Goal: Task Accomplishment & Management: Manage account settings

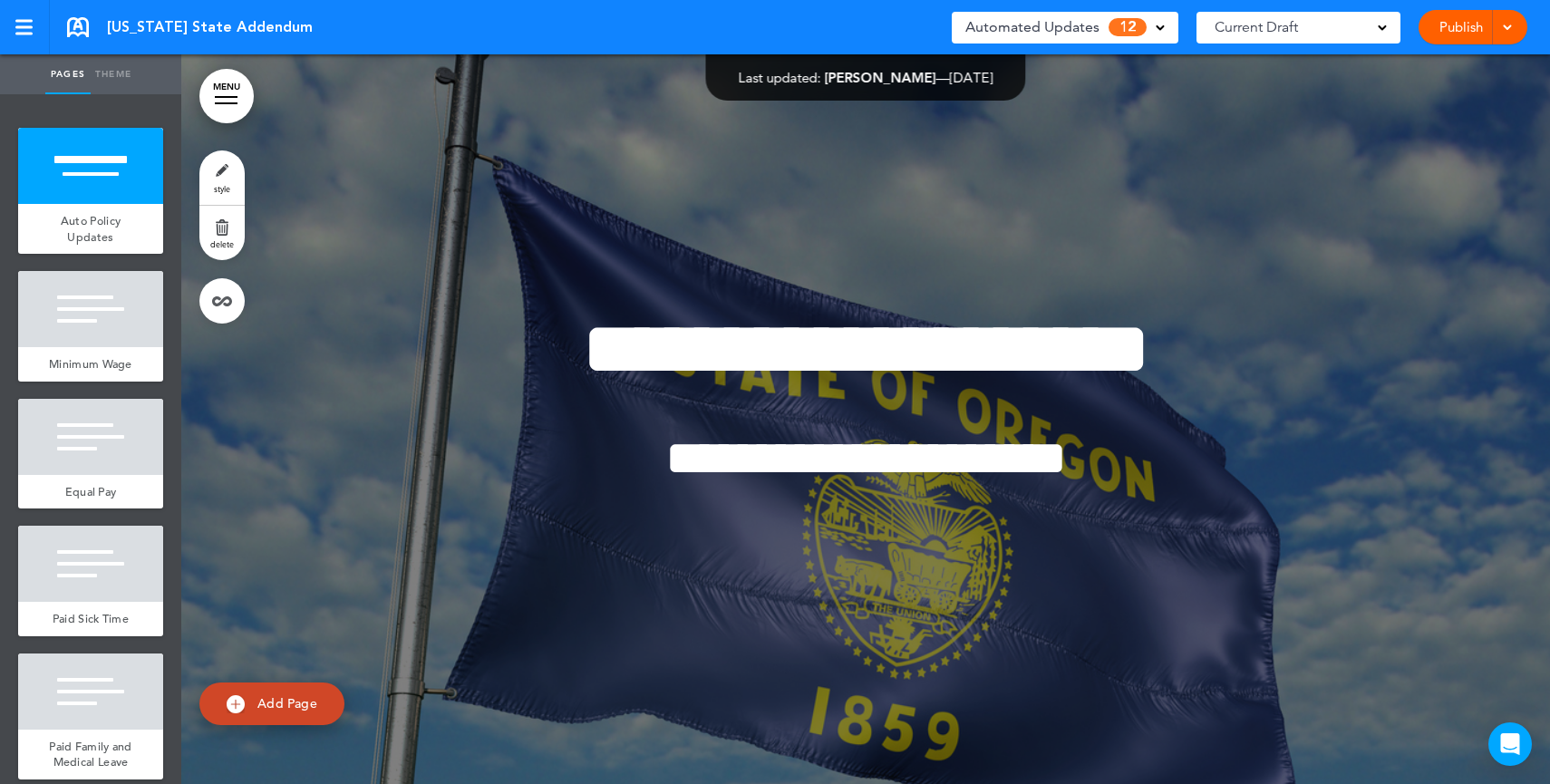
click at [226, 86] on link "MENU" at bounding box center [226, 96] width 55 height 55
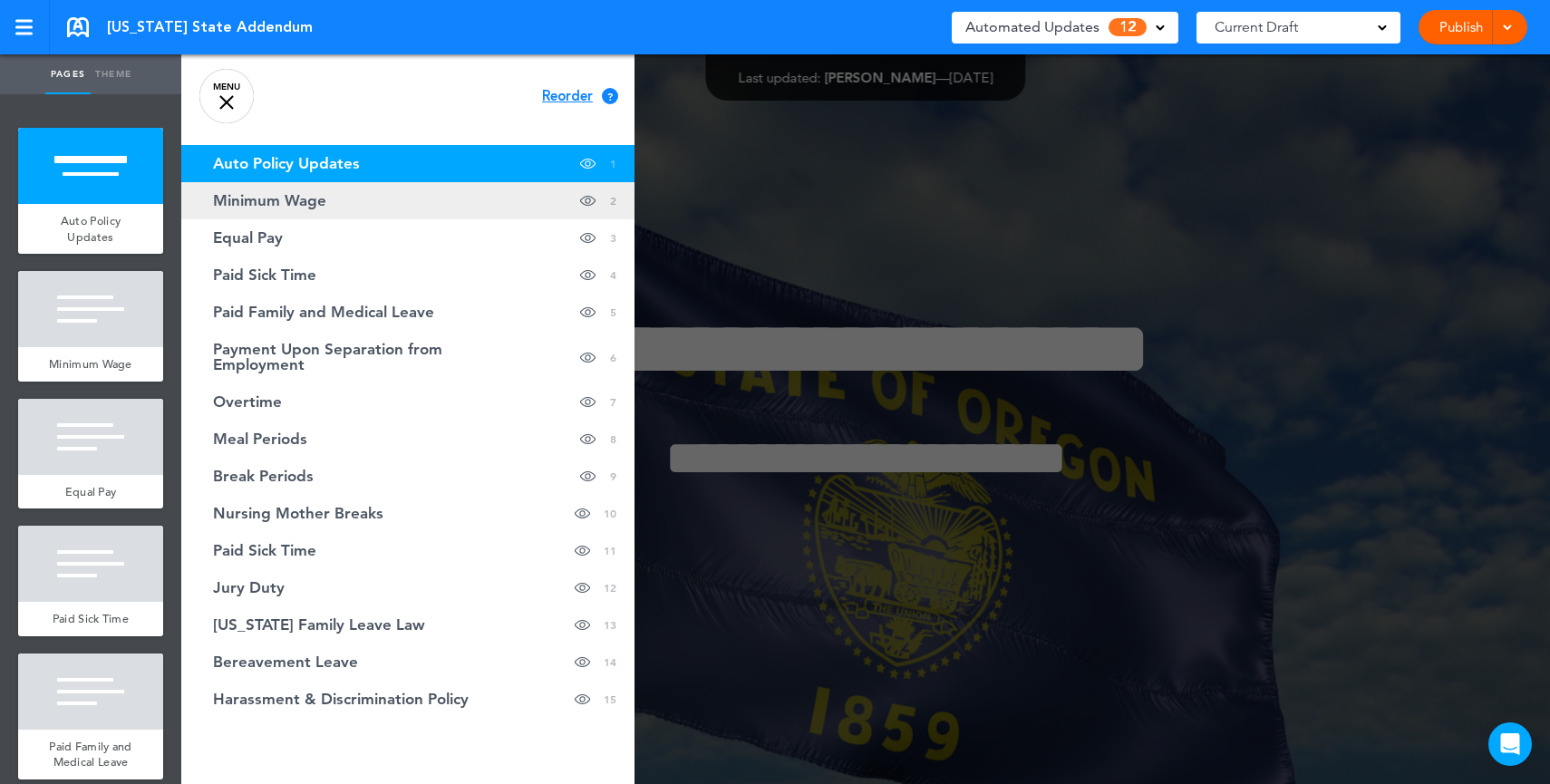
scroll to position [14, 0]
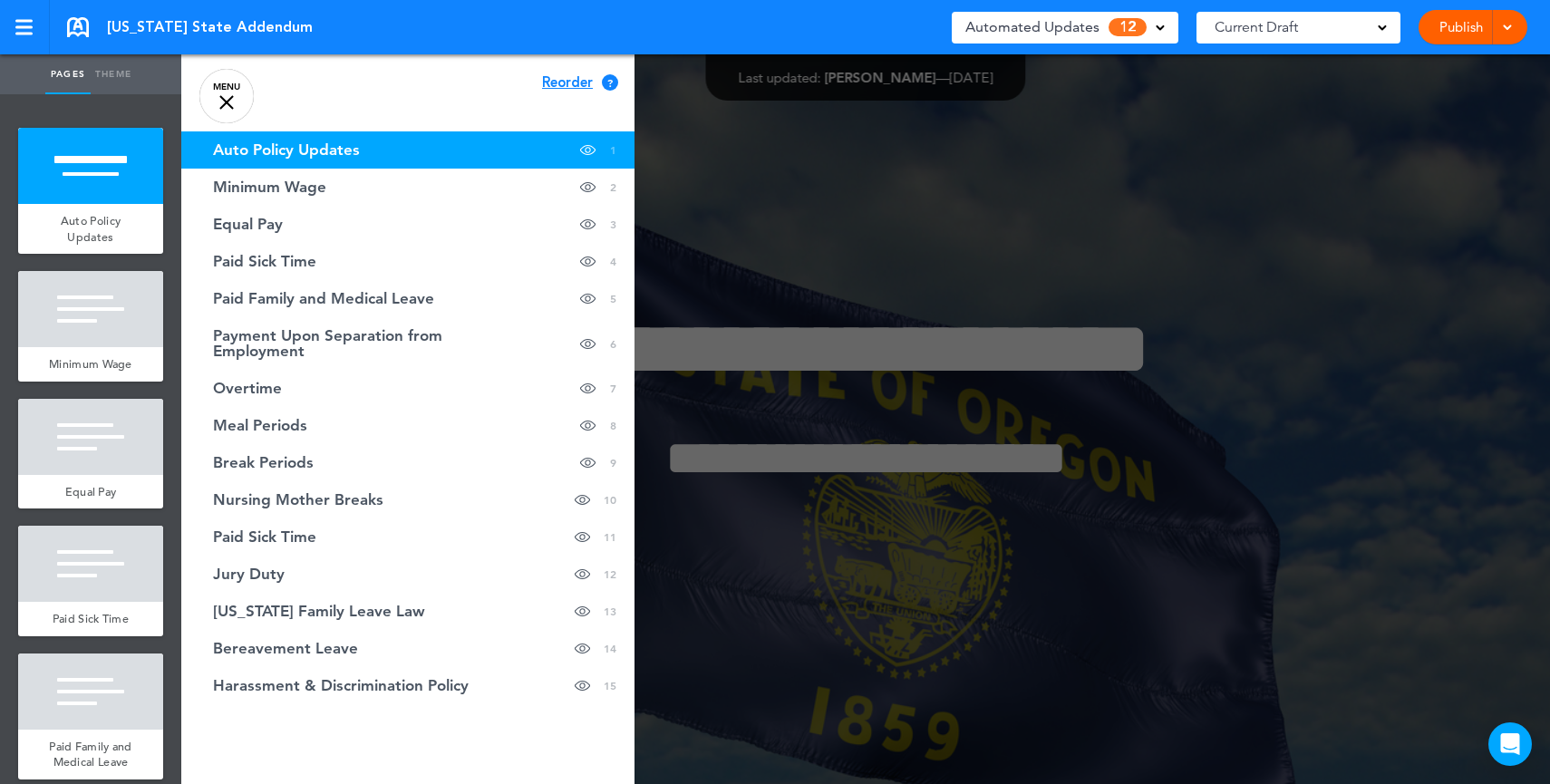
click at [226, 101] on div at bounding box center [226, 103] width 15 height 15
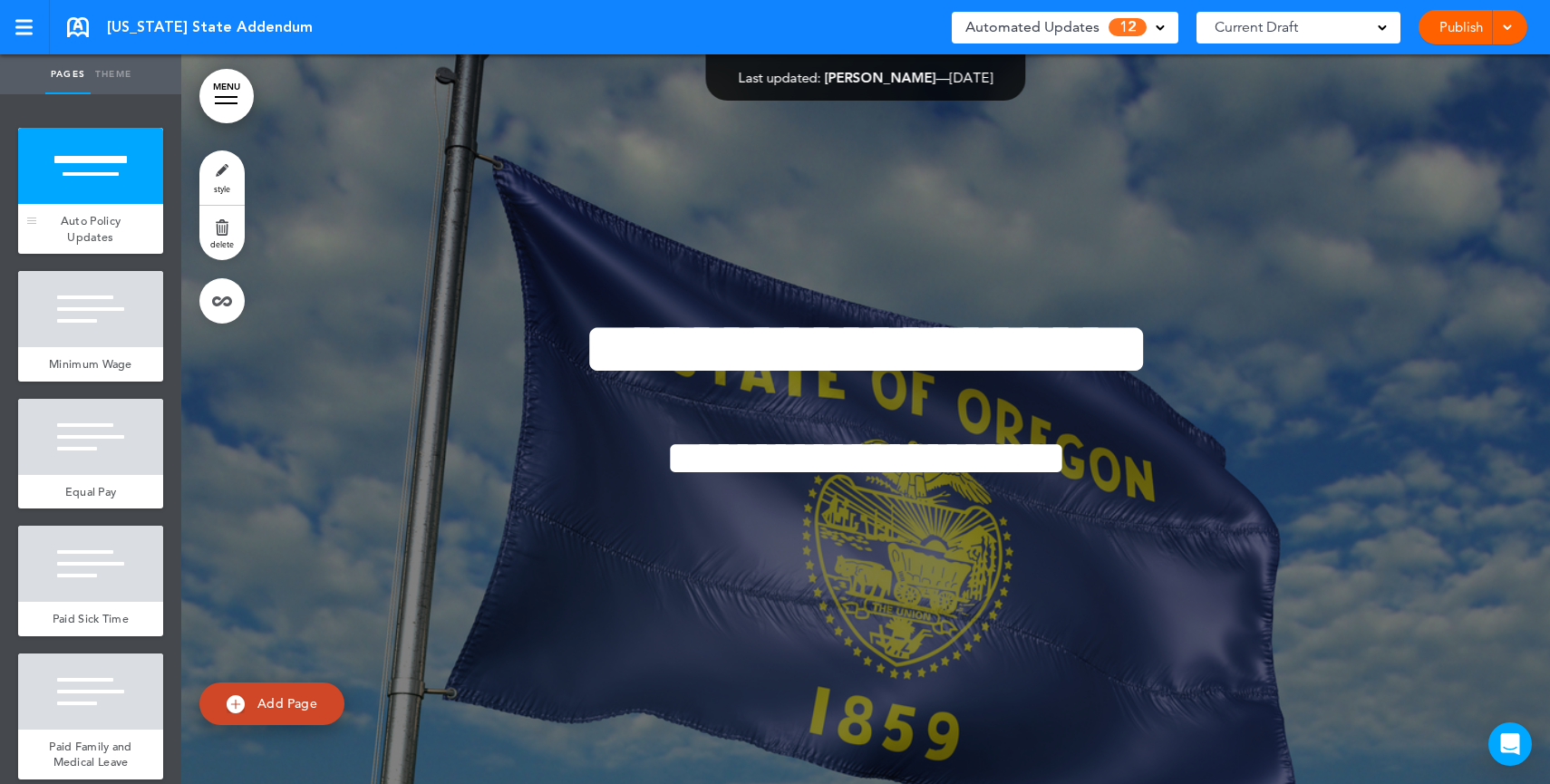
click at [72, 186] on div at bounding box center [91, 166] width 145 height 76
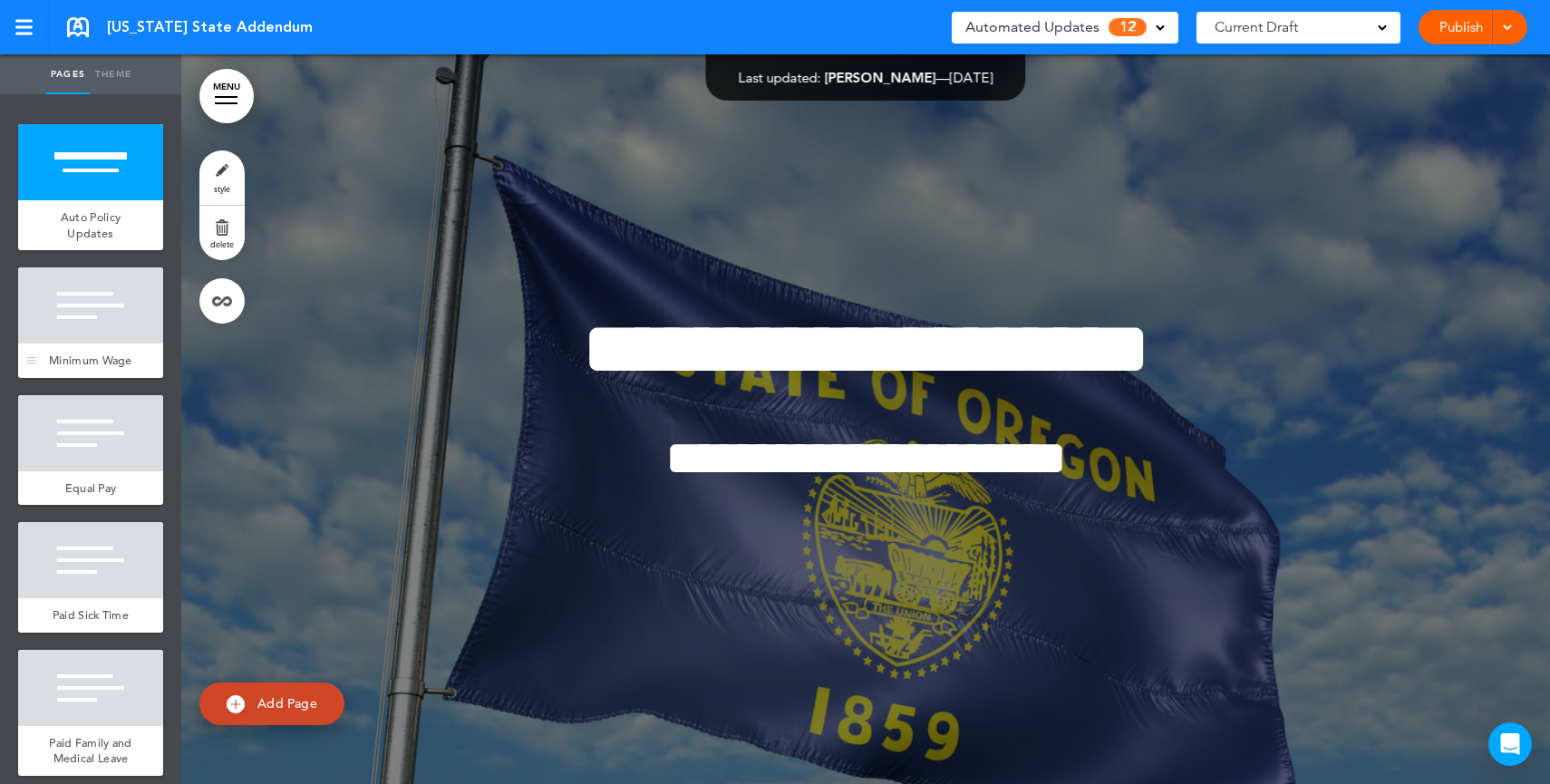
click at [84, 298] on div at bounding box center [91, 305] width 145 height 76
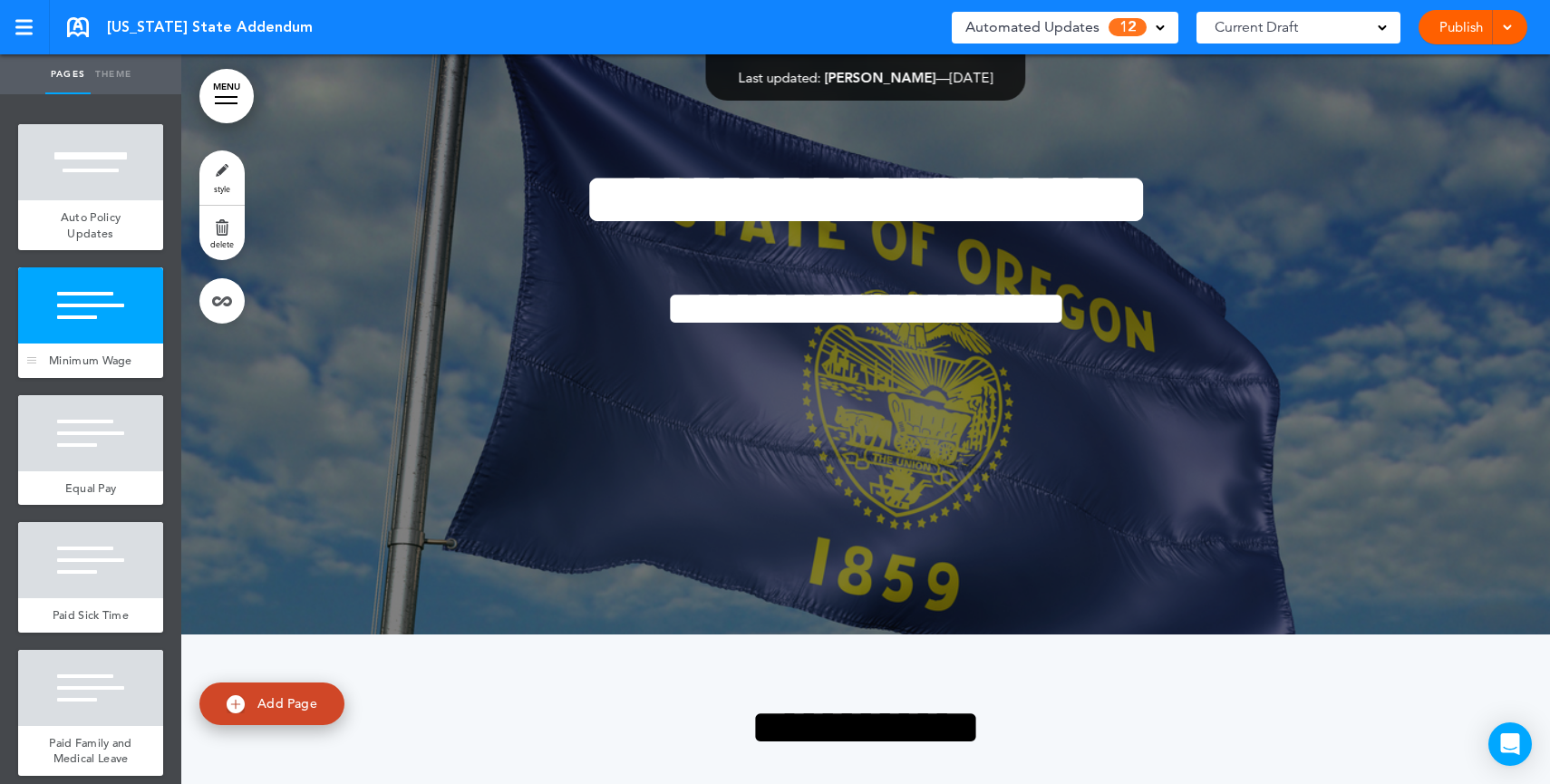
scroll to position [729, 0]
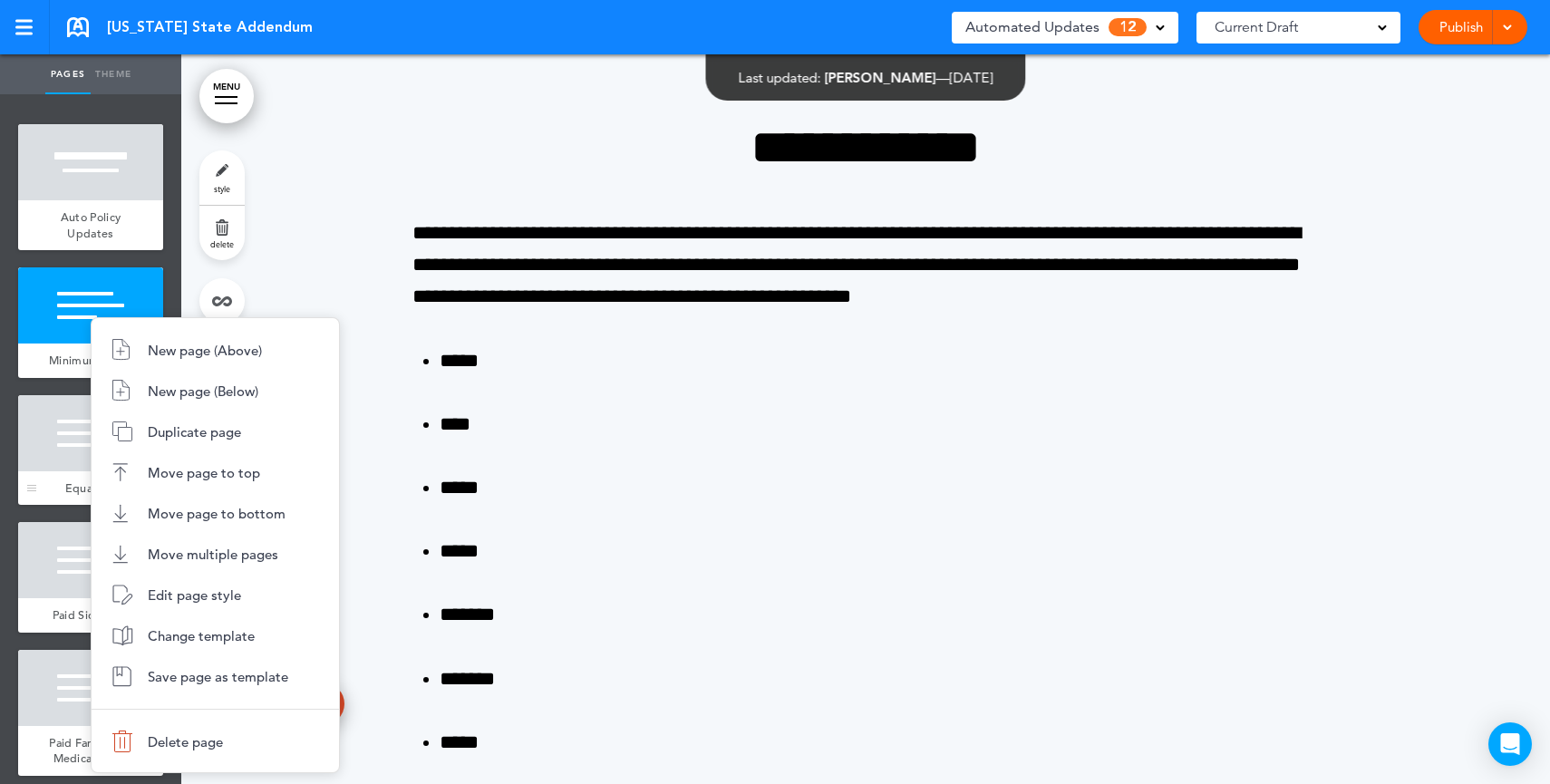
drag, startPoint x: 49, startPoint y: 432, endPoint x: 70, endPoint y: 457, distance: 32.6
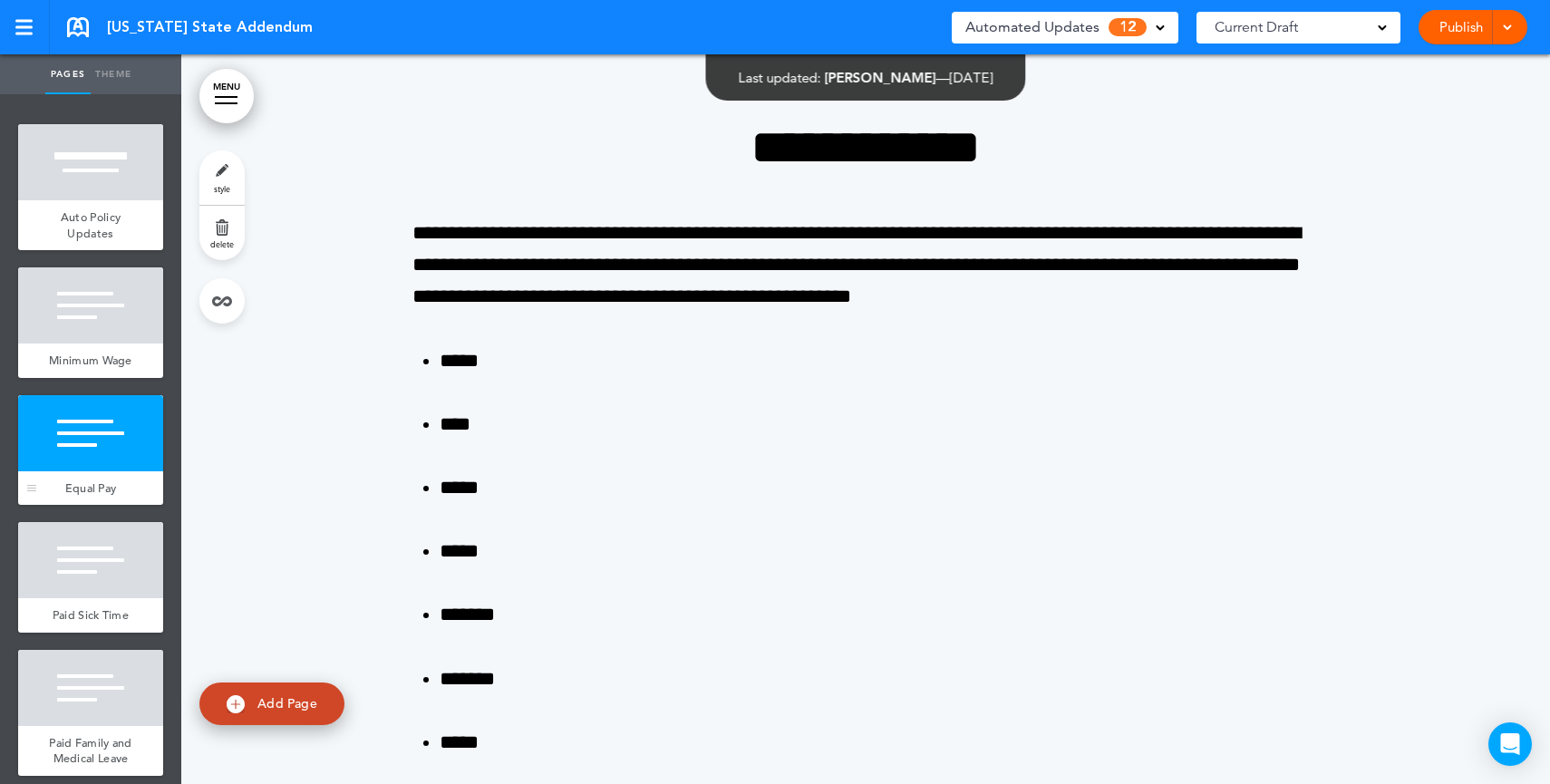
click at [72, 464] on div at bounding box center [91, 433] width 145 height 76
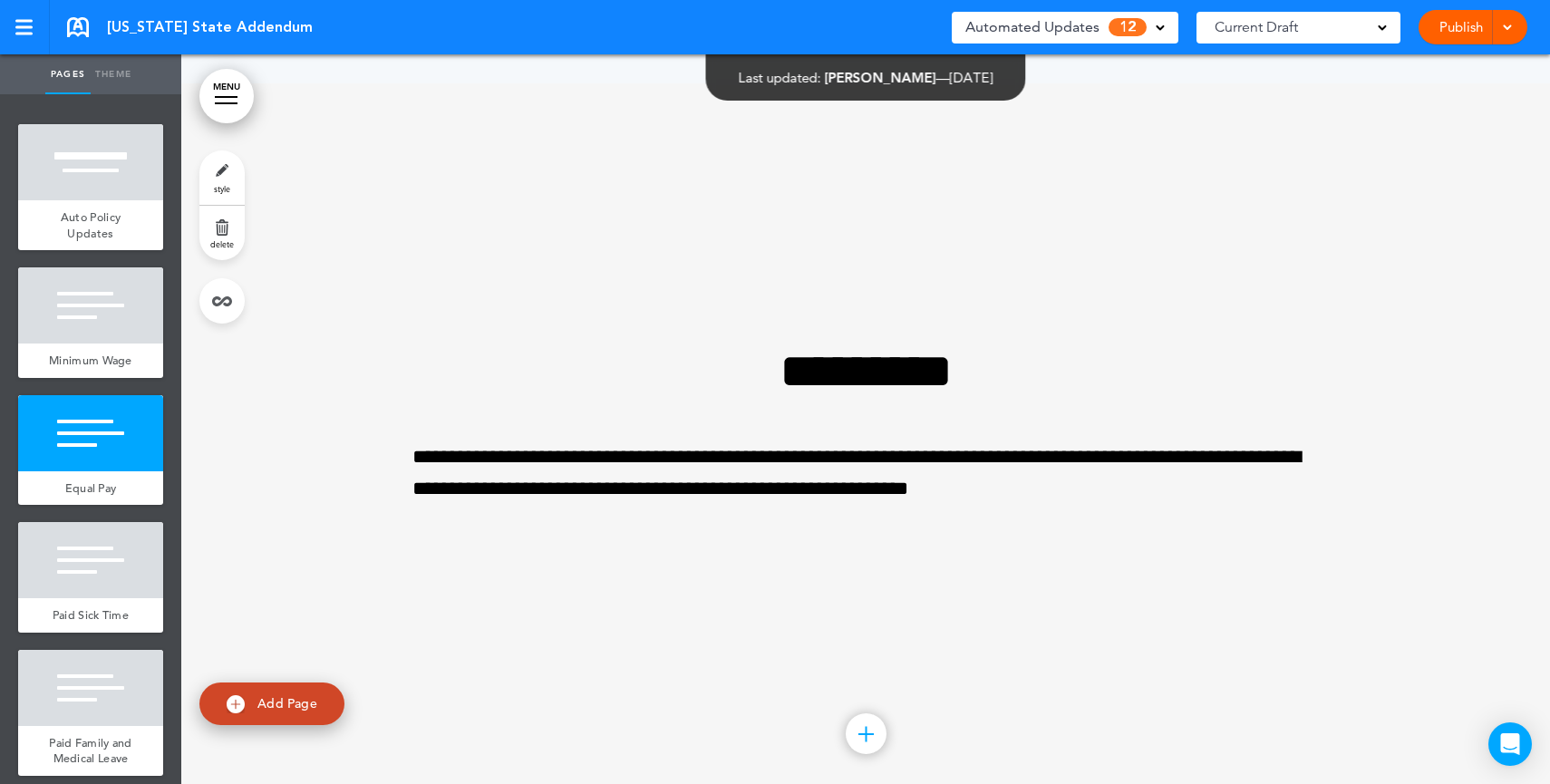
scroll to position [2278, 0]
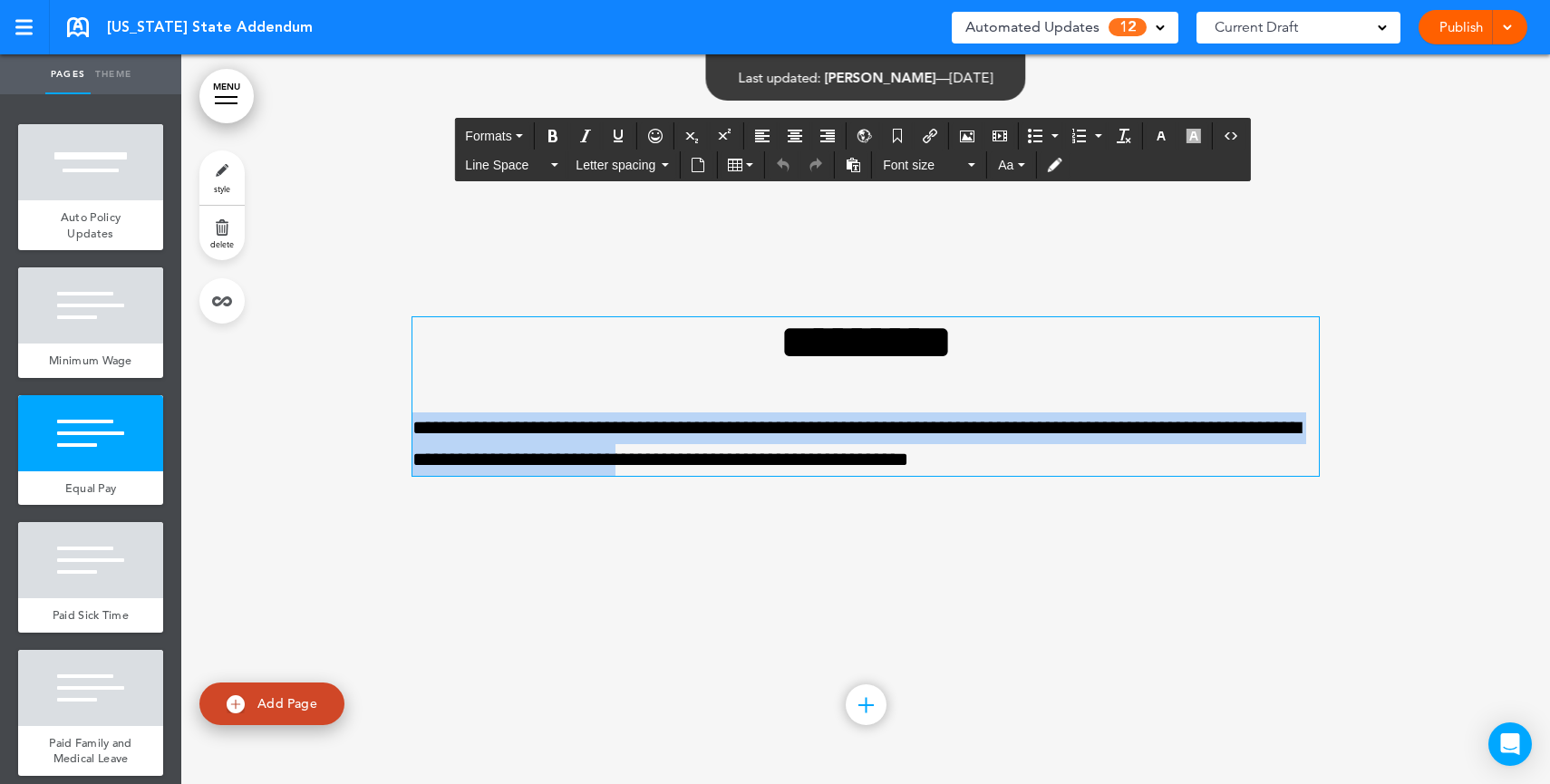
drag, startPoint x: 546, startPoint y: 401, endPoint x: 776, endPoint y: 456, distance: 236.5
click at [776, 456] on div "**********" at bounding box center [865, 396] width 907 height 159
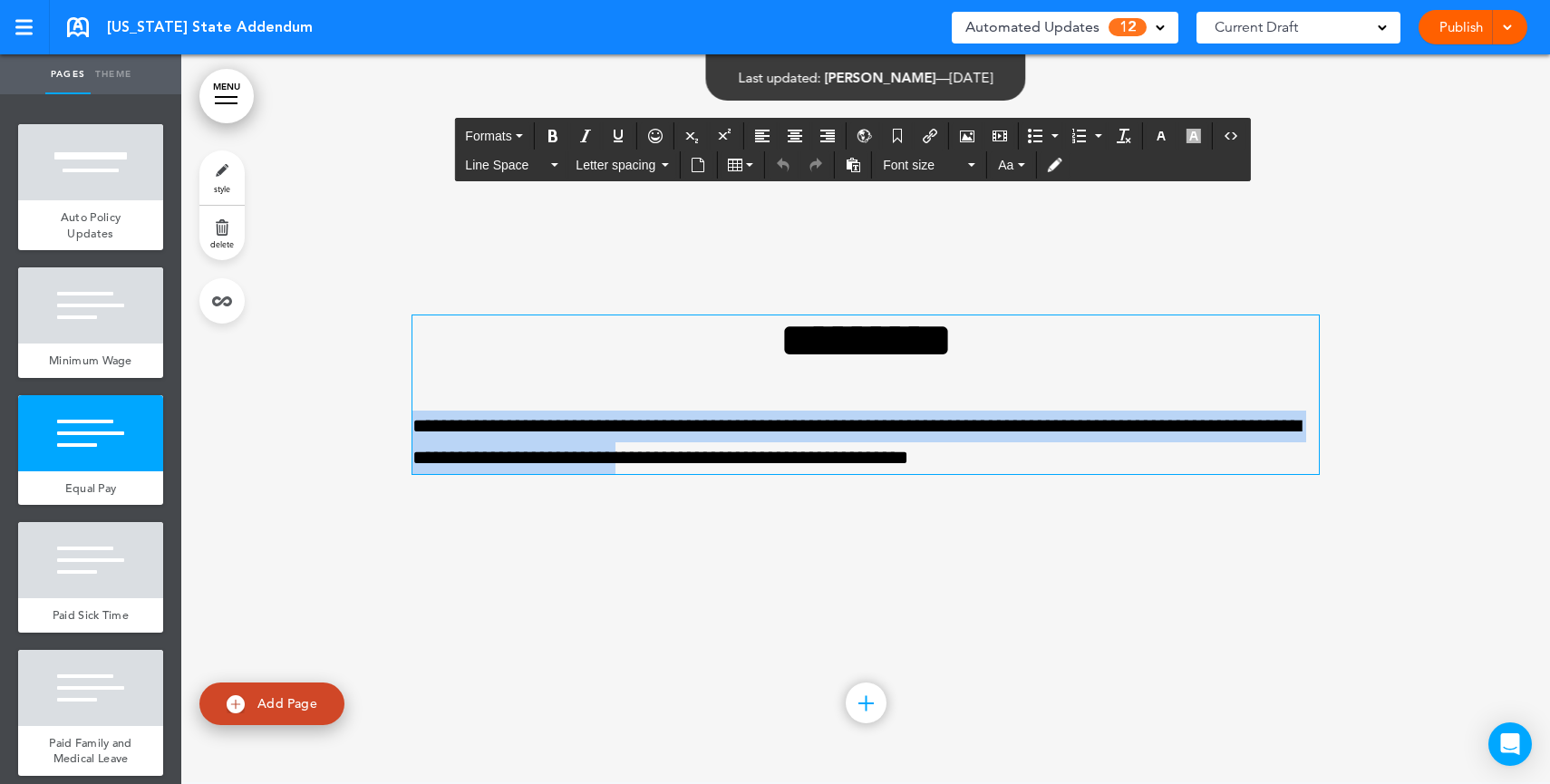
click at [775, 456] on p "**********" at bounding box center [865, 442] width 907 height 63
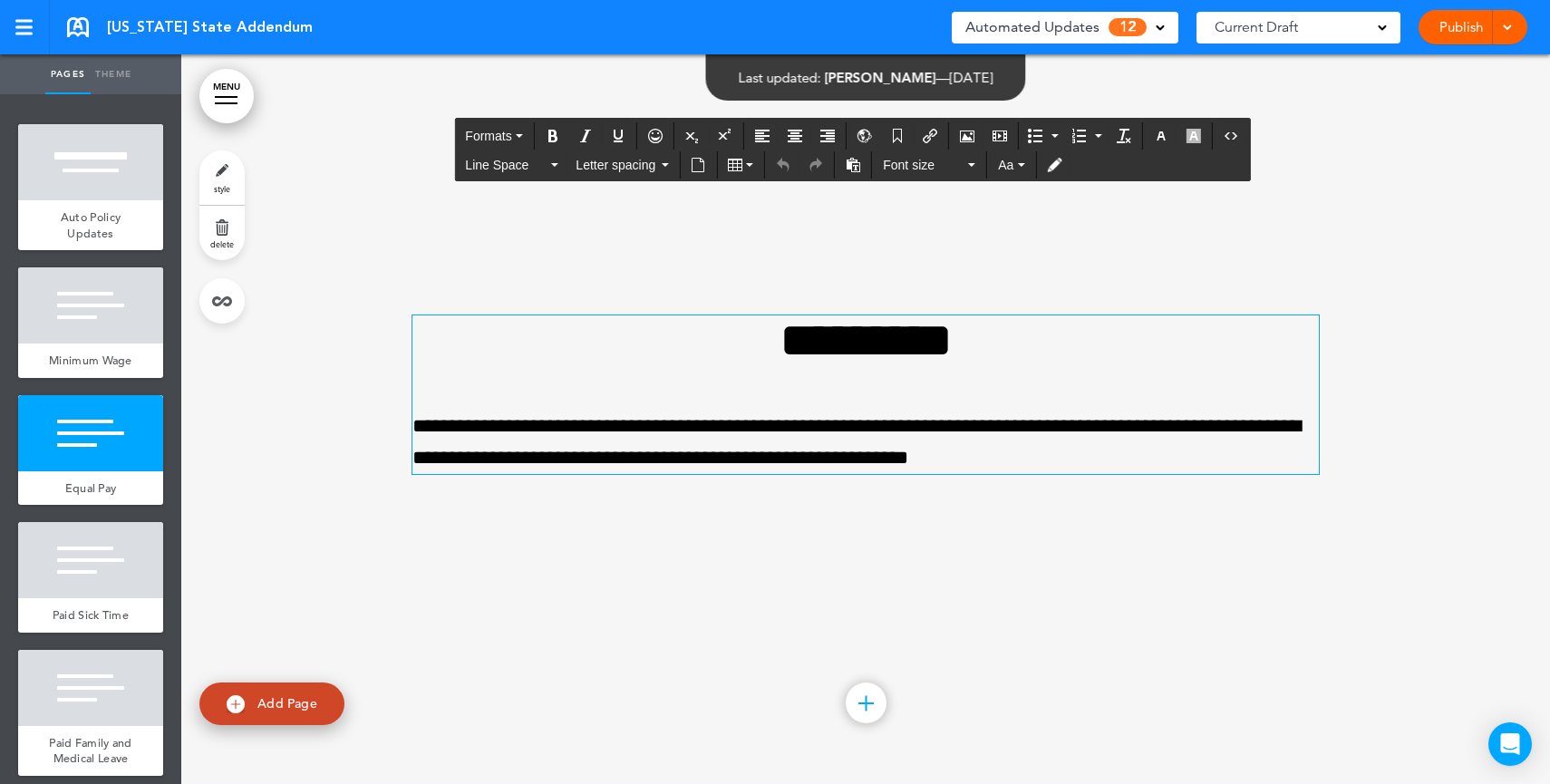
click at [1081, 35] on span "Automated Updates" at bounding box center [1032, 27] width 135 height 25
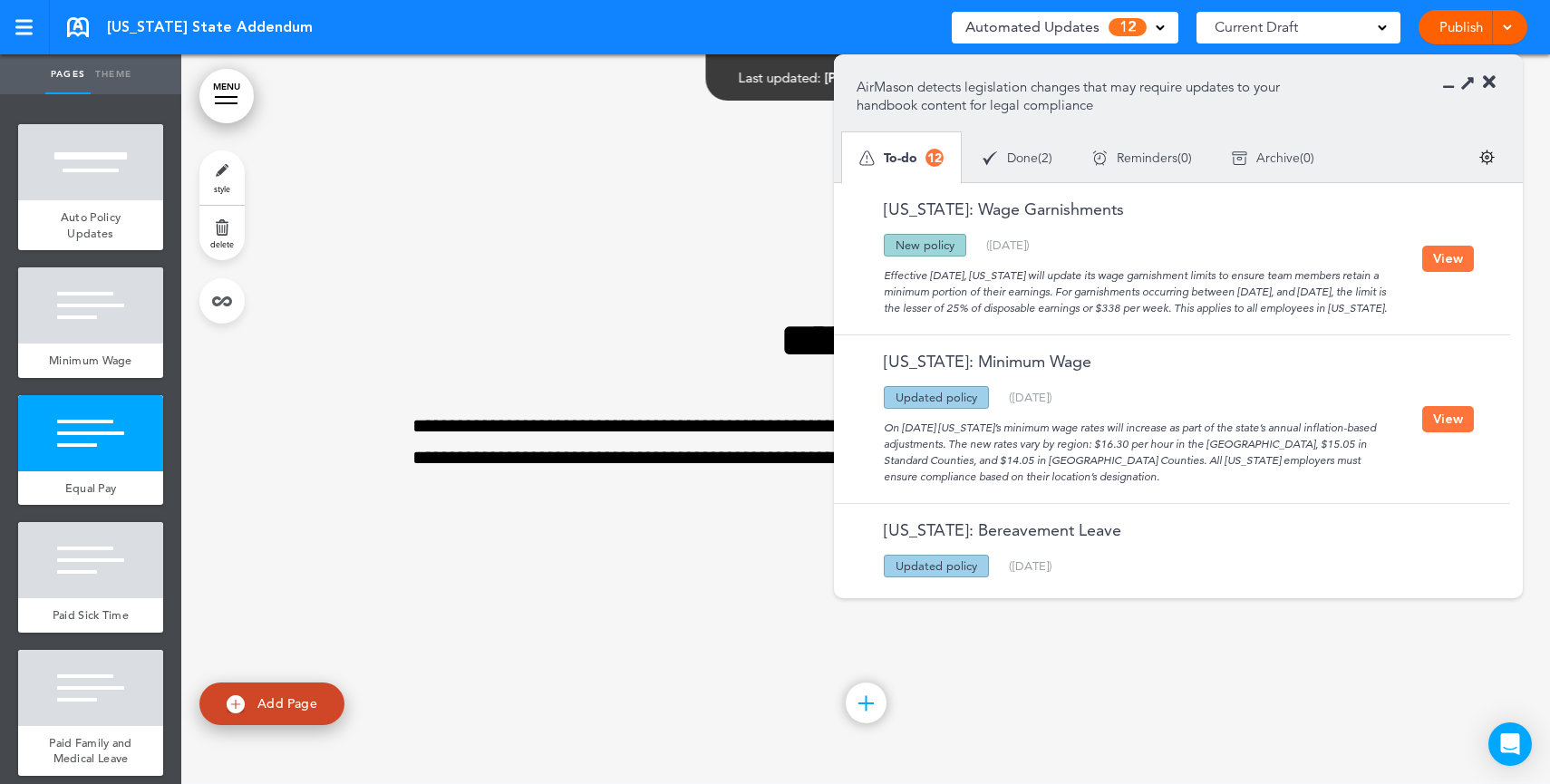
drag, startPoint x: 1098, startPoint y: 264, endPoint x: 1141, endPoint y: 322, distance: 72.2
click at [1141, 316] on div "Effective July 1, 2025, Oregon will update its wage garnishment limits to ensur…" at bounding box center [1139, 286] width 565 height 59
click at [1393, 316] on div "Effective July 1, 2025, Oregon will update its wage garnishment limits to ensur…" at bounding box center [1139, 286] width 565 height 59
click at [1445, 266] on button "View" at bounding box center [1448, 259] width 52 height 26
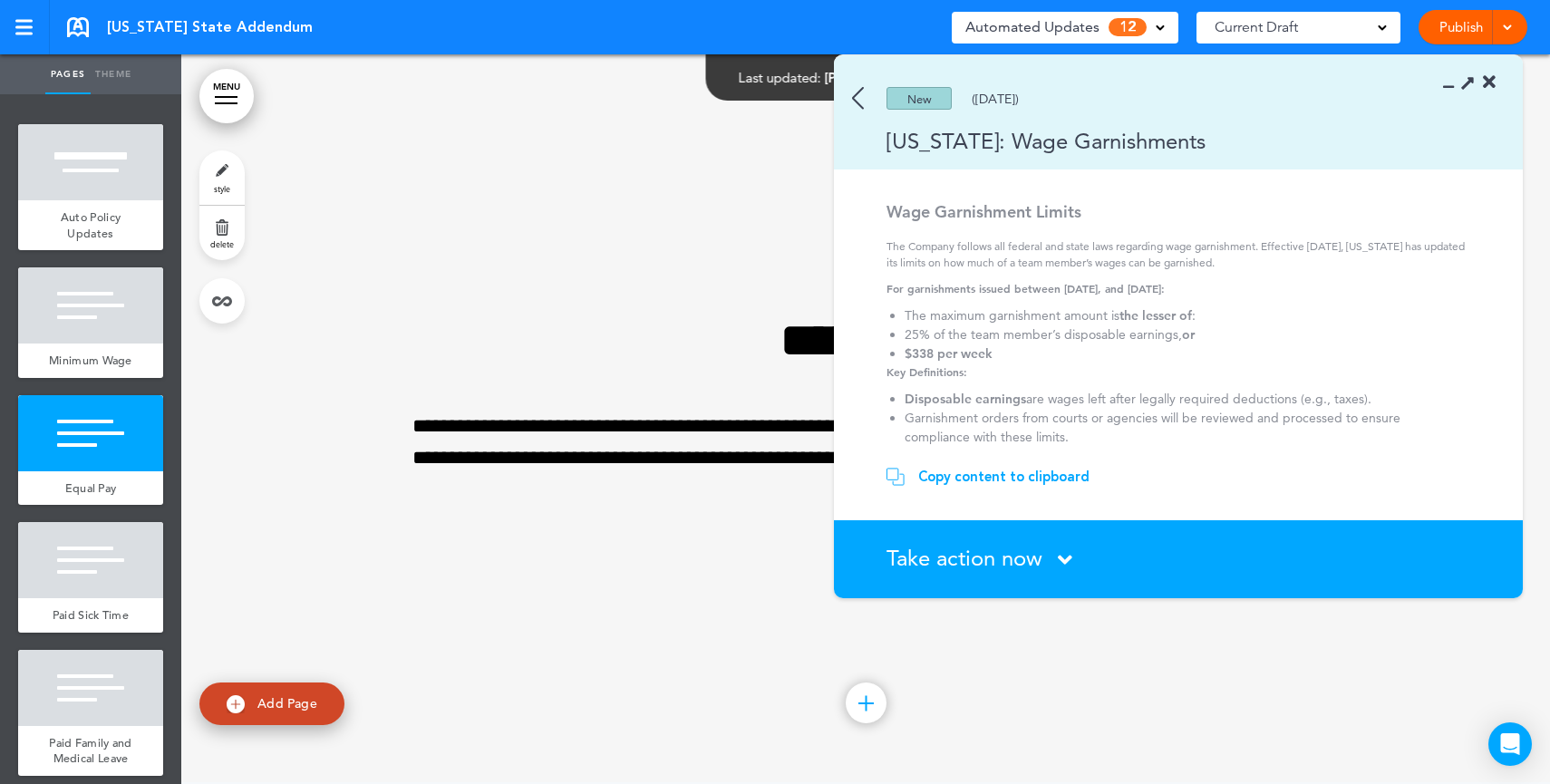
click at [973, 481] on div "Copy content to clipboard" at bounding box center [1003, 477] width 172 height 19
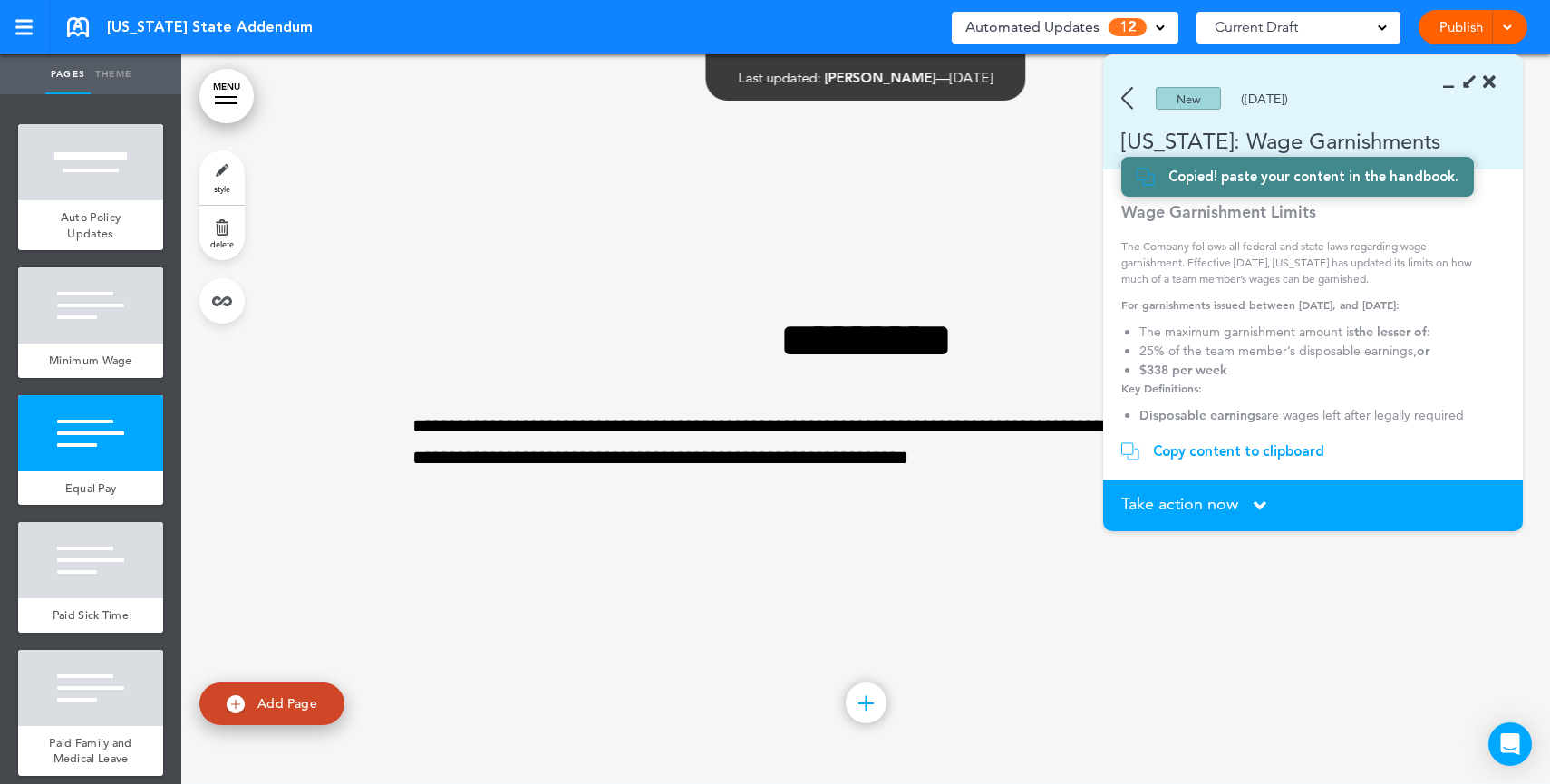
click at [282, 716] on link "Add Page" at bounding box center [272, 703] width 145 height 43
type input "********"
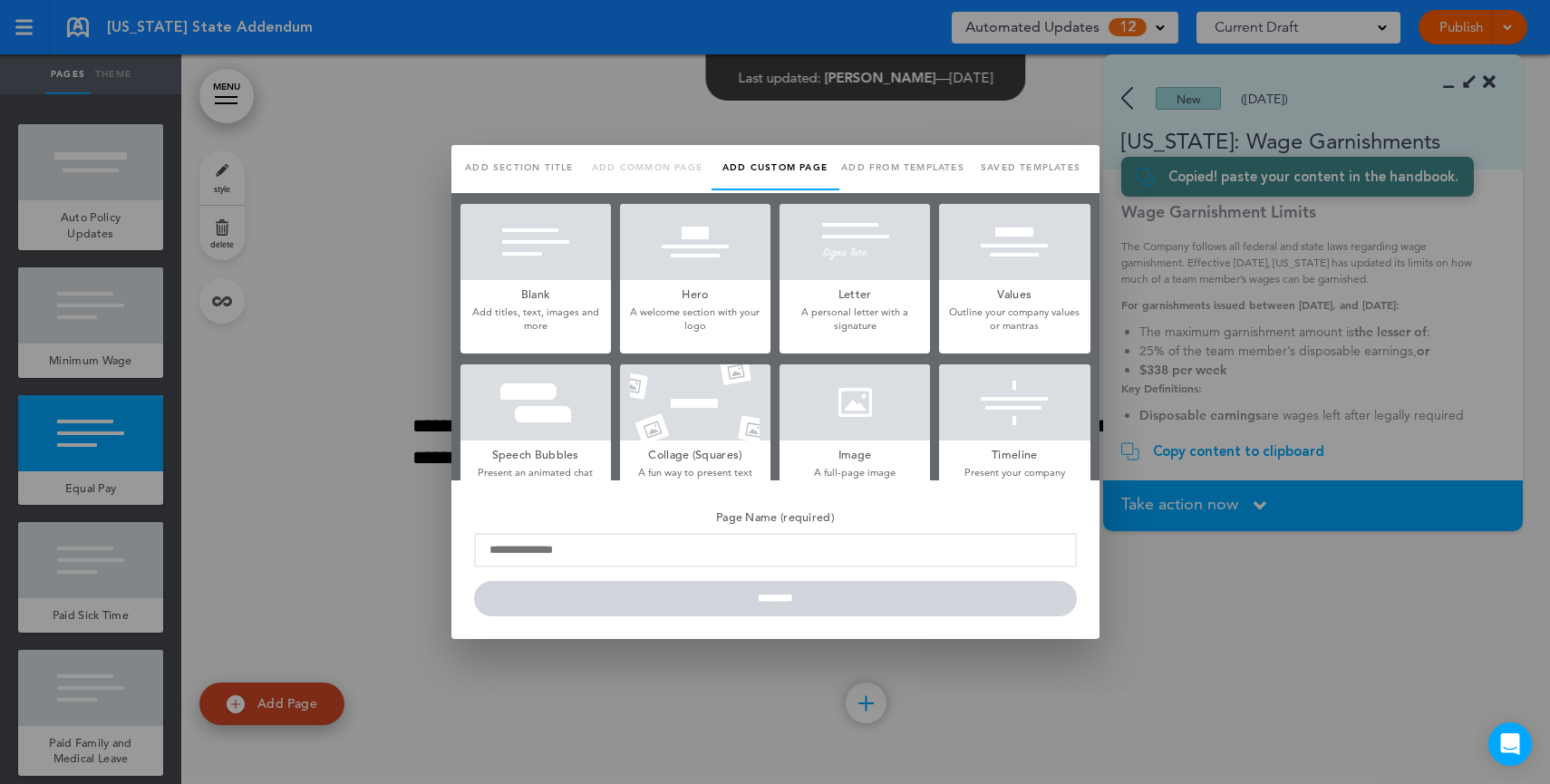
click at [560, 298] on h5 "Blank" at bounding box center [536, 292] width 150 height 25
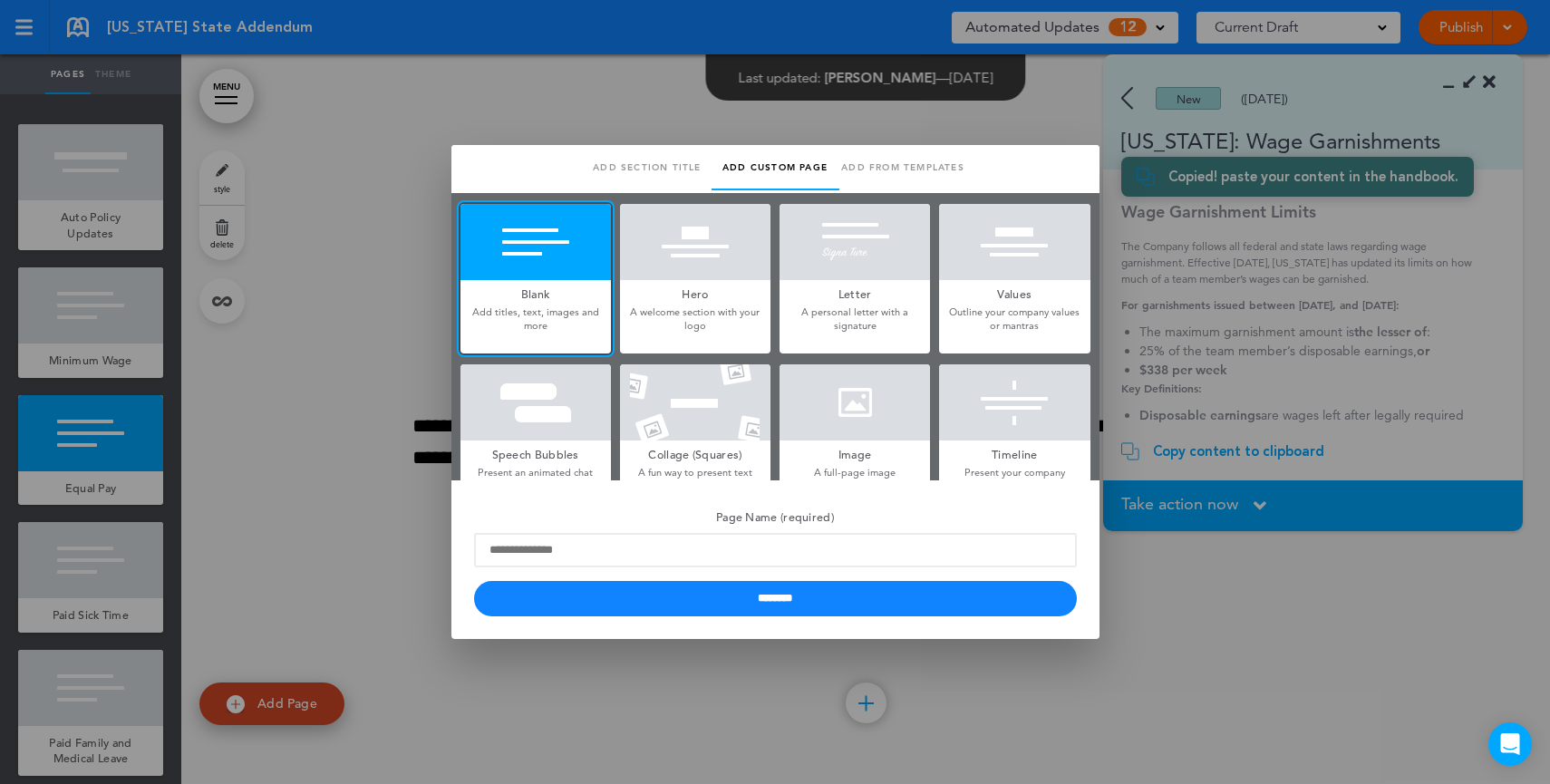
click at [1364, 264] on div at bounding box center [775, 392] width 1550 height 784
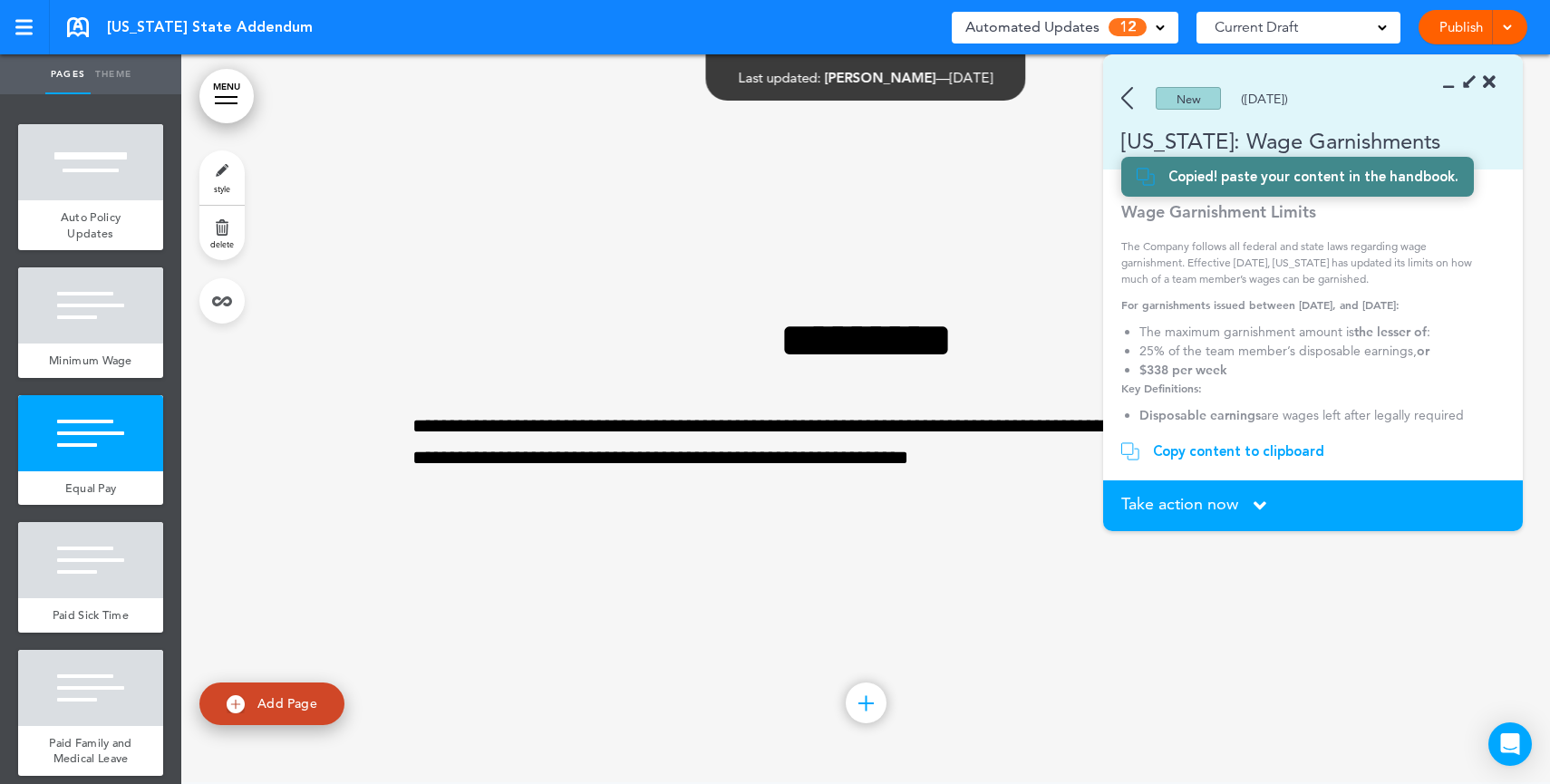
click at [1133, 98] on div "New (06/14/2025)" at bounding box center [1287, 98] width 368 height 22
click at [1128, 99] on img at bounding box center [1127, 98] width 12 height 22
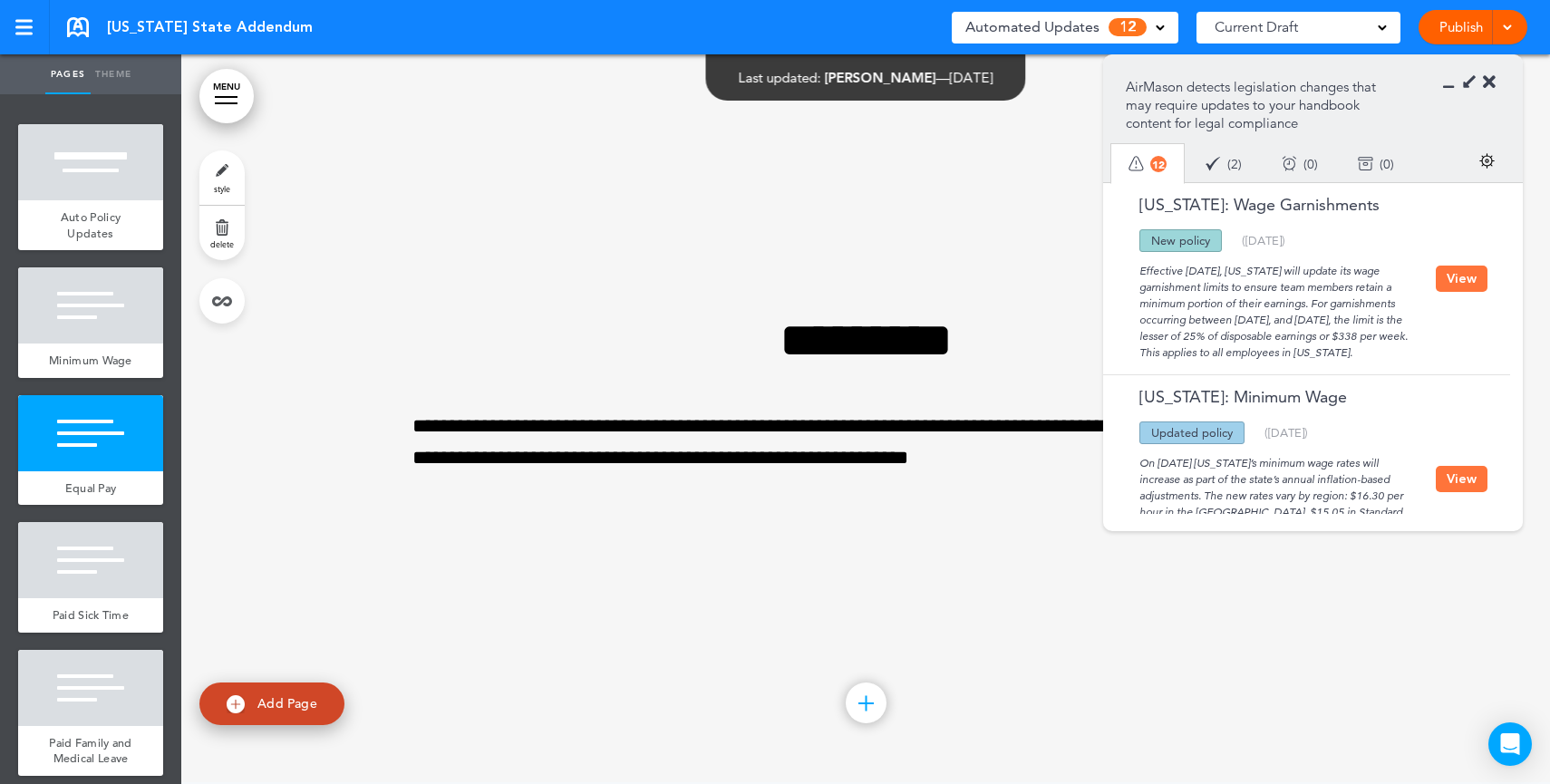
click at [1465, 81] on icon at bounding box center [1467, 82] width 19 height 19
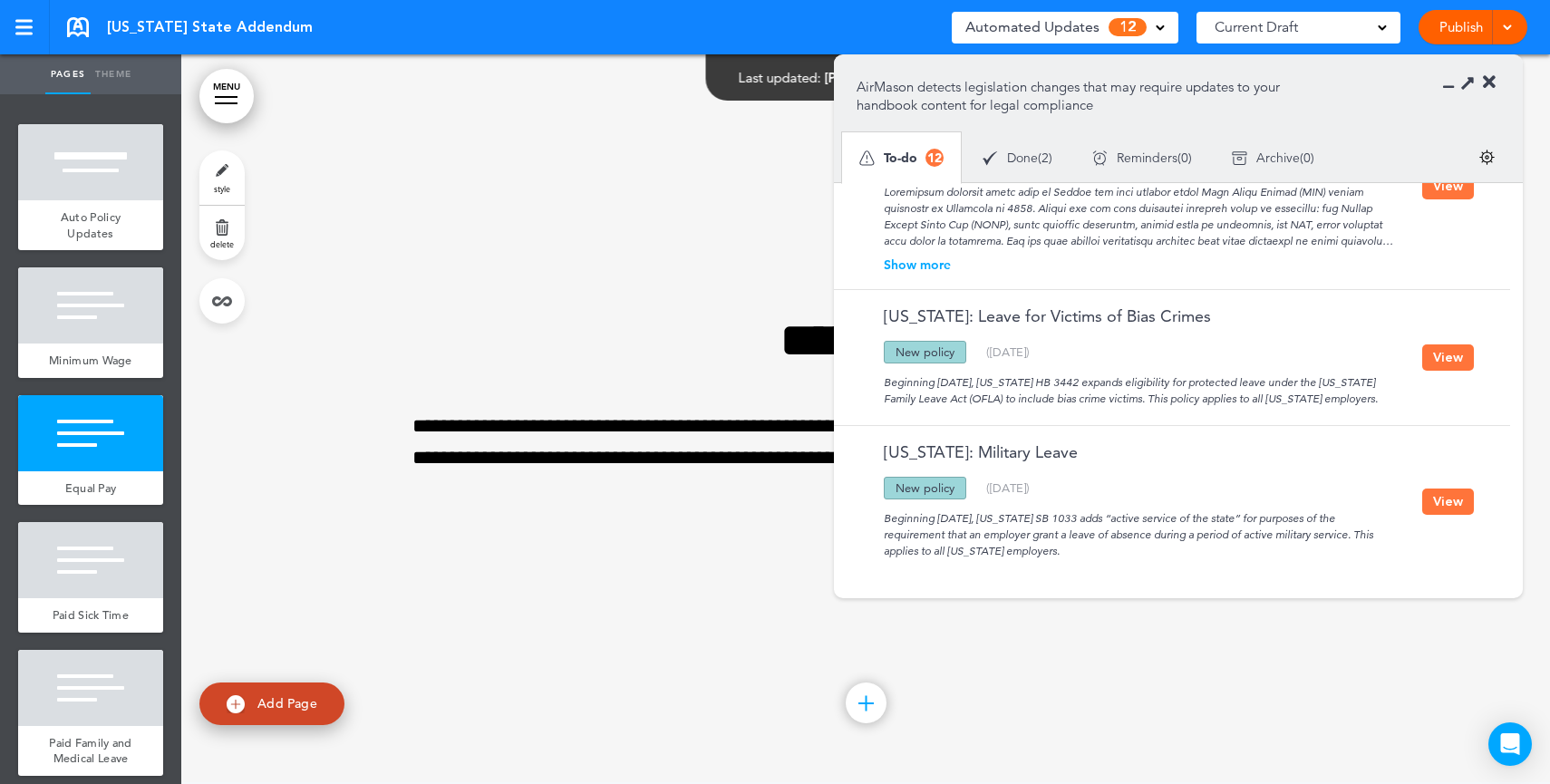
scroll to position [1621, 0]
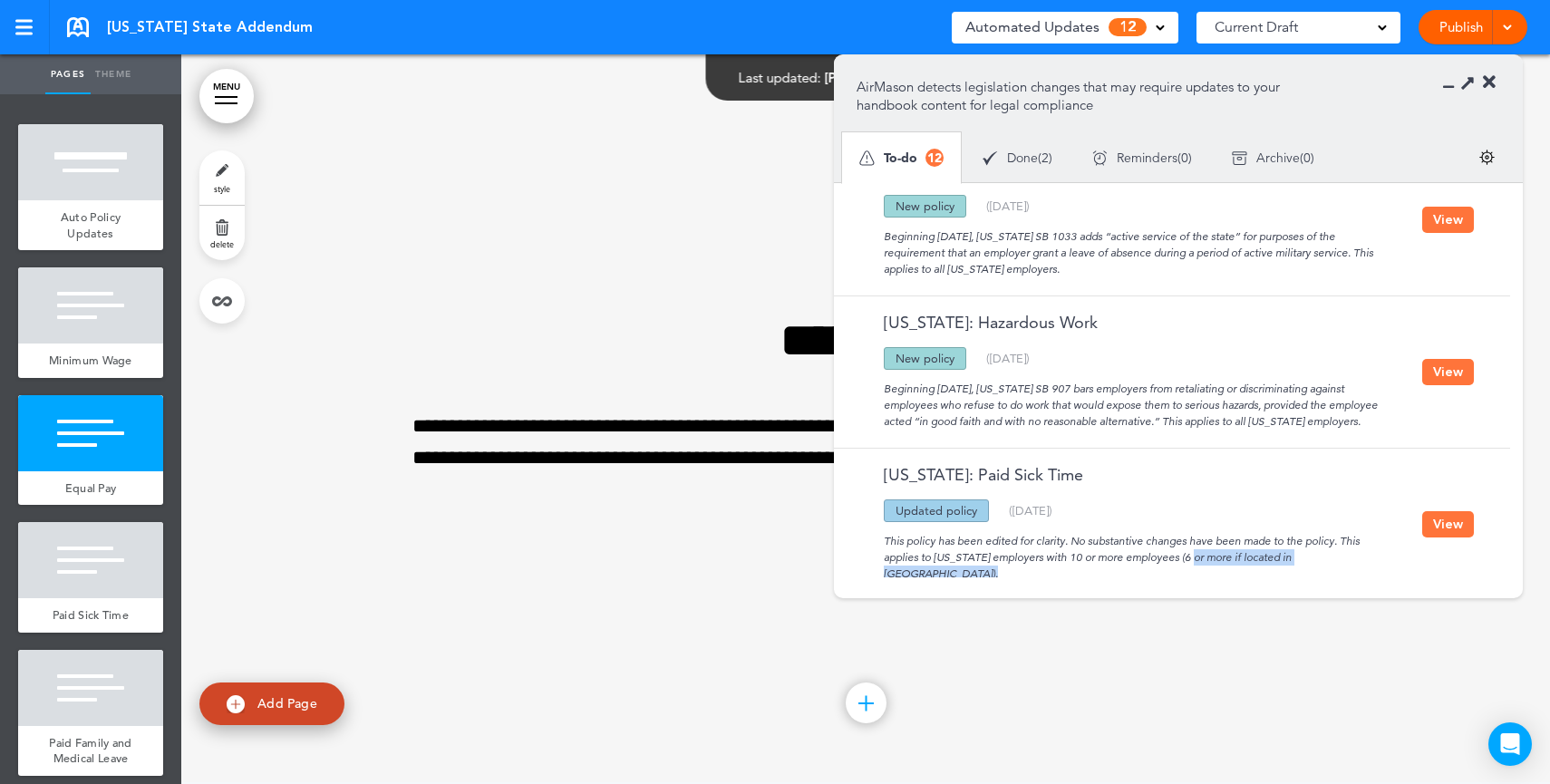
drag, startPoint x: 1238, startPoint y: 545, endPoint x: 1352, endPoint y: 549, distance: 114.1
click at [1352, 549] on div "Oregon: Paid Sick Time Updated policy New policy Deleted policy ( 01/31/2023 ) …" at bounding box center [1168, 523] width 667 height 151
click at [1462, 34] on link "Publish" at bounding box center [1461, 27] width 58 height 34
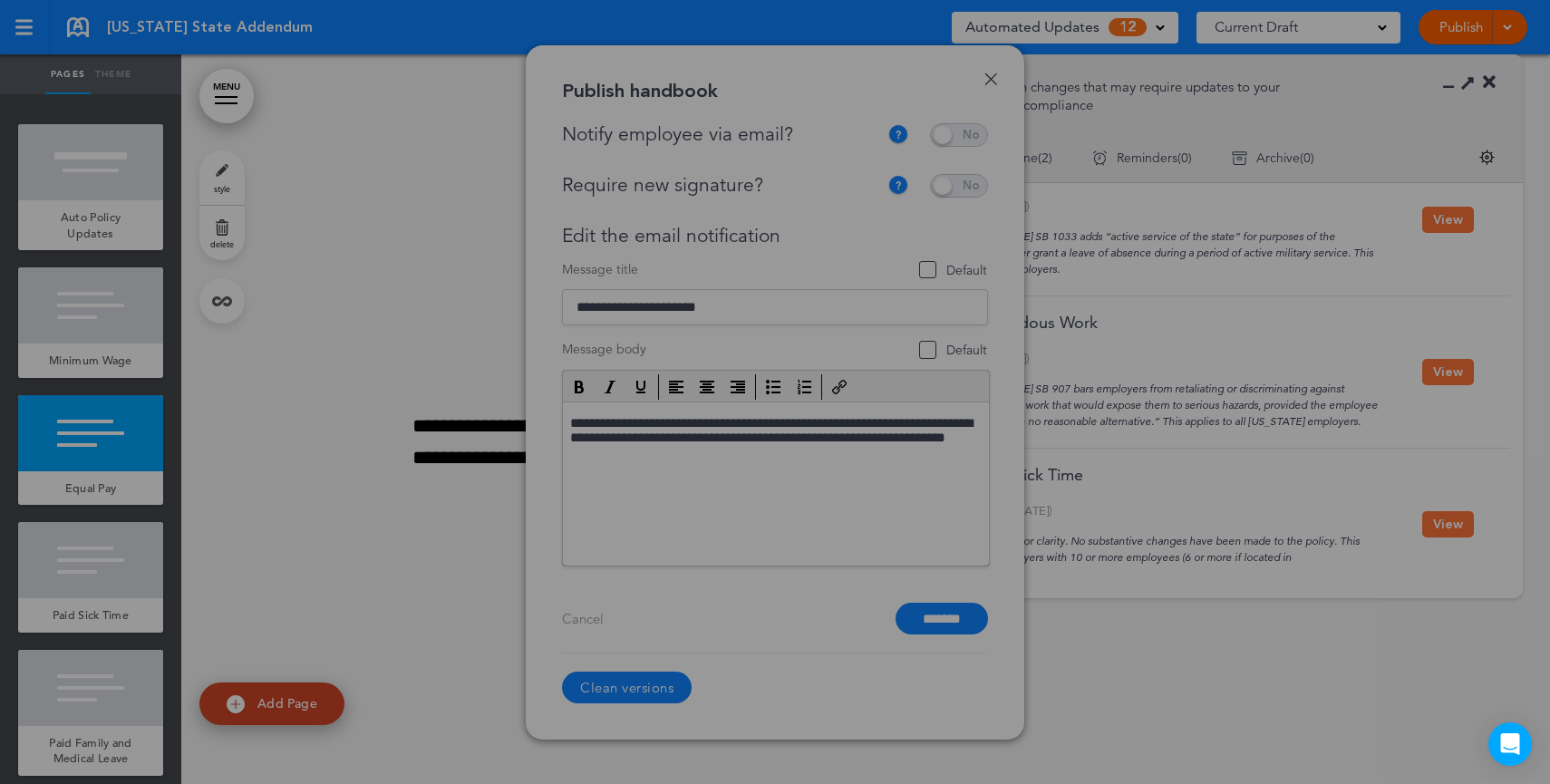
scroll to position [0, 0]
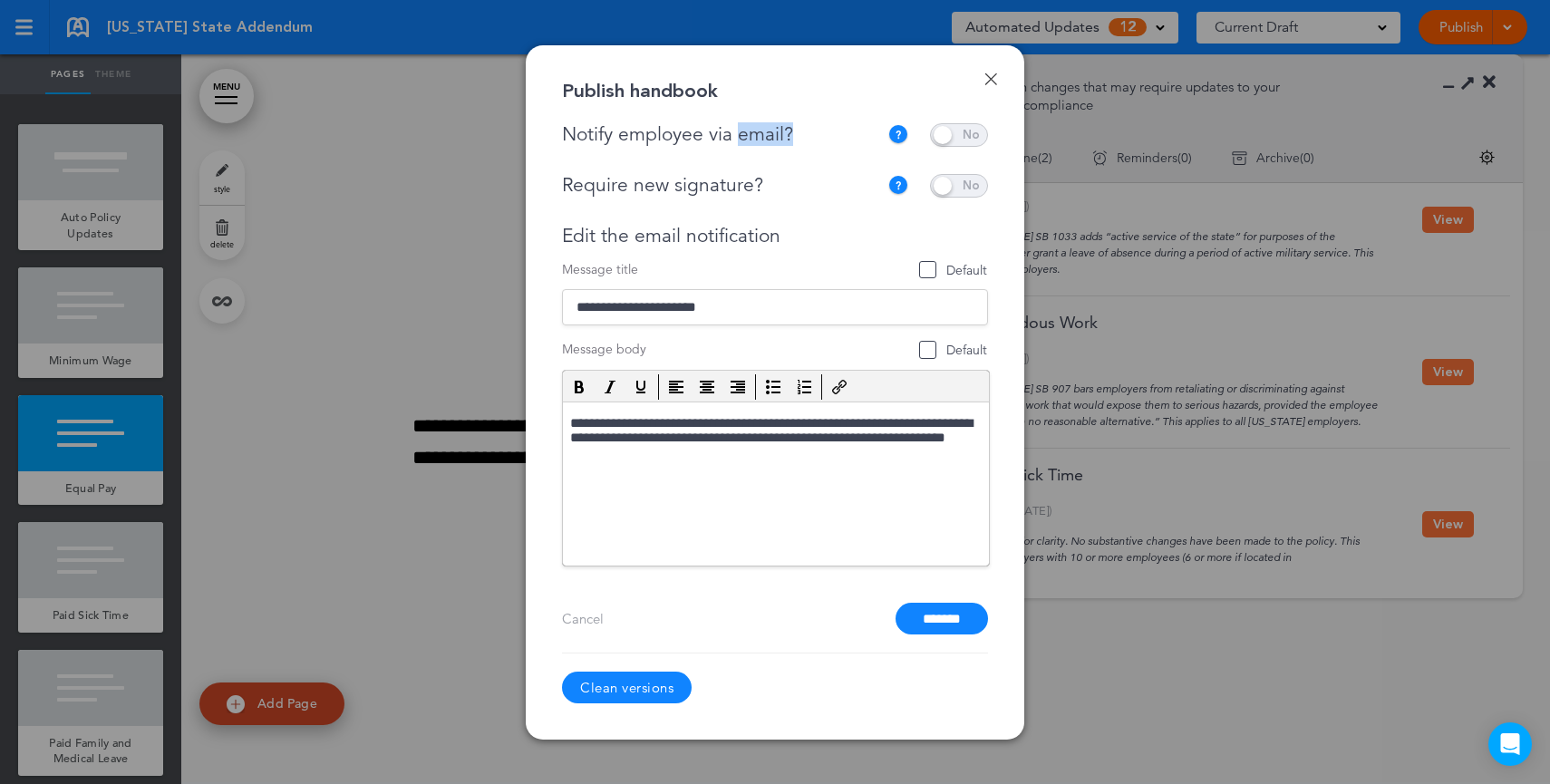
drag, startPoint x: 812, startPoint y: 141, endPoint x: 738, endPoint y: 139, distance: 74.0
click at [738, 139] on div "Notify employee via email?" at bounding box center [725, 135] width 326 height 22
drag, startPoint x: 795, startPoint y: 187, endPoint x: 663, endPoint y: 186, distance: 132.0
click at [663, 186] on div "Require new signature?" at bounding box center [720, 186] width 316 height 22
click at [988, 74] on link "Done" at bounding box center [991, 79] width 13 height 13
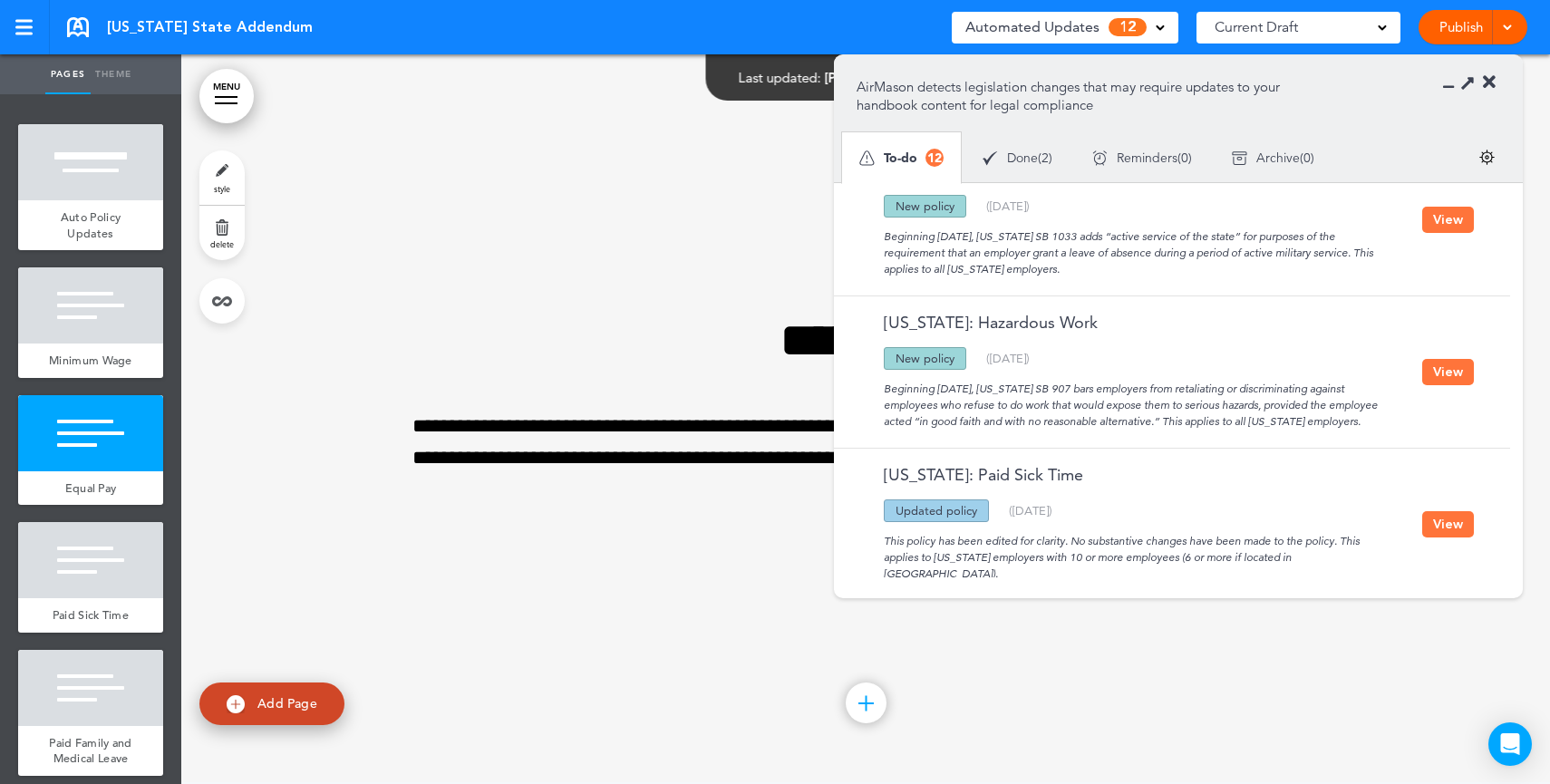
click at [1488, 78] on icon at bounding box center [1490, 83] width 13 height 19
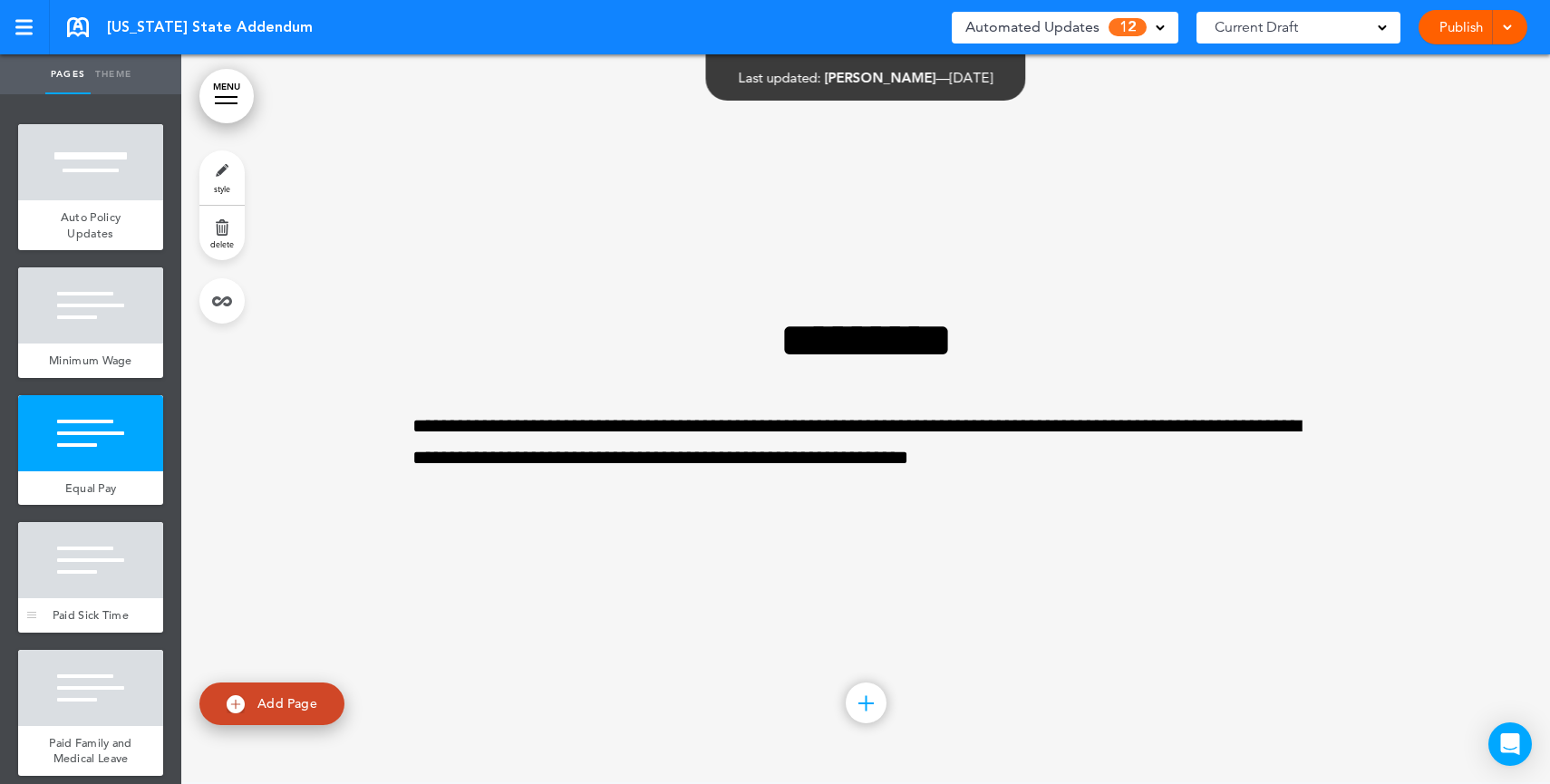
click at [106, 588] on div at bounding box center [91, 560] width 145 height 76
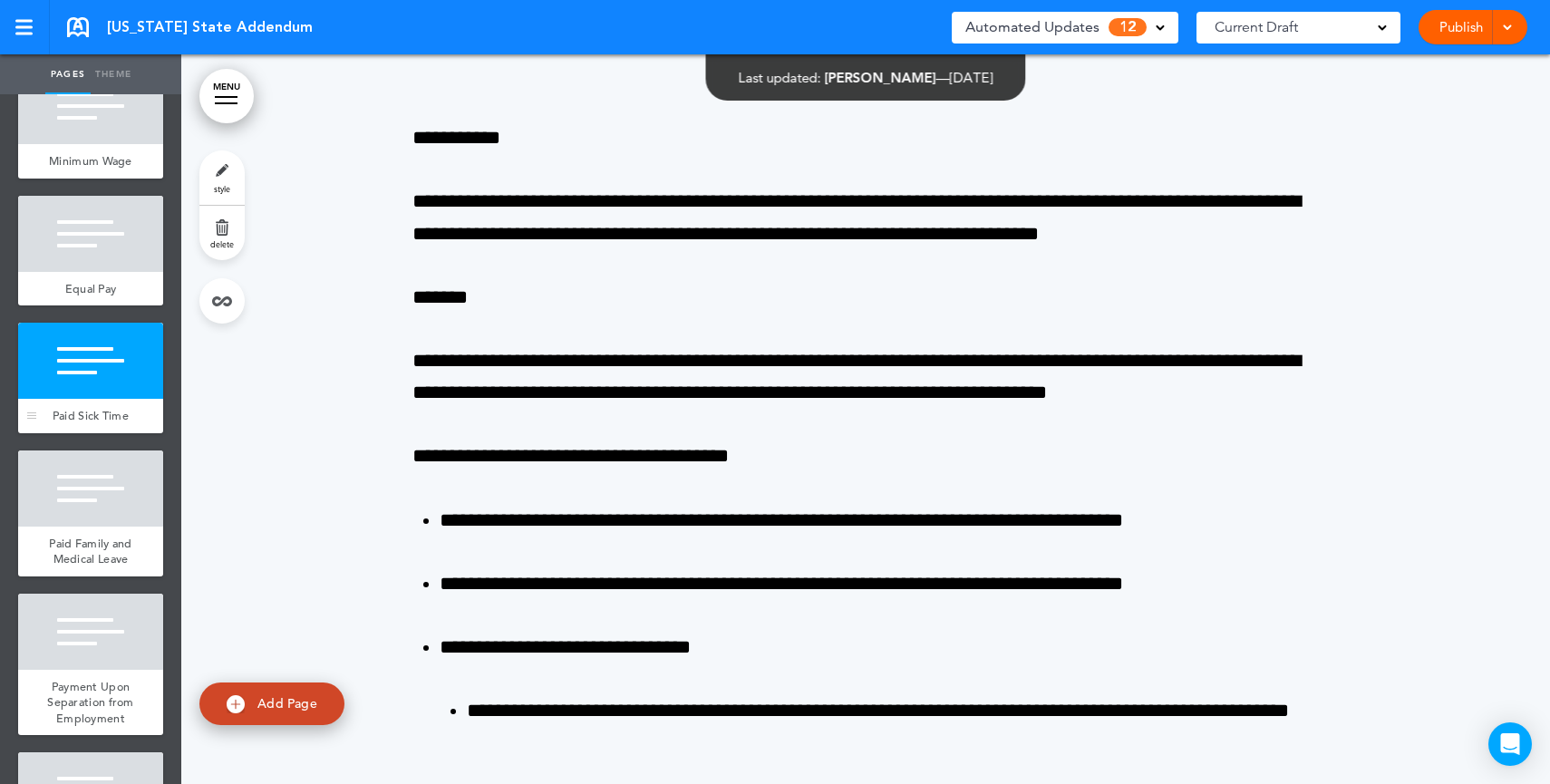
scroll to position [230, 0]
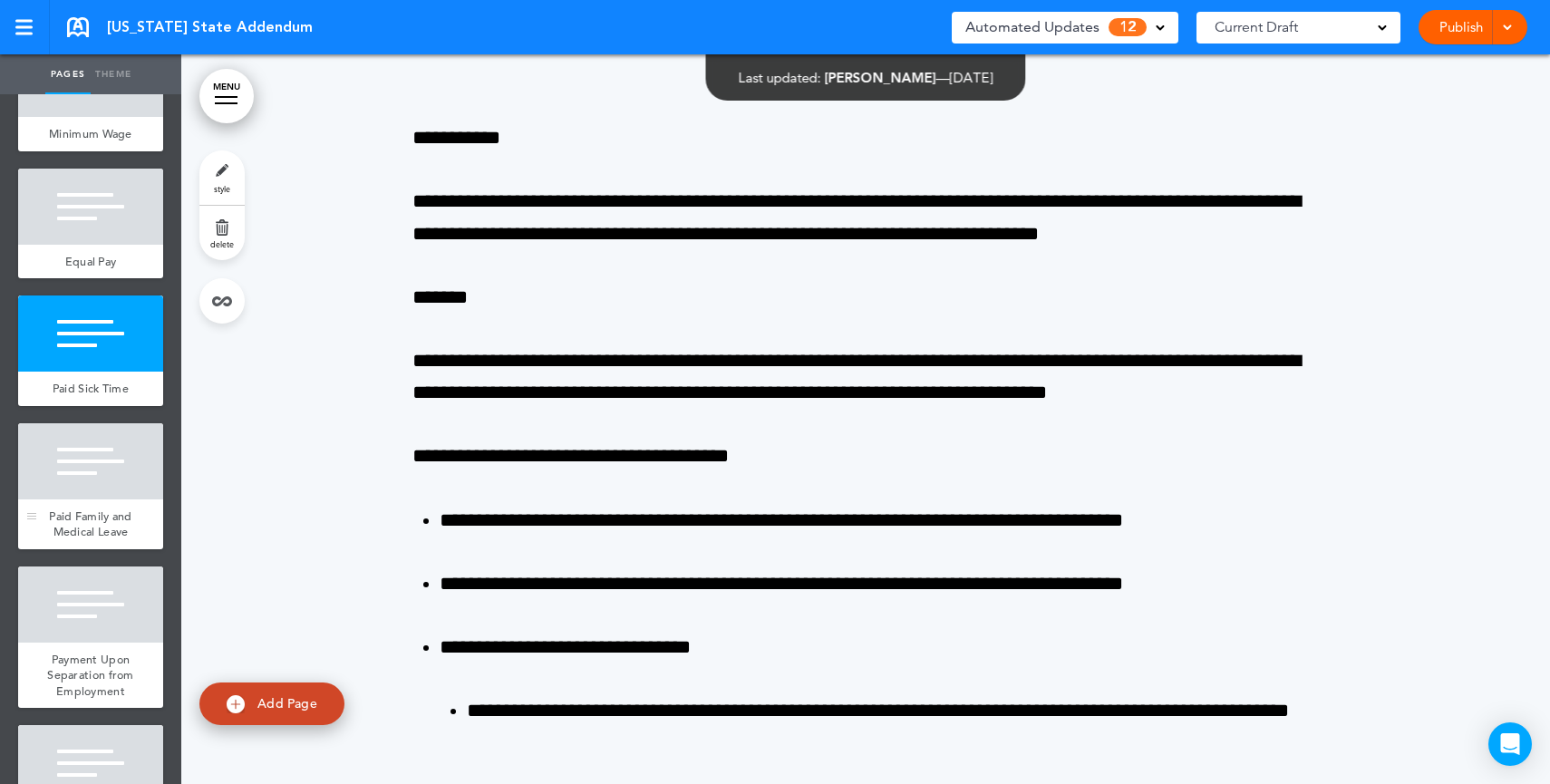
click at [104, 479] on div at bounding box center [91, 461] width 145 height 76
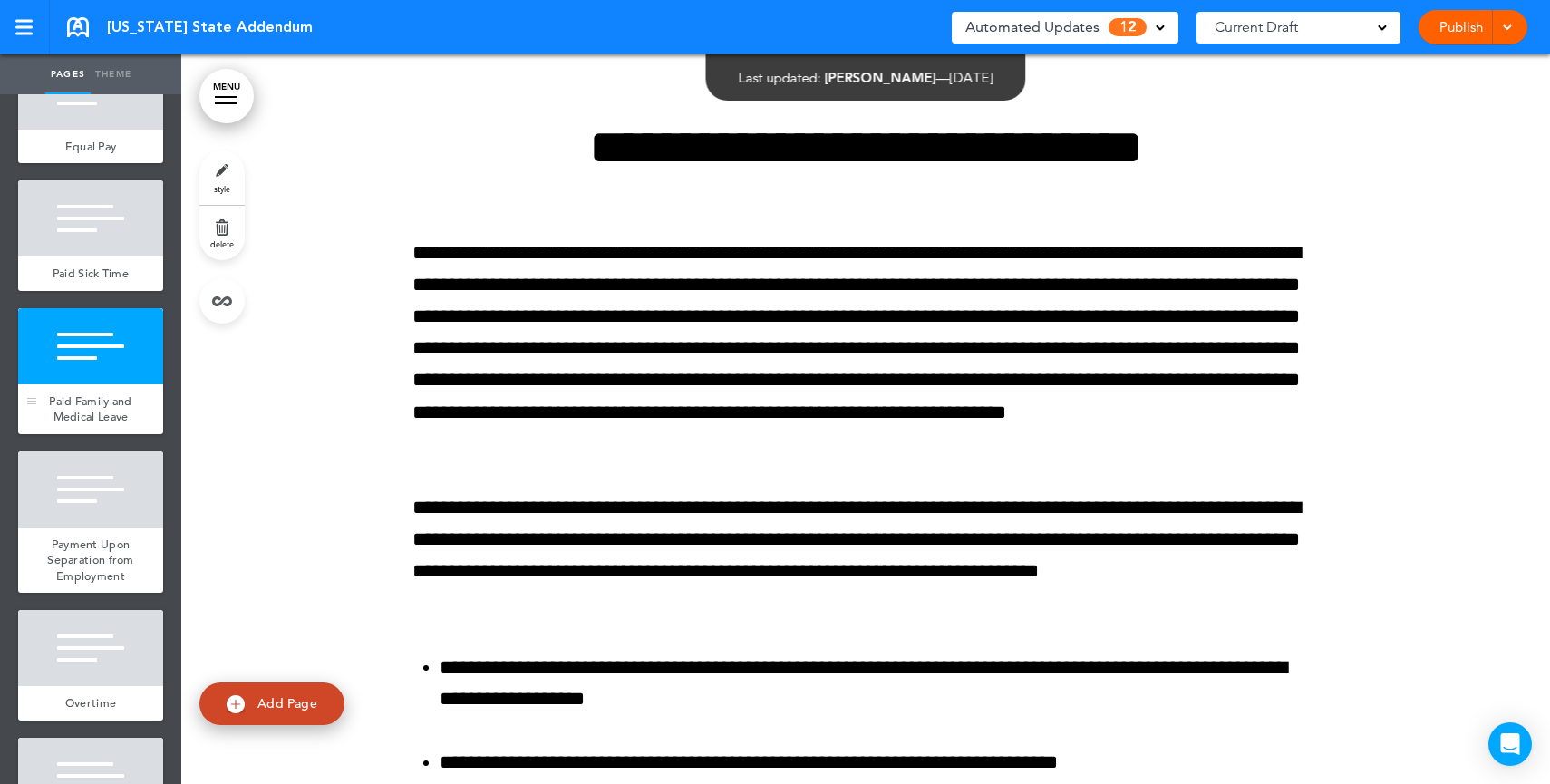
scroll to position [442, 0]
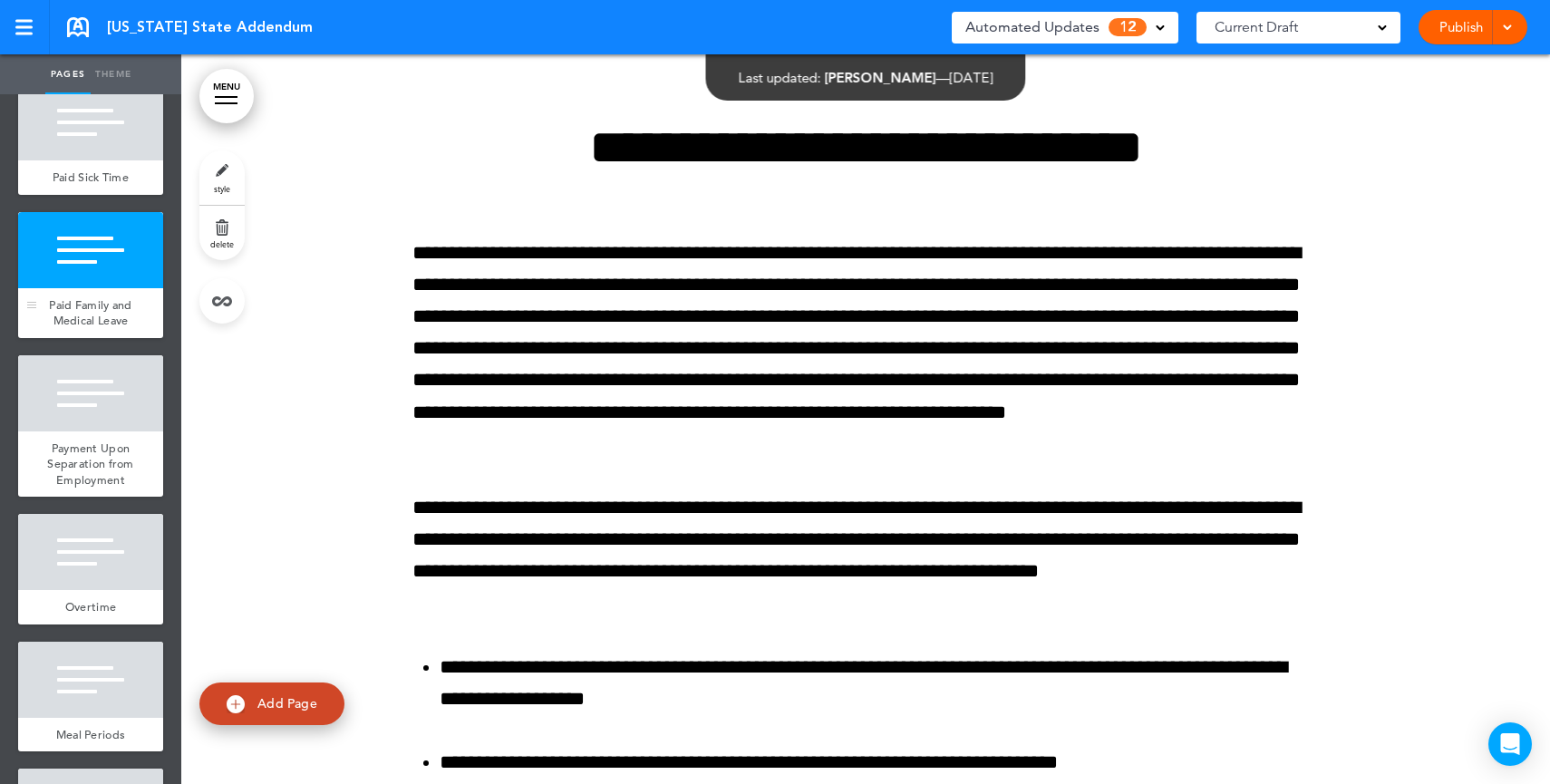
click at [104, 479] on div "Payment Upon Separation from Employment" at bounding box center [91, 464] width 145 height 66
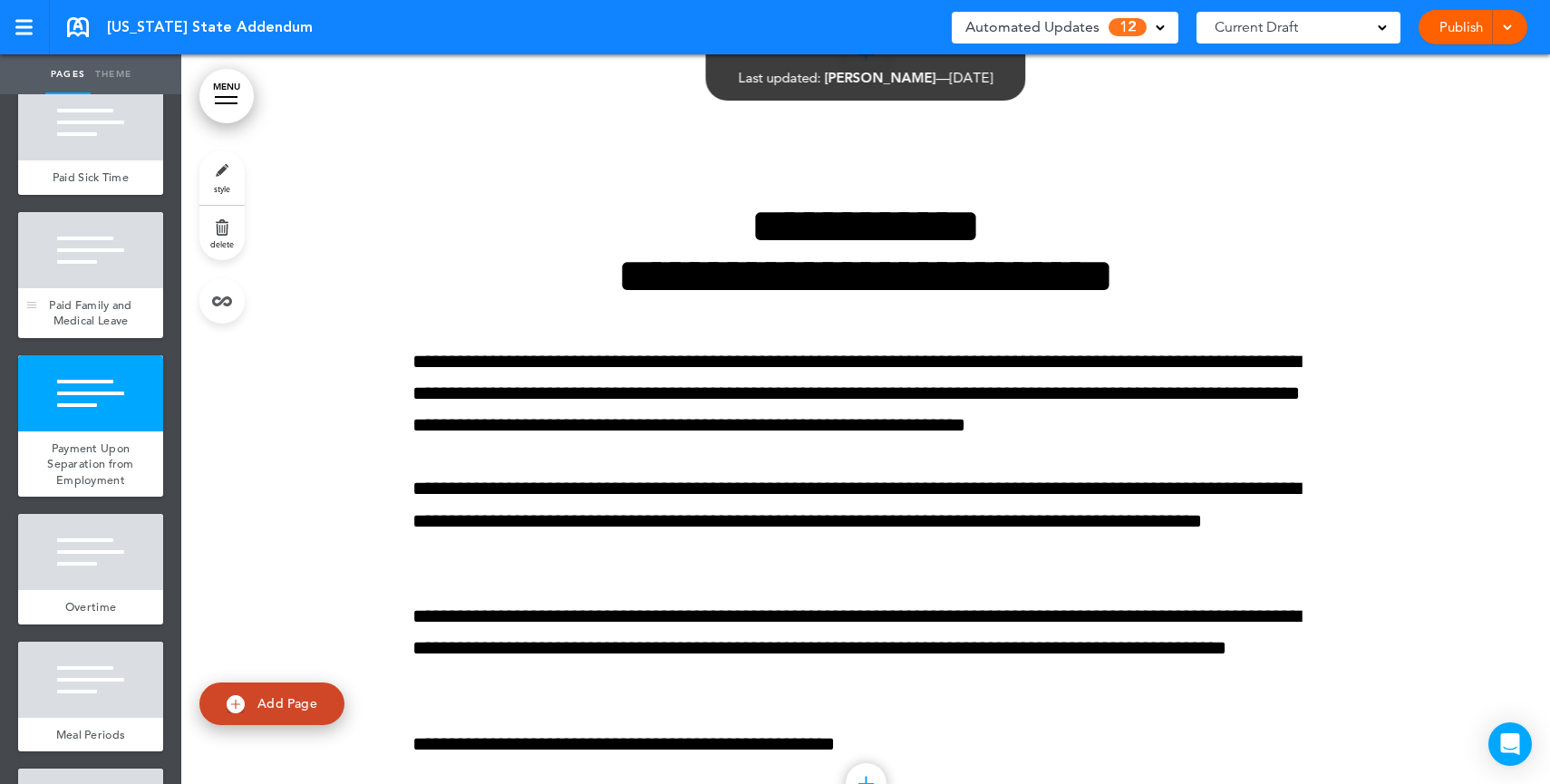
scroll to position [9693, 0]
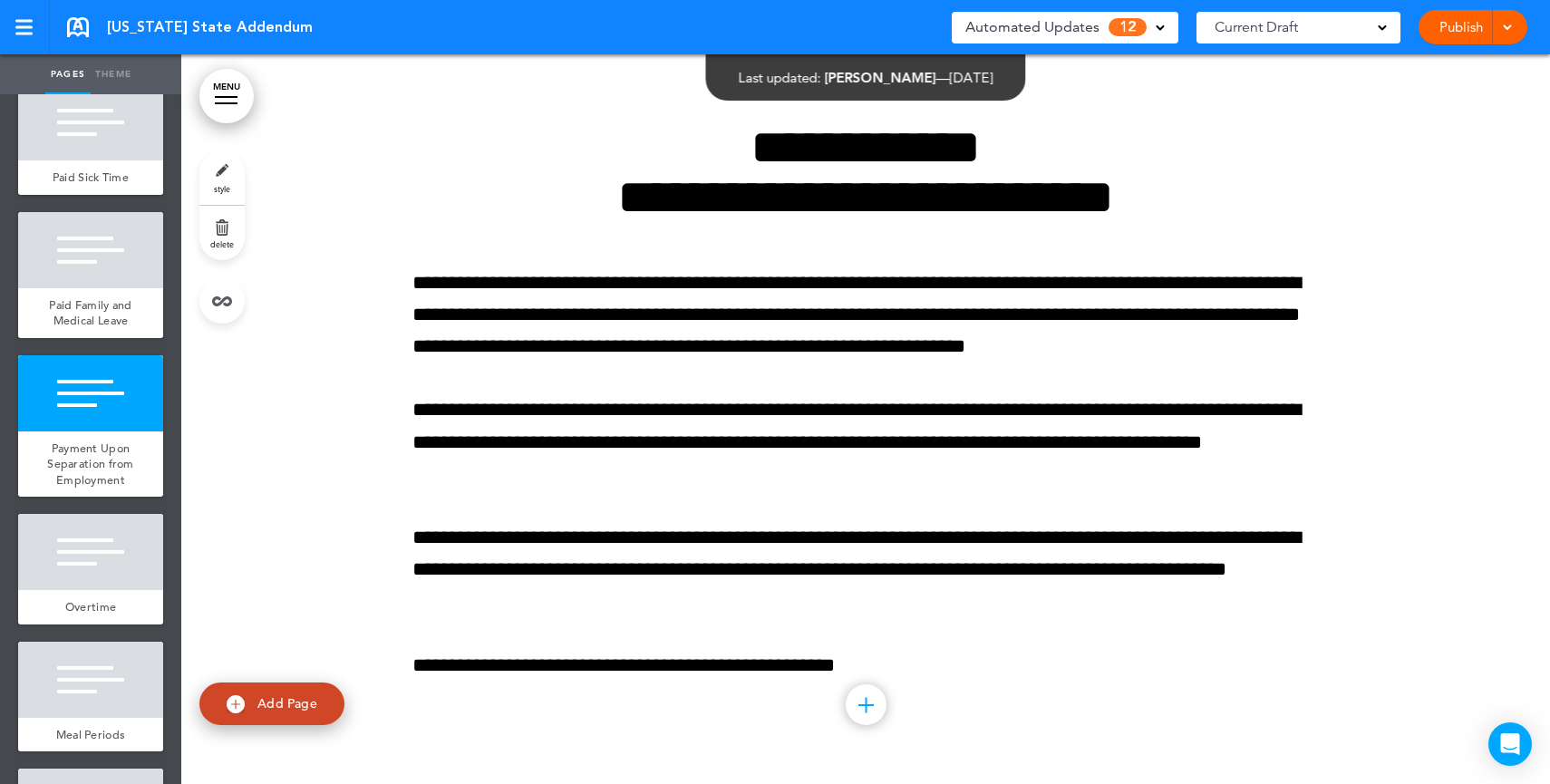
click at [1065, 26] on span "Automated Updates" at bounding box center [1032, 27] width 135 height 25
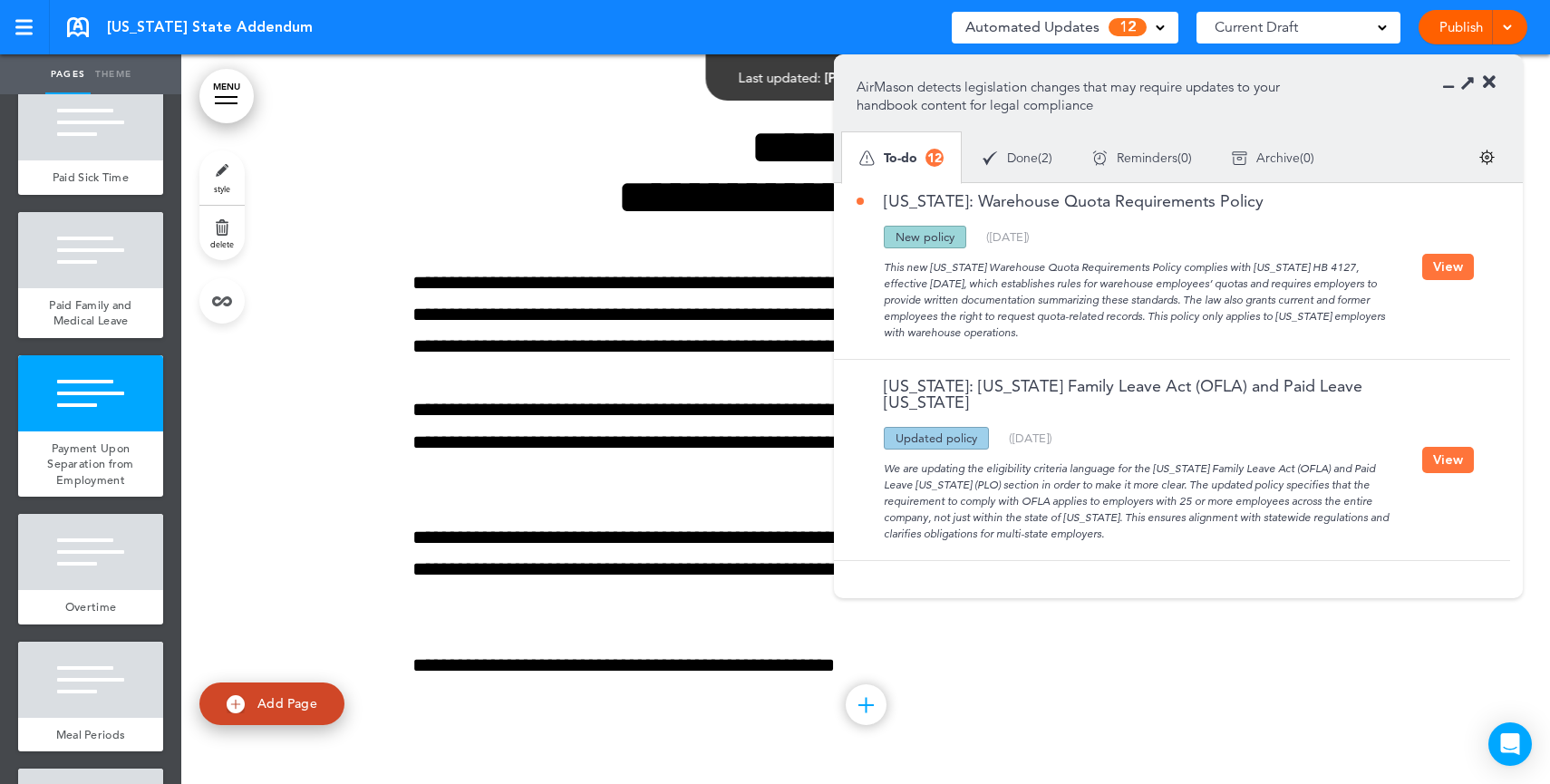
scroll to position [0, 0]
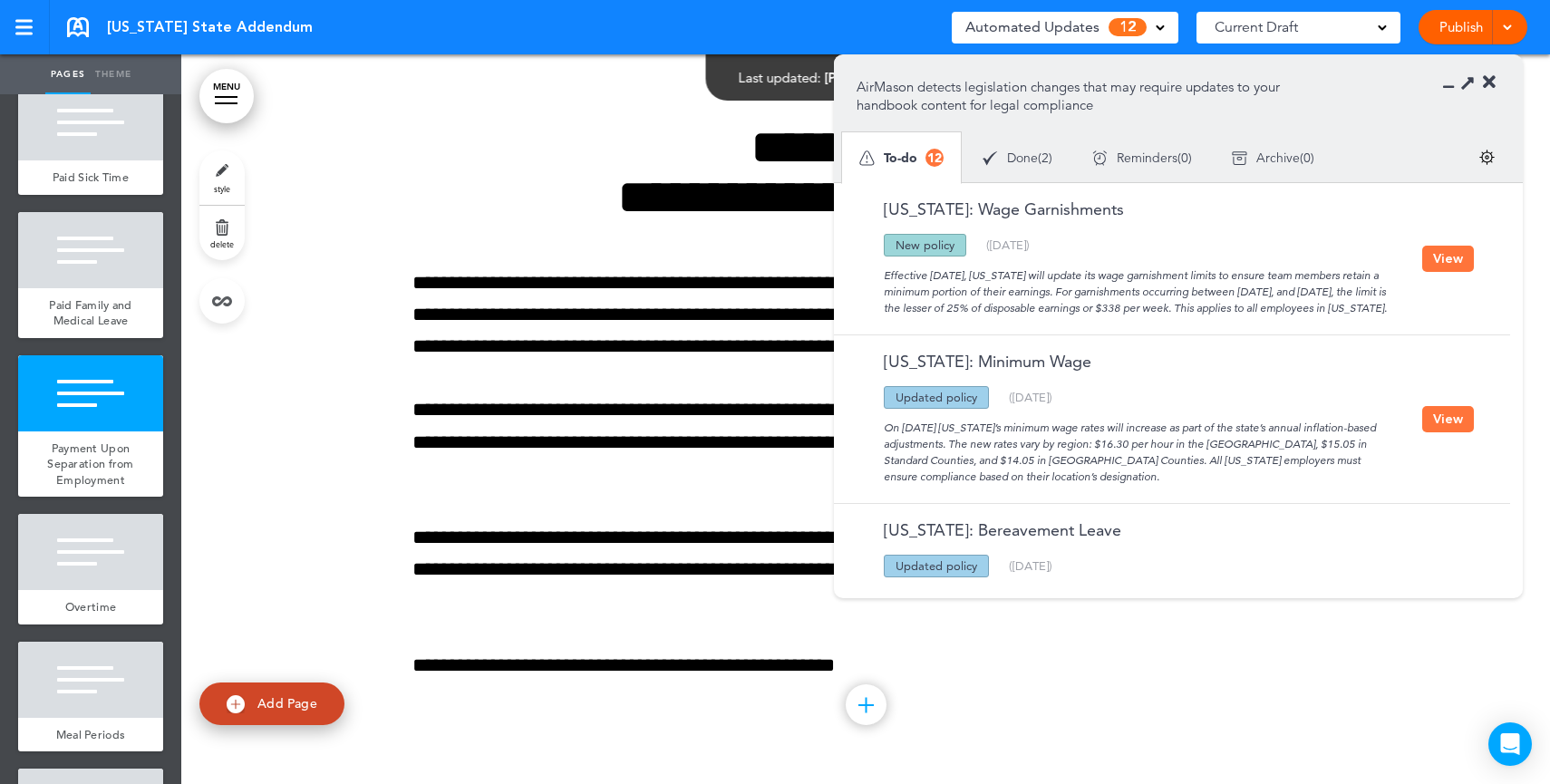
click at [1147, 485] on div "On July 1 Oregon’s minimum wage rates will increase as part of the state’s annu…" at bounding box center [1139, 446] width 565 height 76
click at [1492, 78] on icon at bounding box center [1490, 83] width 13 height 19
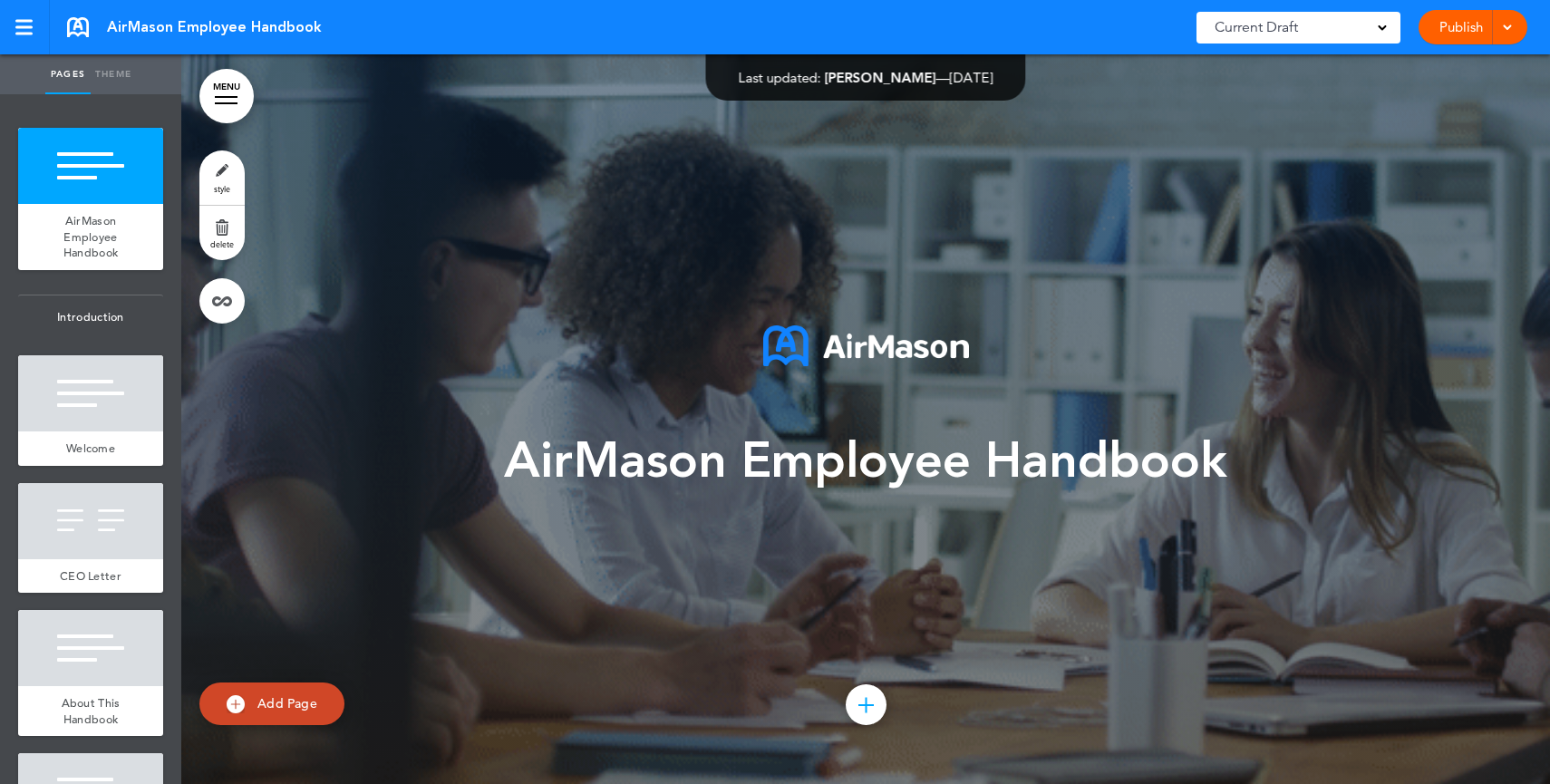
click at [732, 474] on span "AirMason Employee Handbook" at bounding box center [865, 460] width 723 height 68
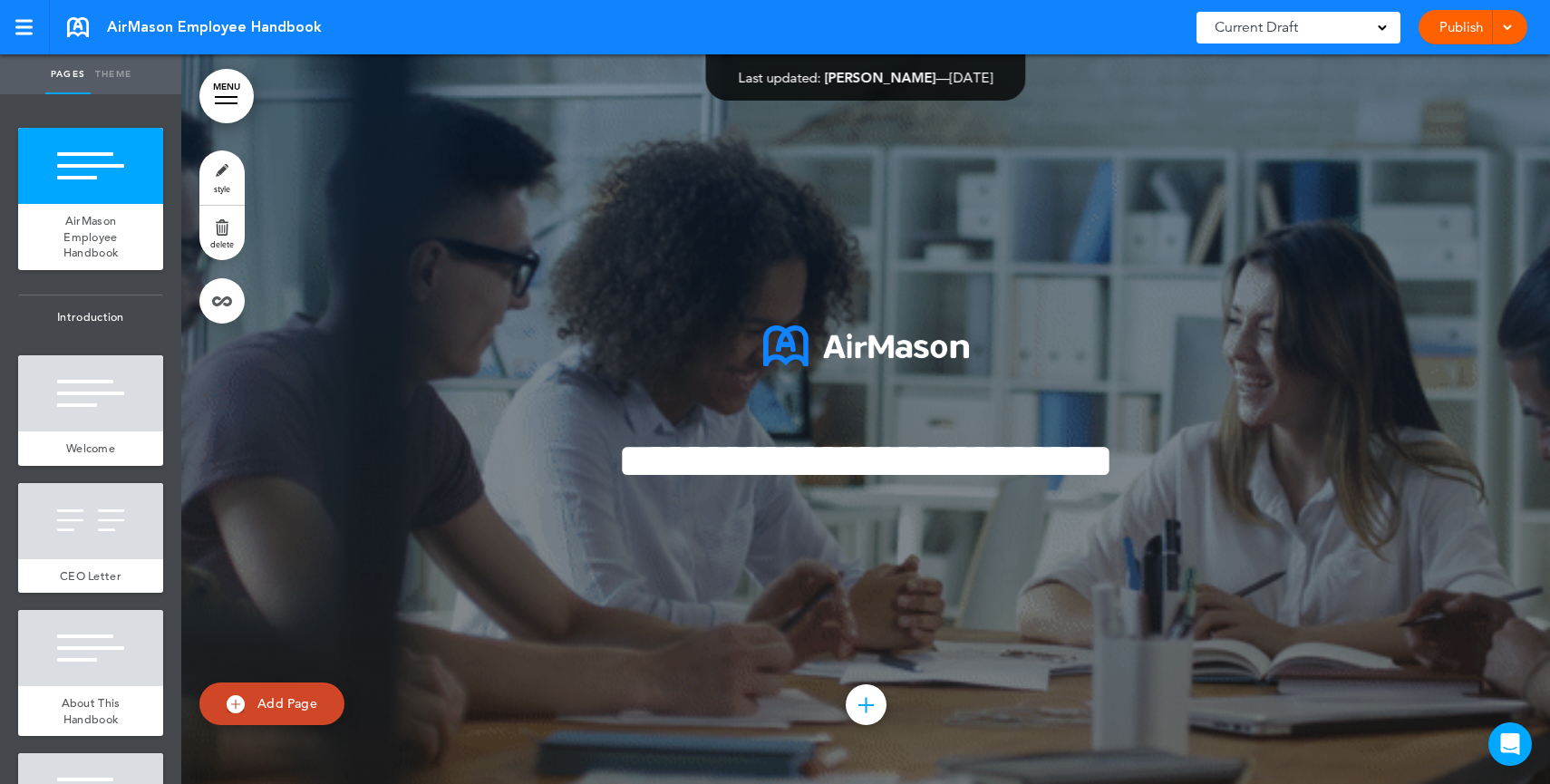
click at [732, 474] on span "**********" at bounding box center [865, 461] width 497 height 50
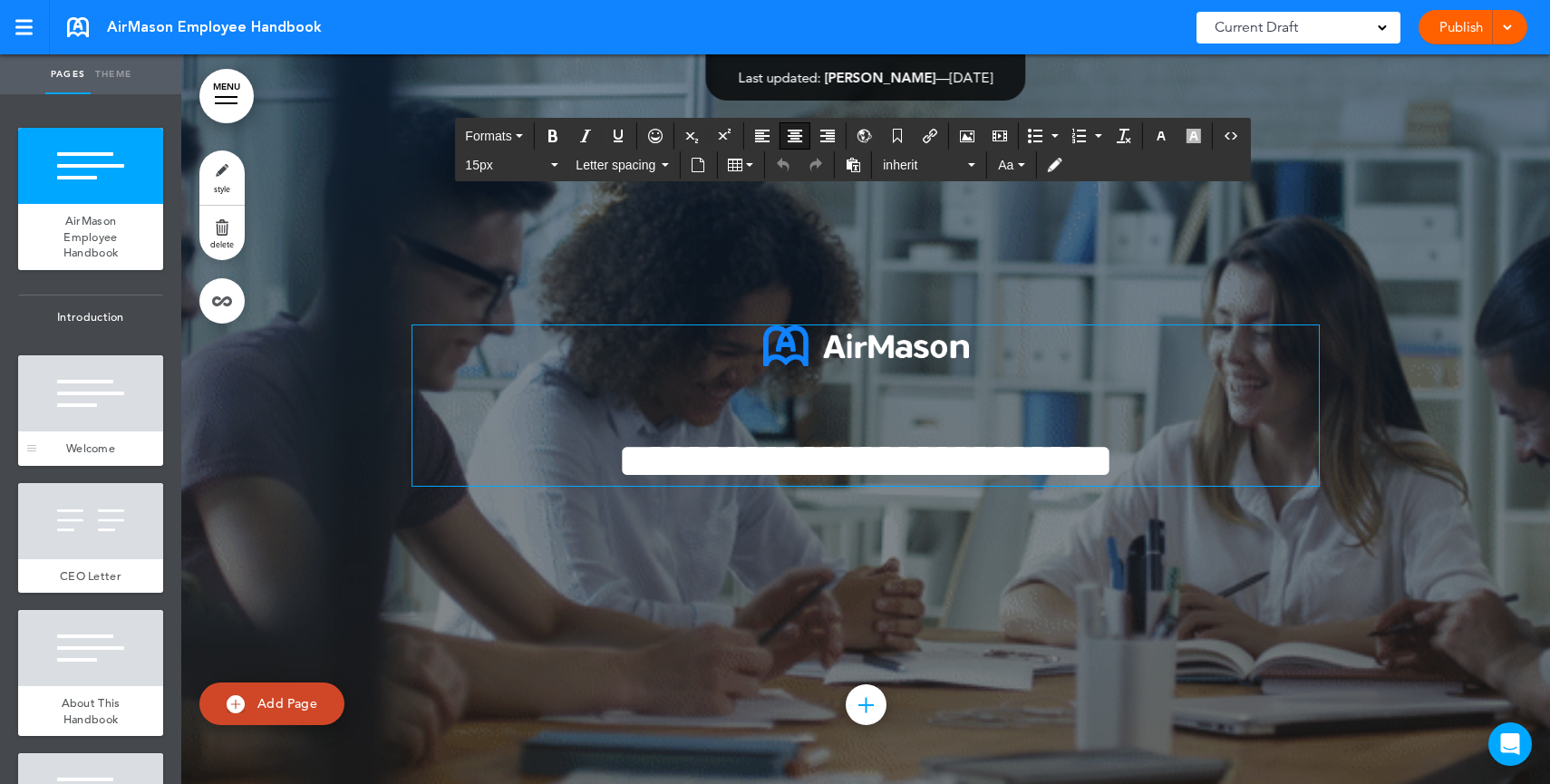
click at [58, 405] on div at bounding box center [91, 393] width 145 height 76
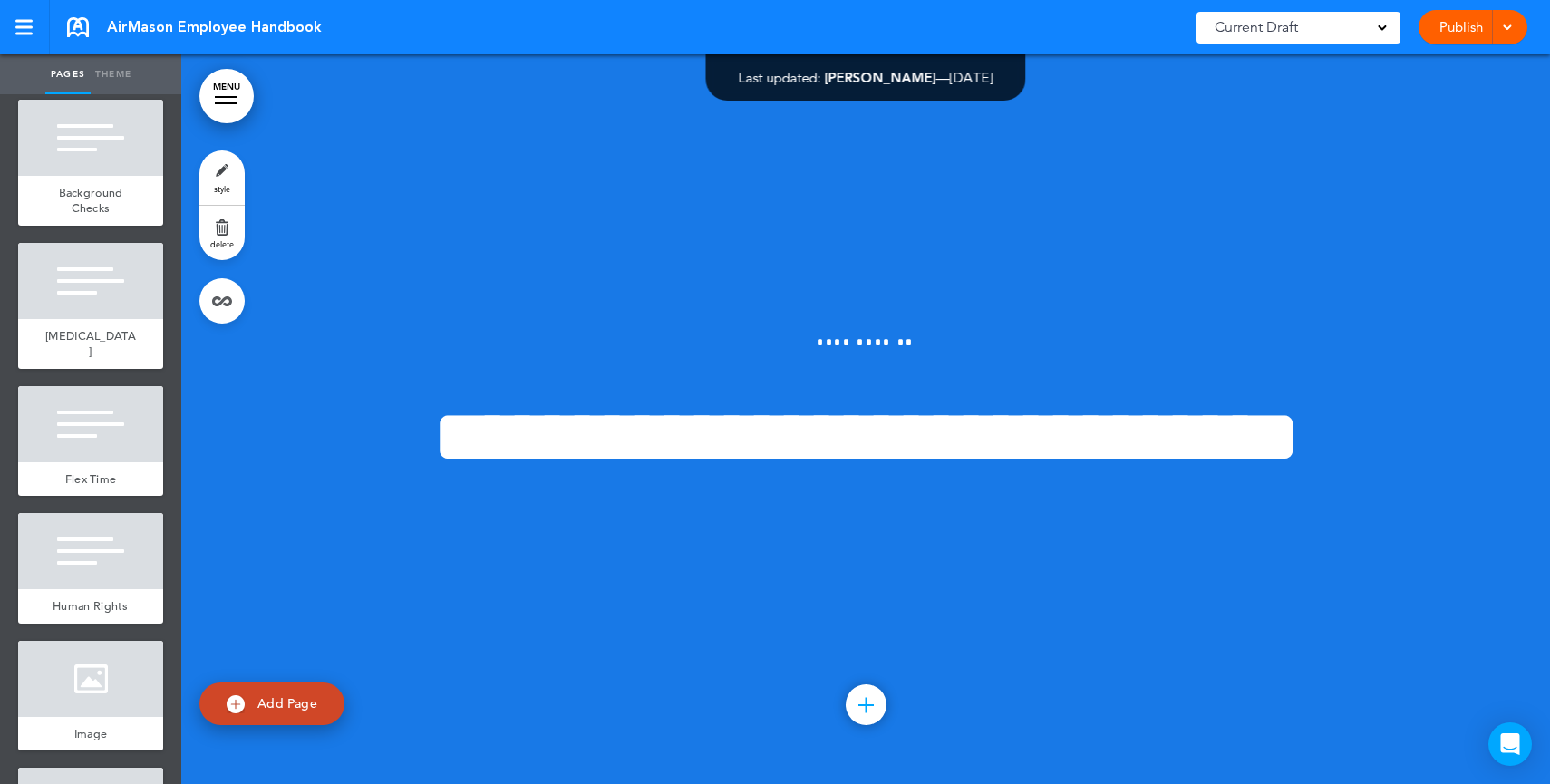
scroll to position [3605, 0]
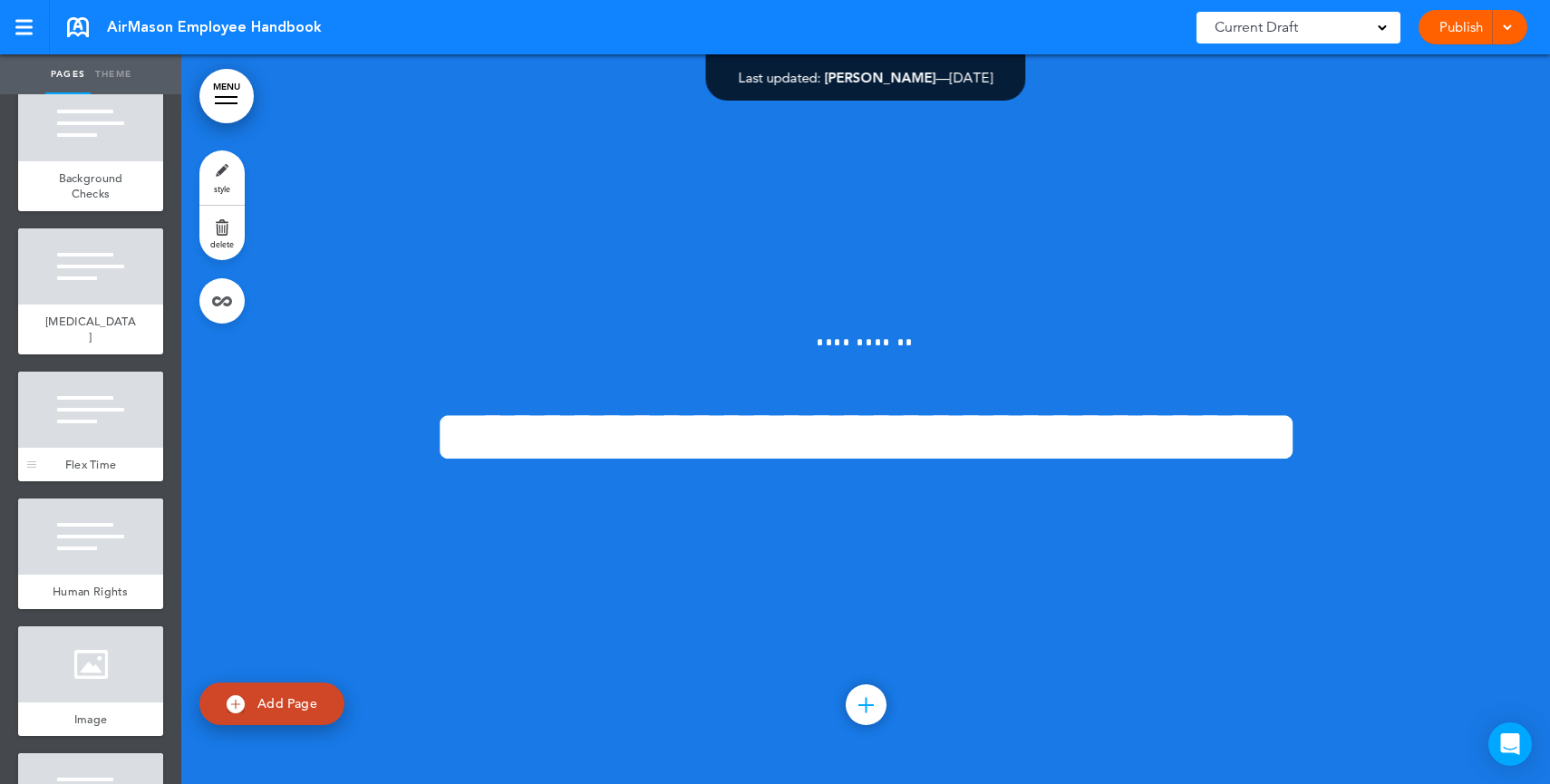
click at [70, 447] on div at bounding box center [91, 409] width 145 height 76
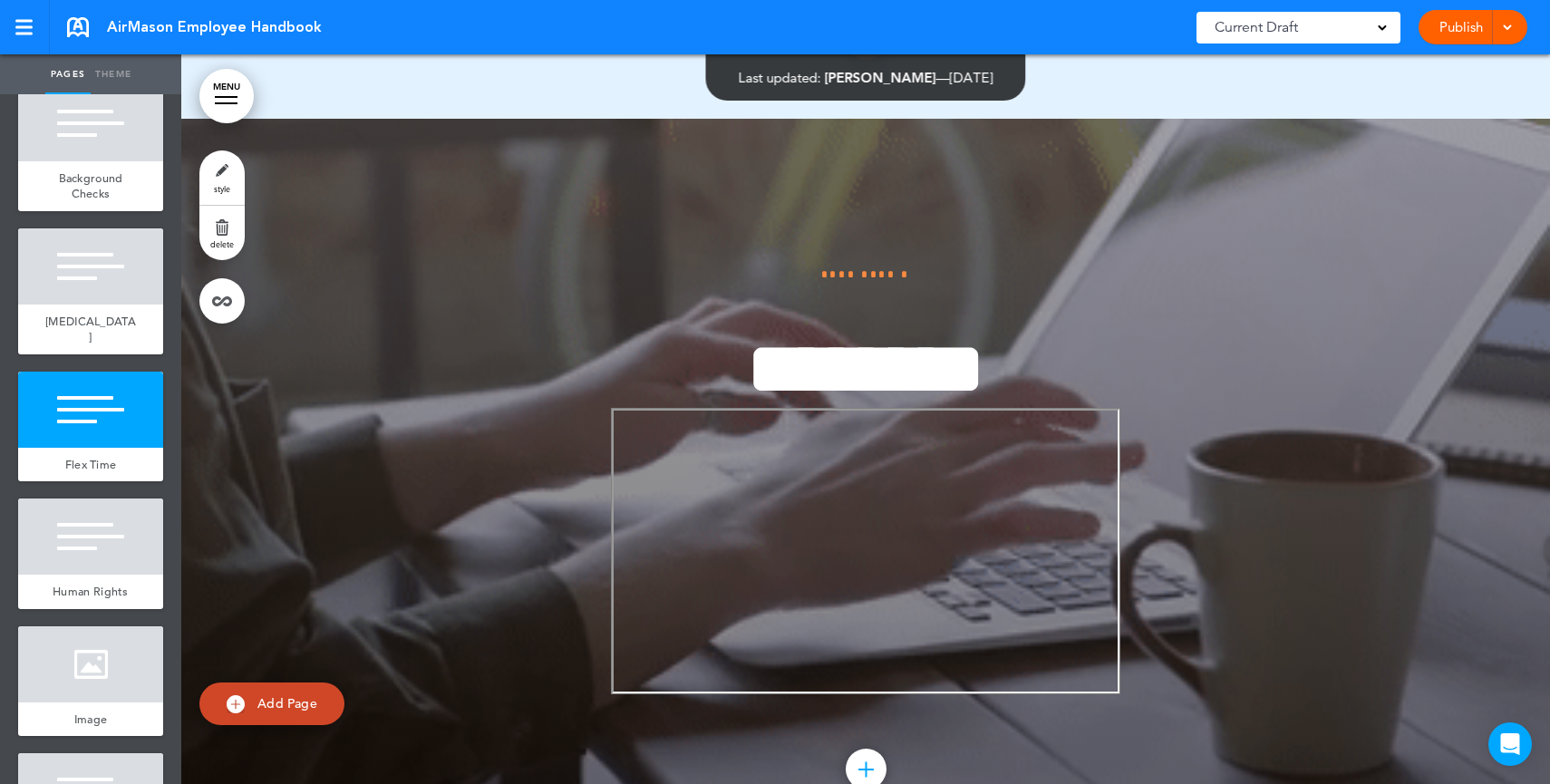
scroll to position [27864, 0]
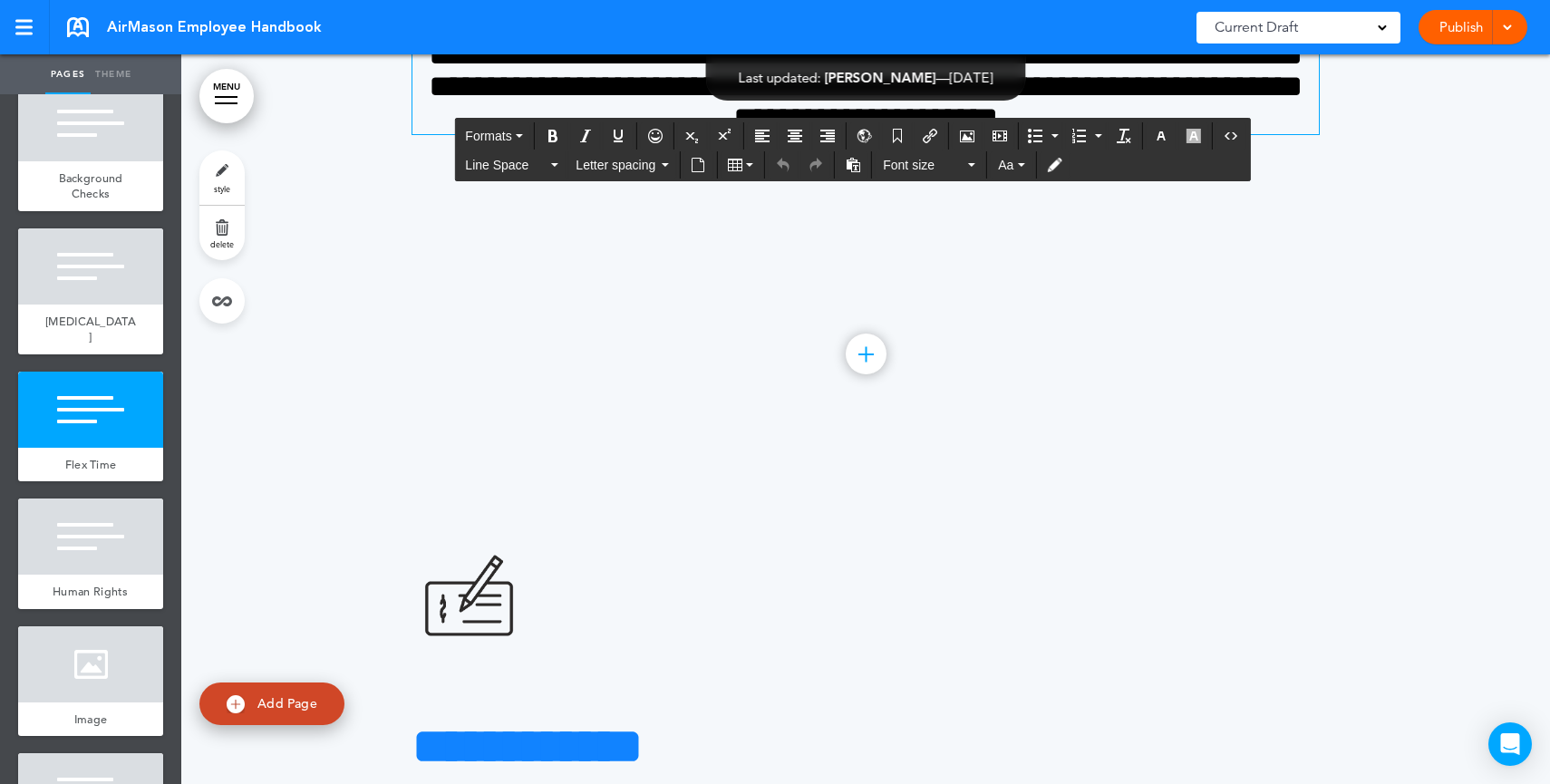
drag, startPoint x: 883, startPoint y: 398, endPoint x: 695, endPoint y: 326, distance: 201.3
click at [695, 261] on div "**********" at bounding box center [865, 68] width 907 height 385
click at [1245, 135] on h4 "**********" at bounding box center [865, 86] width 907 height 96
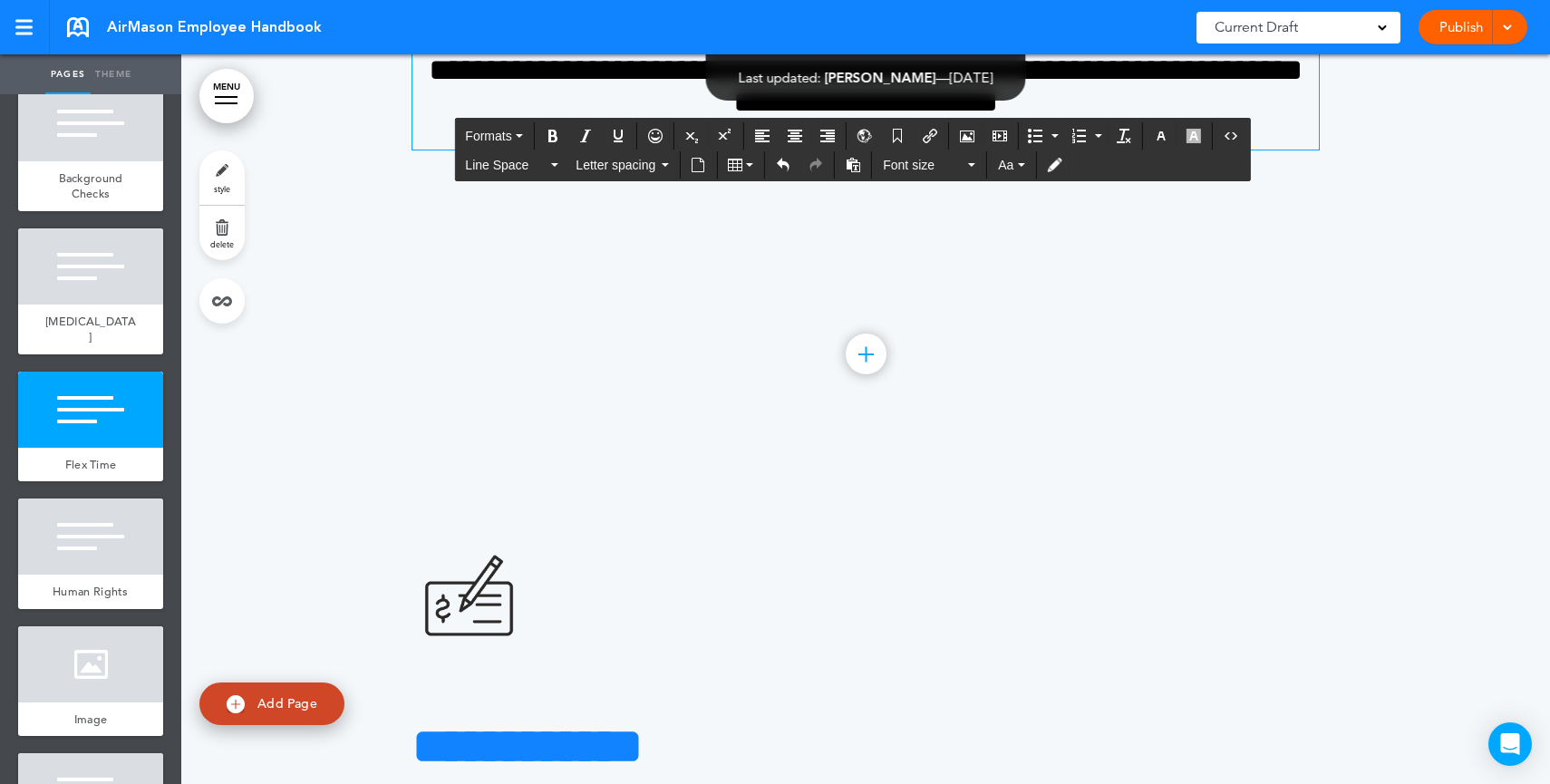
scroll to position [27848, 0]
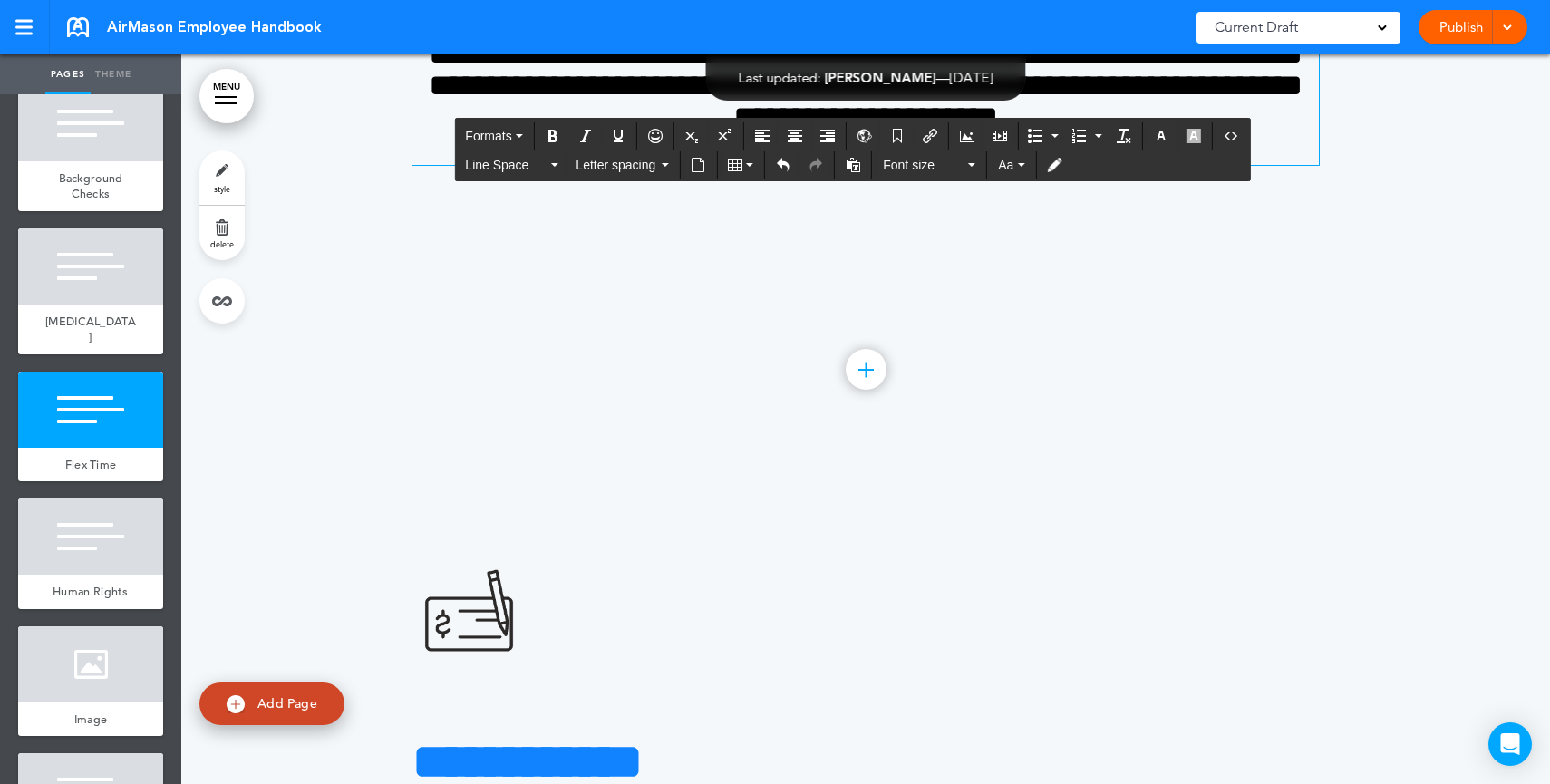
drag, startPoint x: 1098, startPoint y: 508, endPoint x: 1017, endPoint y: 503, distance: 81.2
click at [1018, 165] on h4 "**********" at bounding box center [865, 101] width 907 height 127
click at [926, 131] on icon "Insert/edit airmason link" at bounding box center [930, 136] width 15 height 15
type input "****"
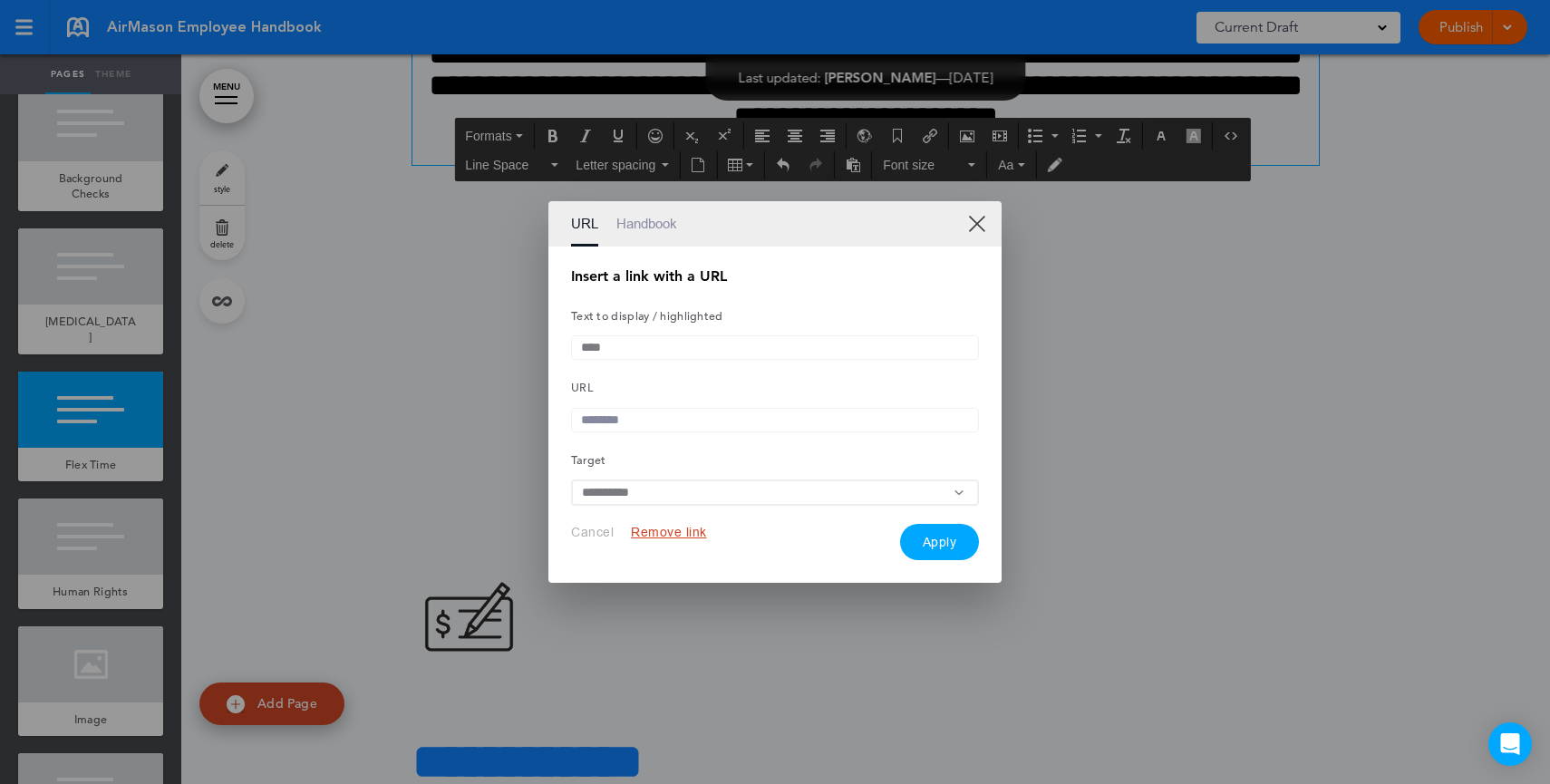
click at [975, 222] on link "XX" at bounding box center [976, 223] width 18 height 18
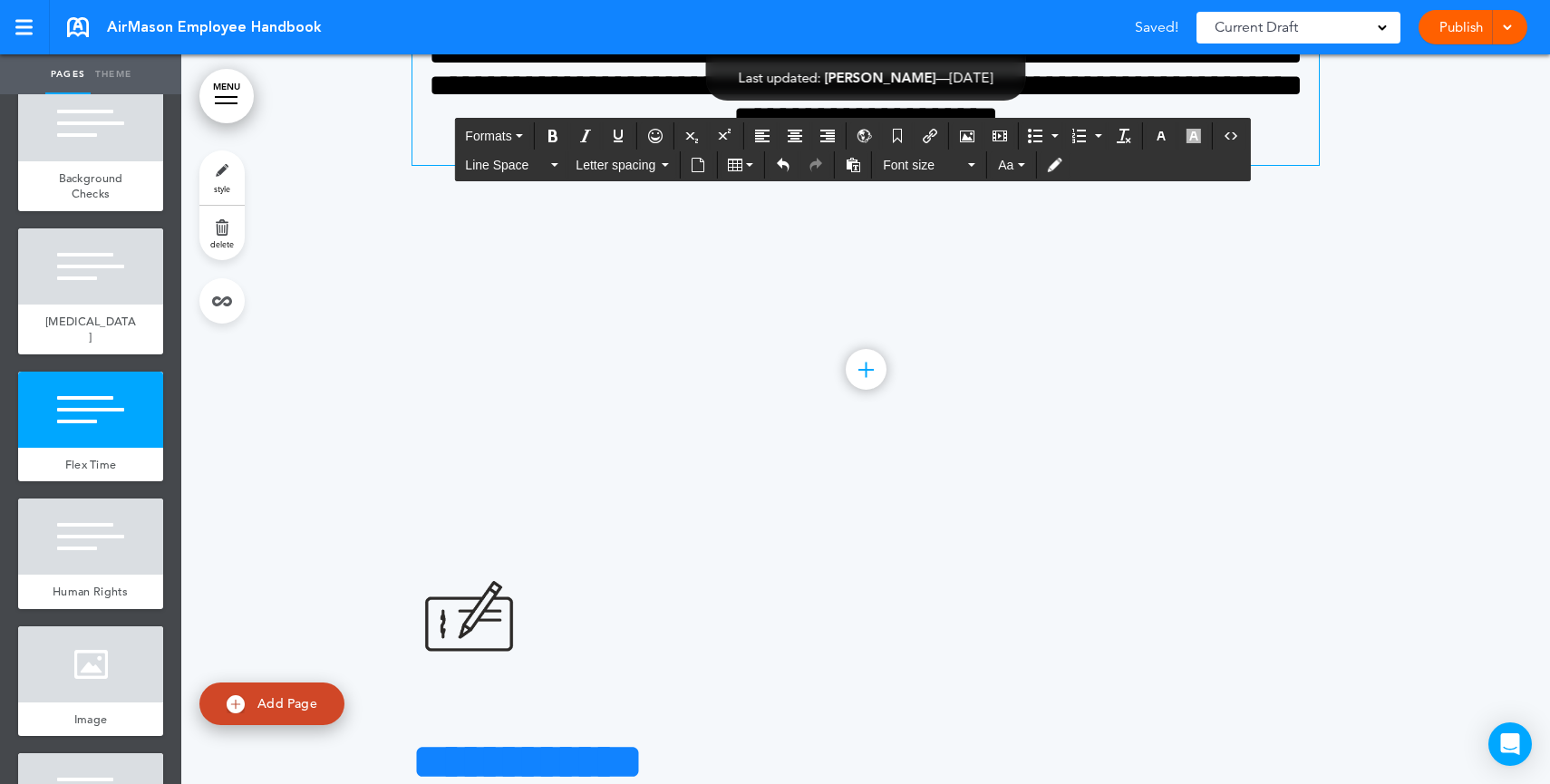
drag, startPoint x: 869, startPoint y: 510, endPoint x: 950, endPoint y: 310, distance: 215.8
click at [869, 164] on span "**********" at bounding box center [865, 101] width 873 height 126
click at [1153, 165] on h4 "**********" at bounding box center [865, 101] width 907 height 127
click at [1165, 165] on h4 "**********" at bounding box center [865, 101] width 907 height 127
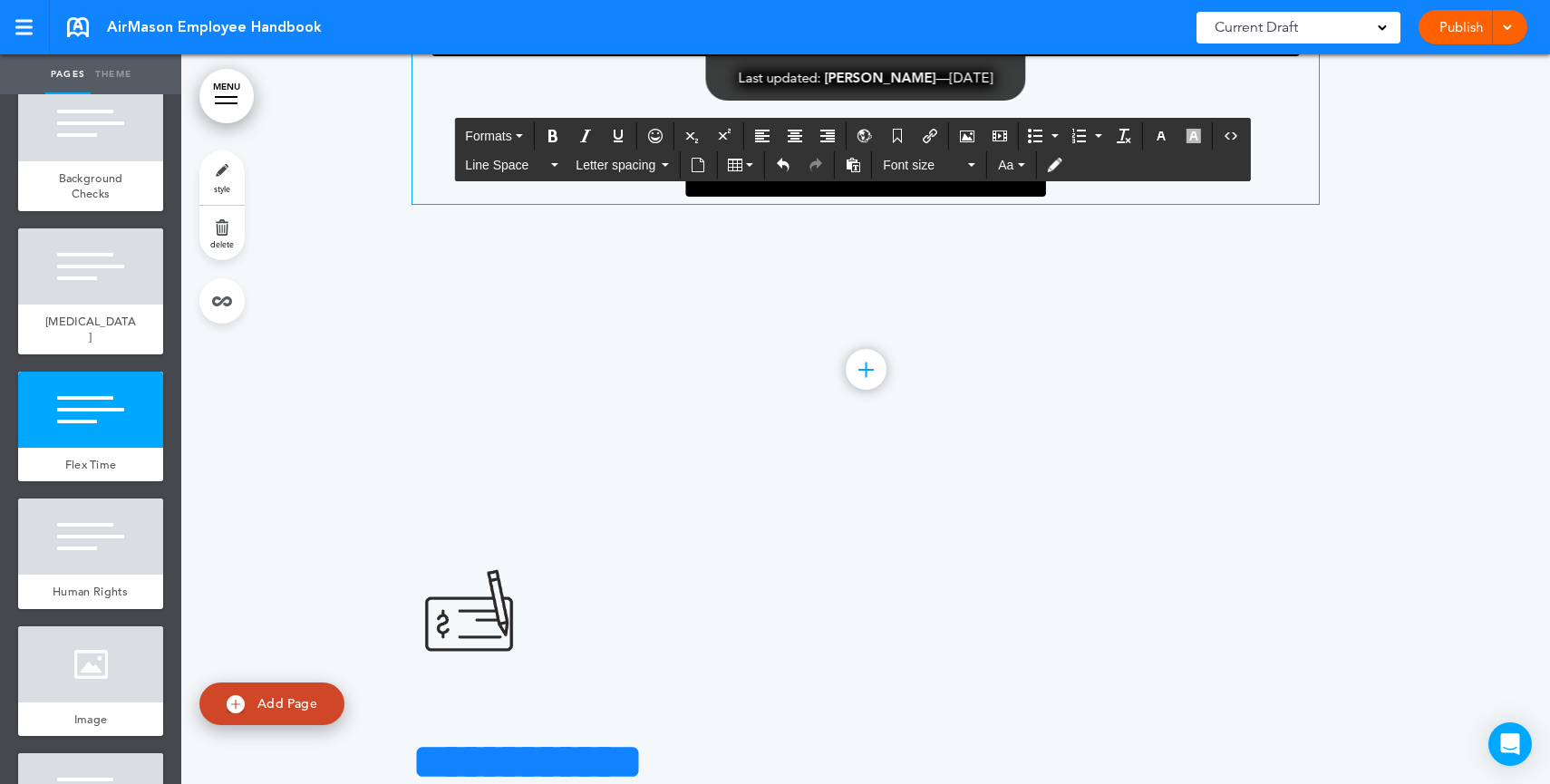
scroll to position [27809, 0]
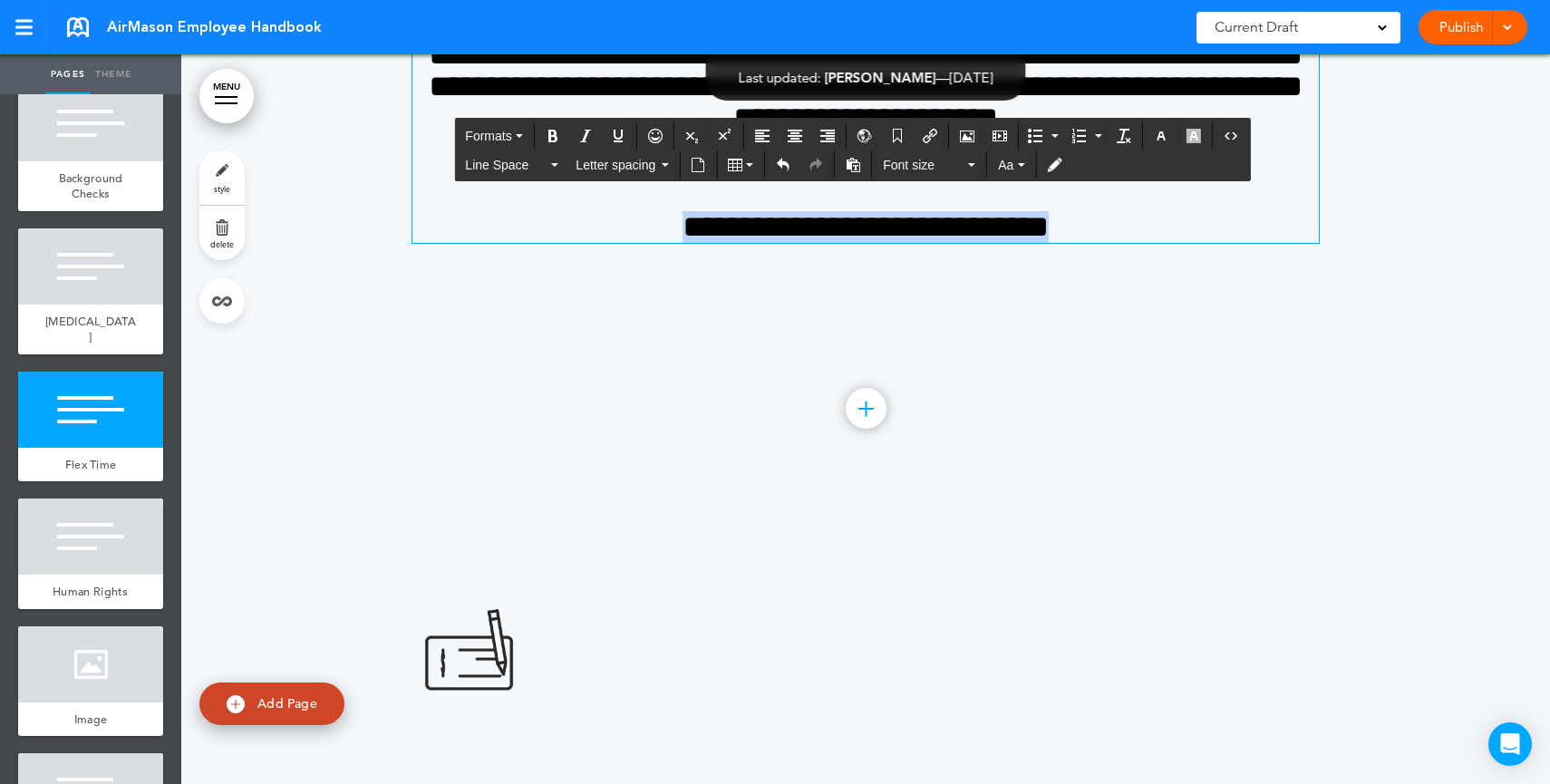
drag, startPoint x: 1138, startPoint y: 563, endPoint x: 532, endPoint y: 562, distance: 606.0
click at [532, 243] on h4 "**********" at bounding box center [865, 211] width 907 height 63
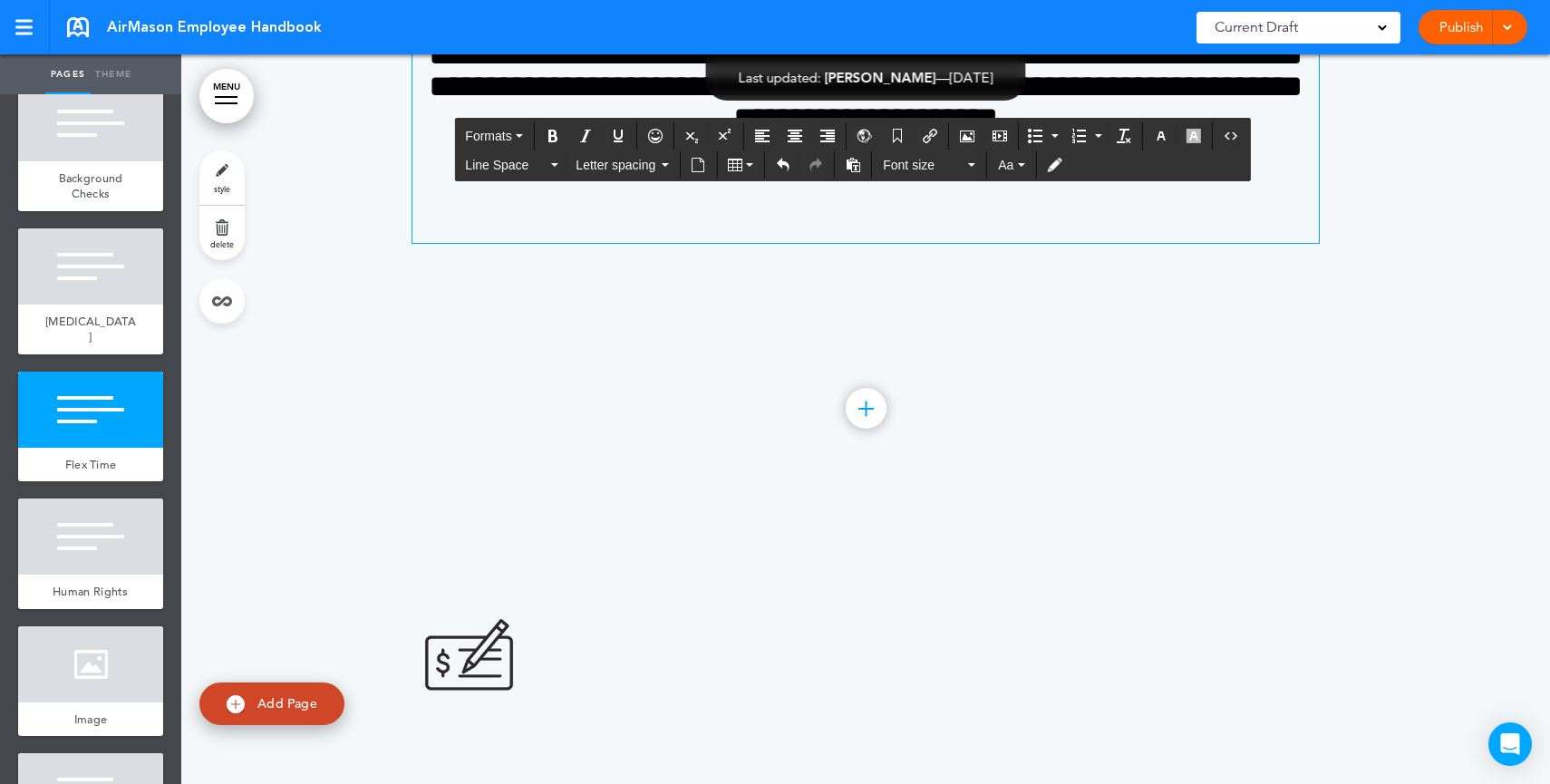
scroll to position [27826, 0]
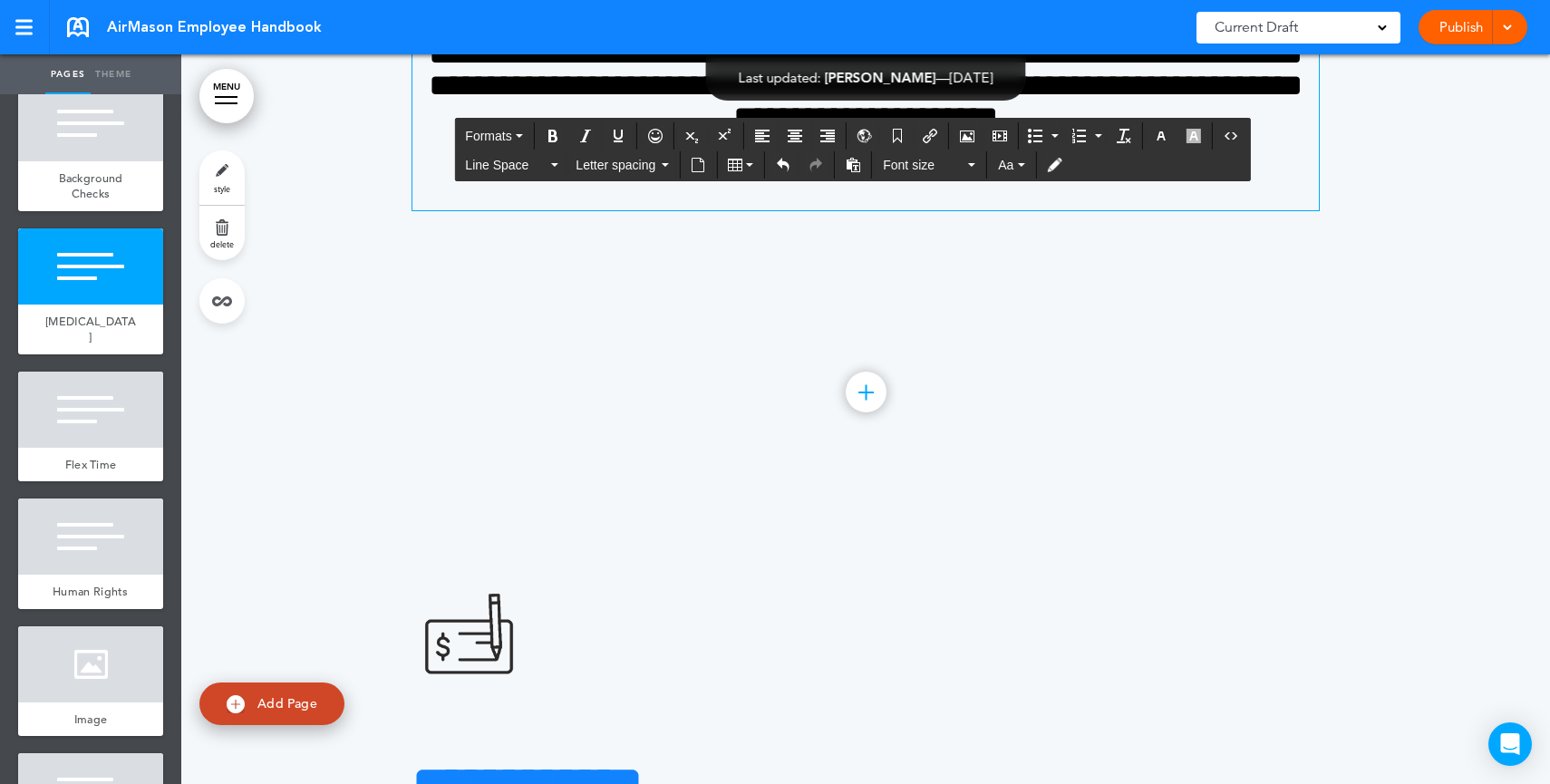
click at [1481, 37] on div "Publish Publish Preview Draft" at bounding box center [1472, 27] width 109 height 34
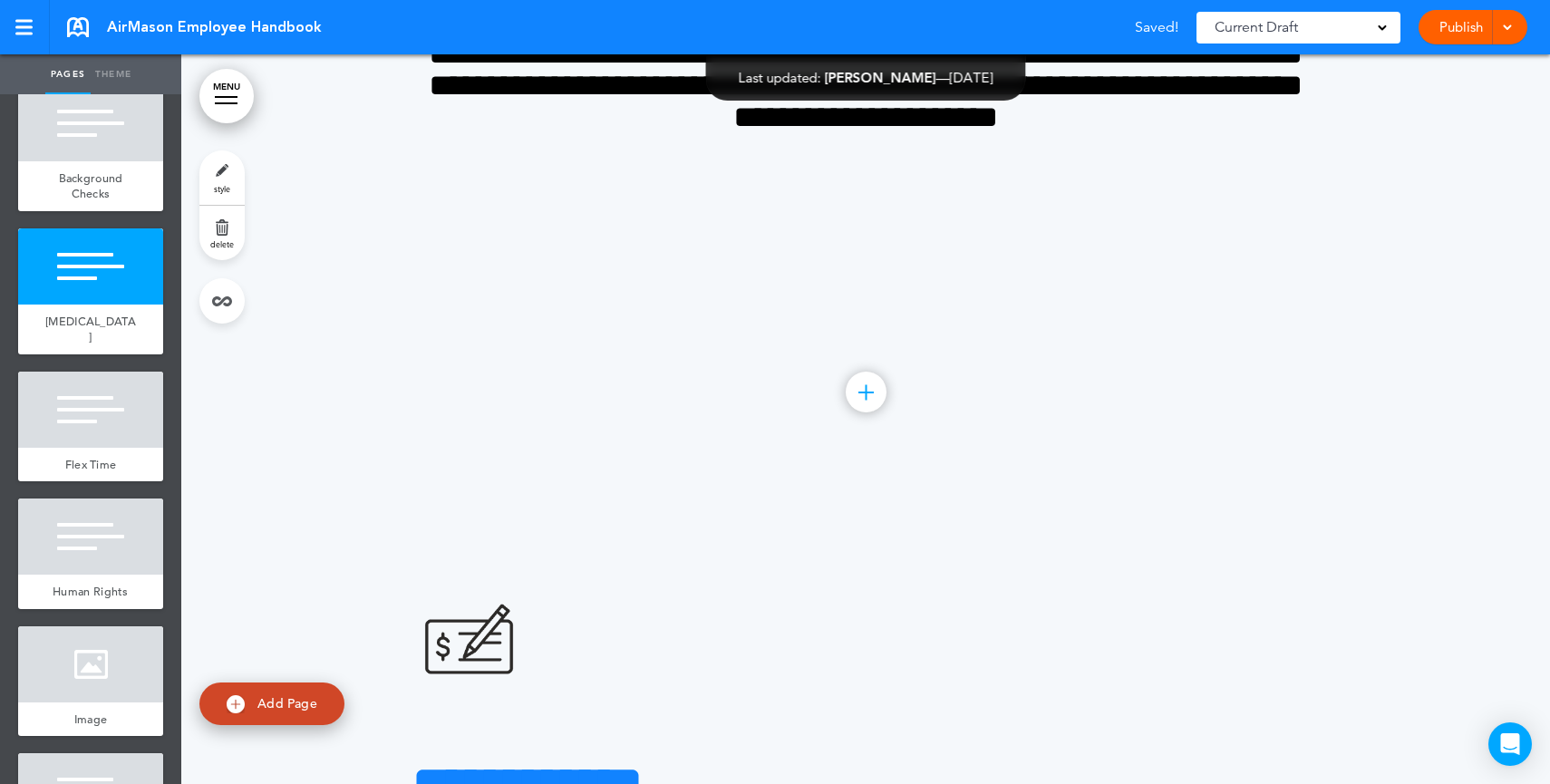
click at [1455, 36] on link "Publish" at bounding box center [1461, 27] width 58 height 34
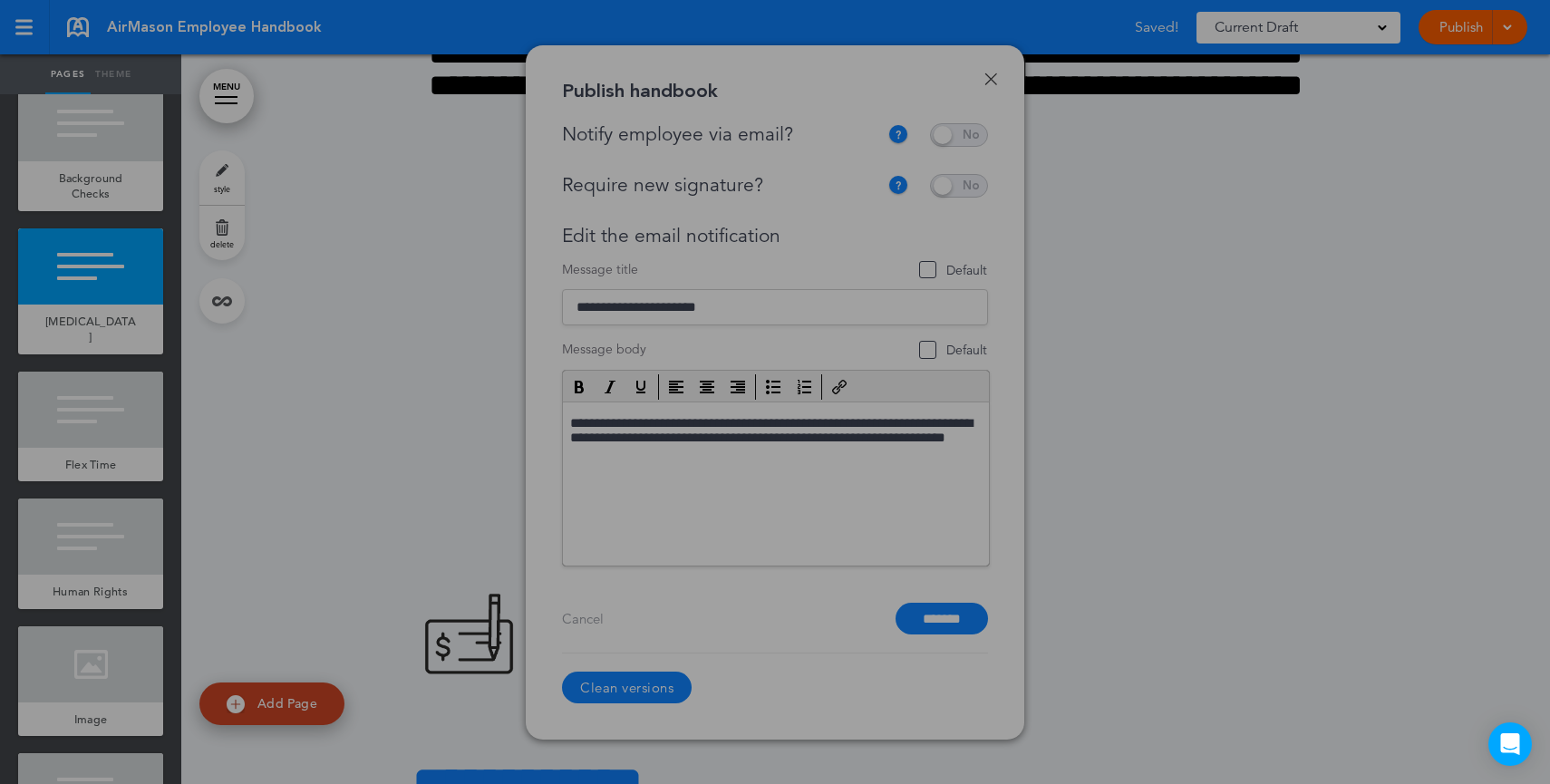
scroll to position [0, 0]
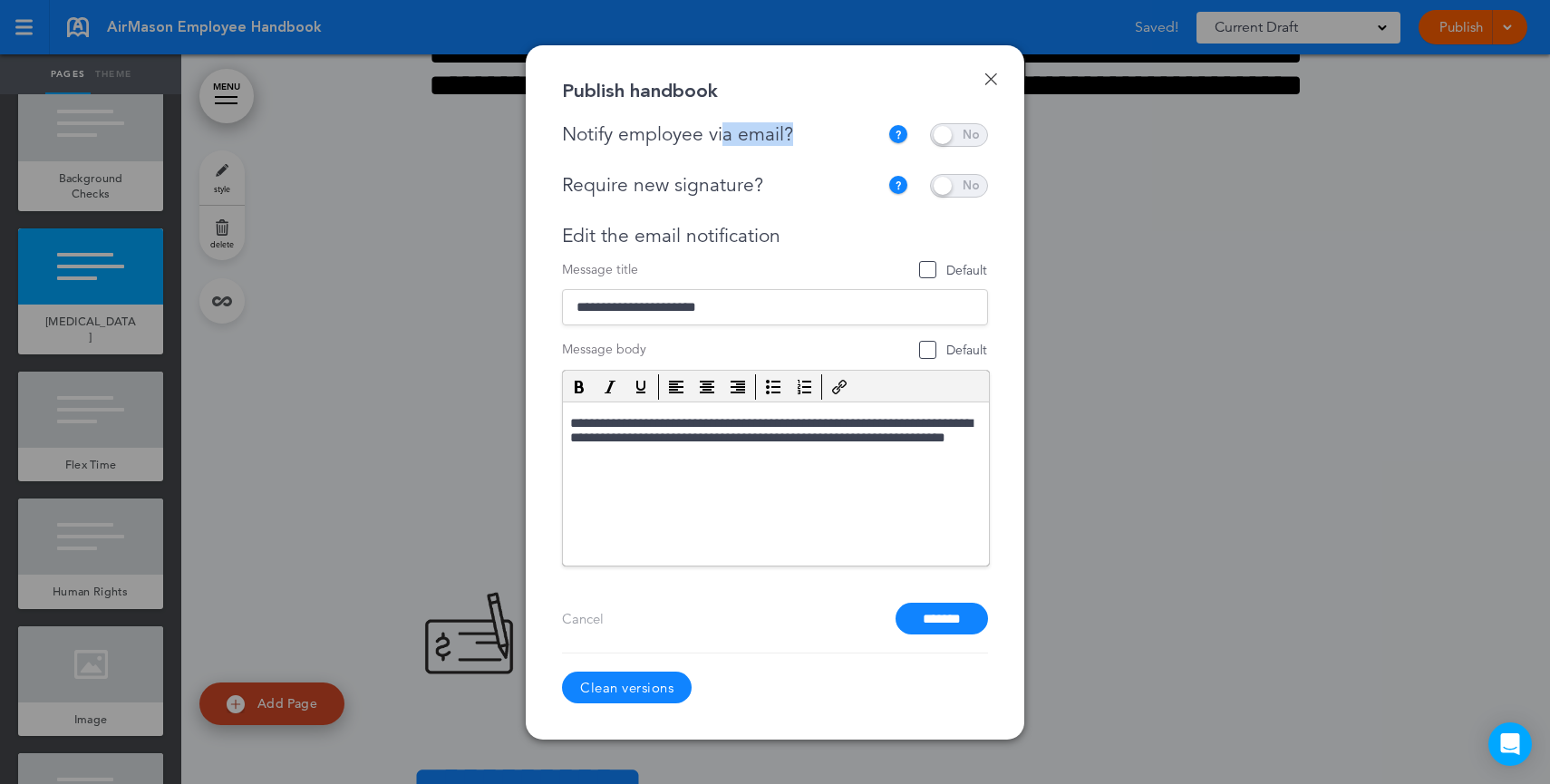
drag, startPoint x: 820, startPoint y: 144, endPoint x: 724, endPoint y: 143, distance: 96.0
click at [724, 143] on div "Notify employee via email?" at bounding box center [725, 135] width 326 height 22
drag, startPoint x: 698, startPoint y: 184, endPoint x: 655, endPoint y: 183, distance: 43.0
click at [655, 183] on div "Require new signature?" at bounding box center [720, 186] width 316 height 22
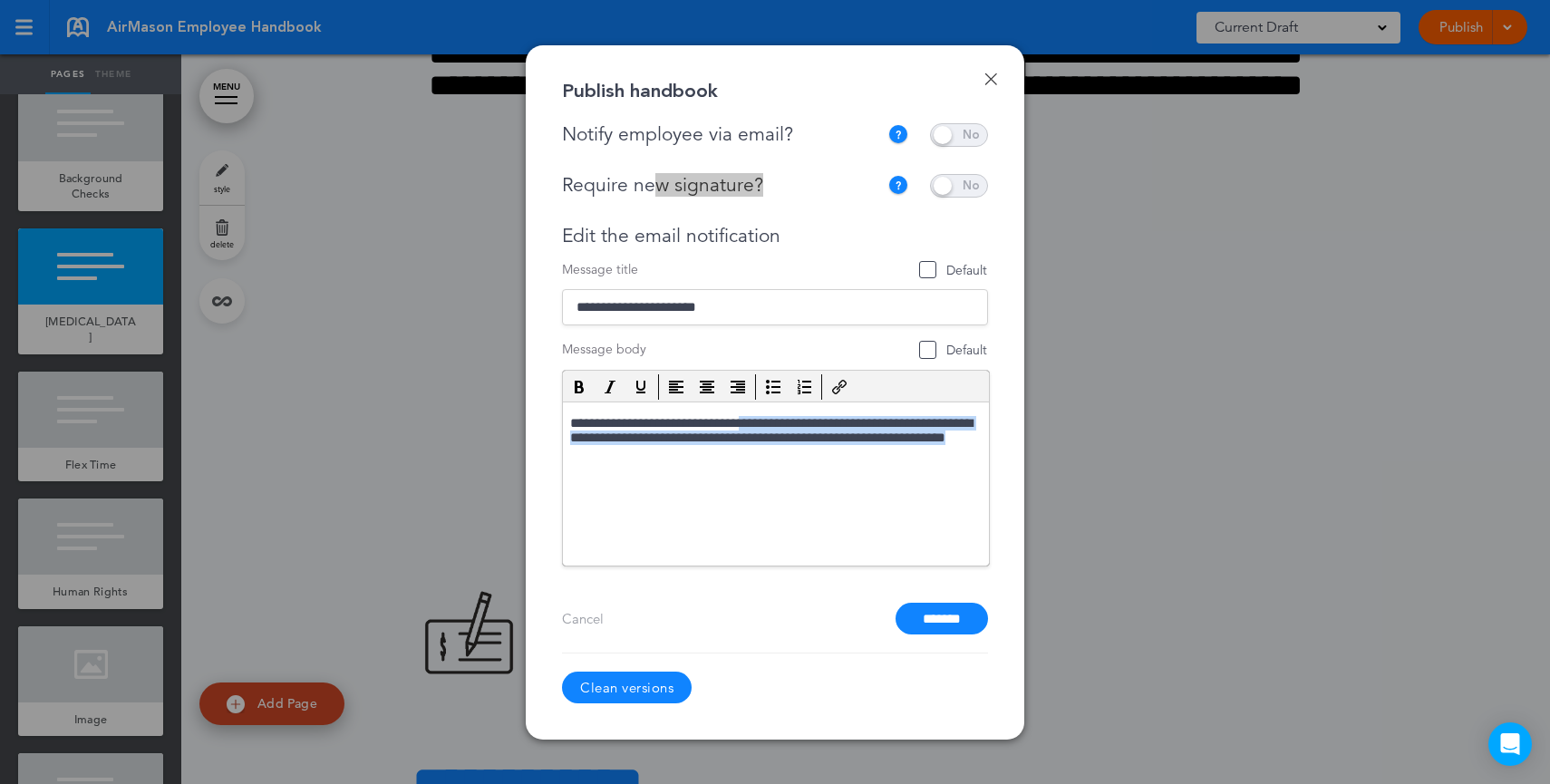
drag, startPoint x: 757, startPoint y: 418, endPoint x: 783, endPoint y: 460, distance: 49.4
click at [783, 460] on p "**********" at bounding box center [775, 440] width 411 height 51
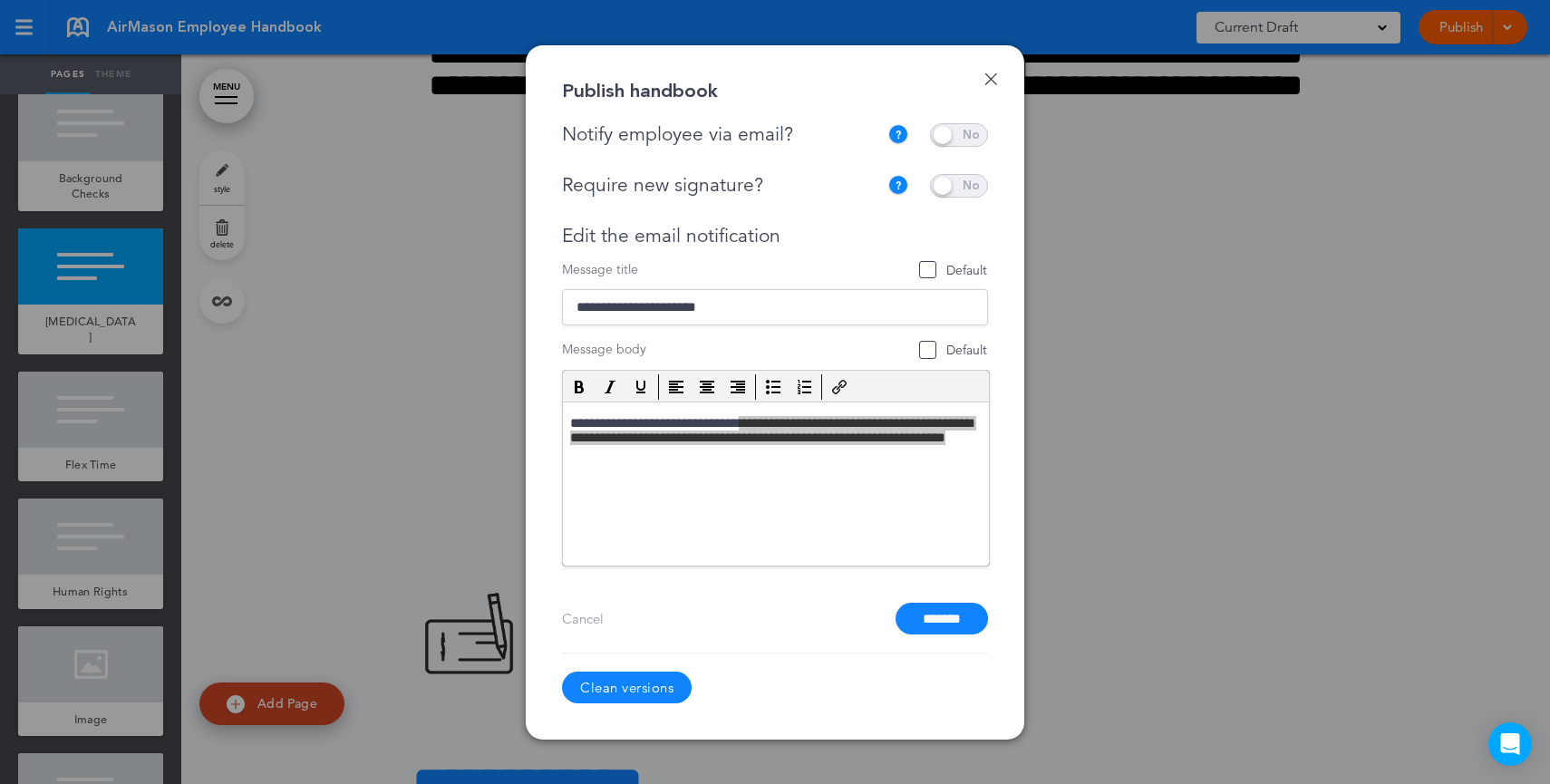
click at [1185, 446] on div at bounding box center [775, 392] width 1550 height 784
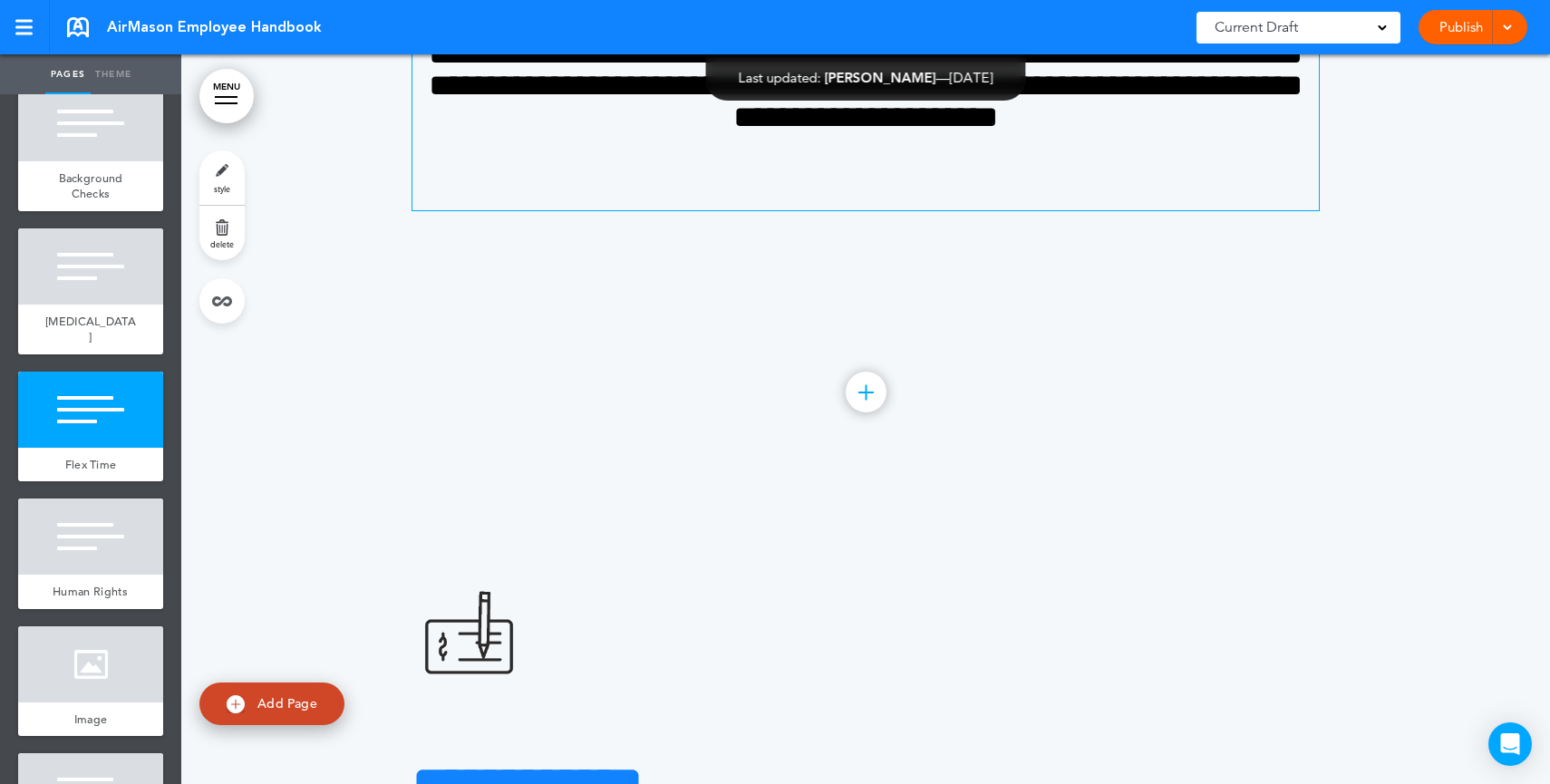
click at [1130, 133] on span "**********" at bounding box center [865, 85] width 873 height 95
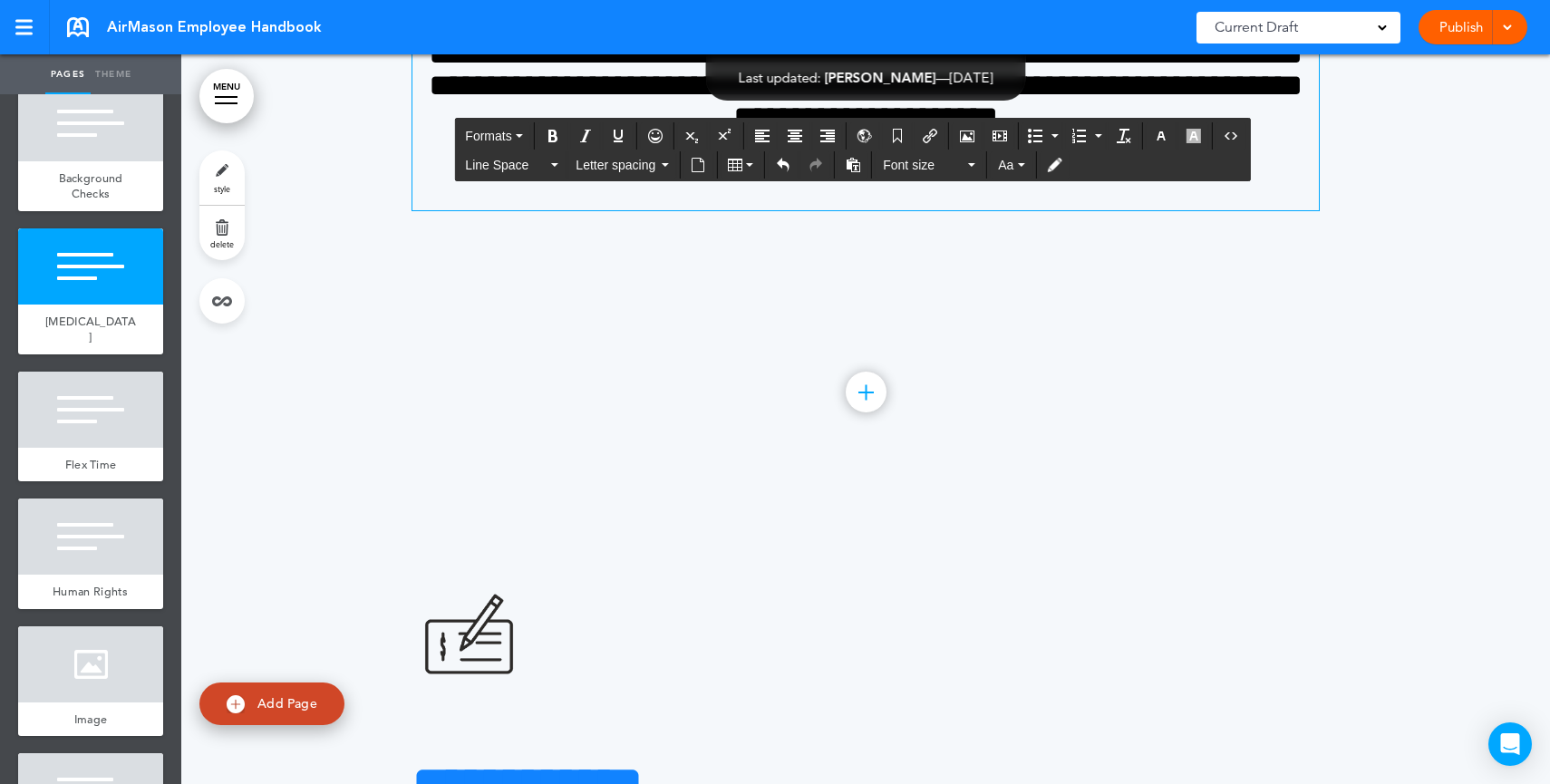
click at [1349, 37] on div "Current Draft" at bounding box center [1298, 28] width 204 height 32
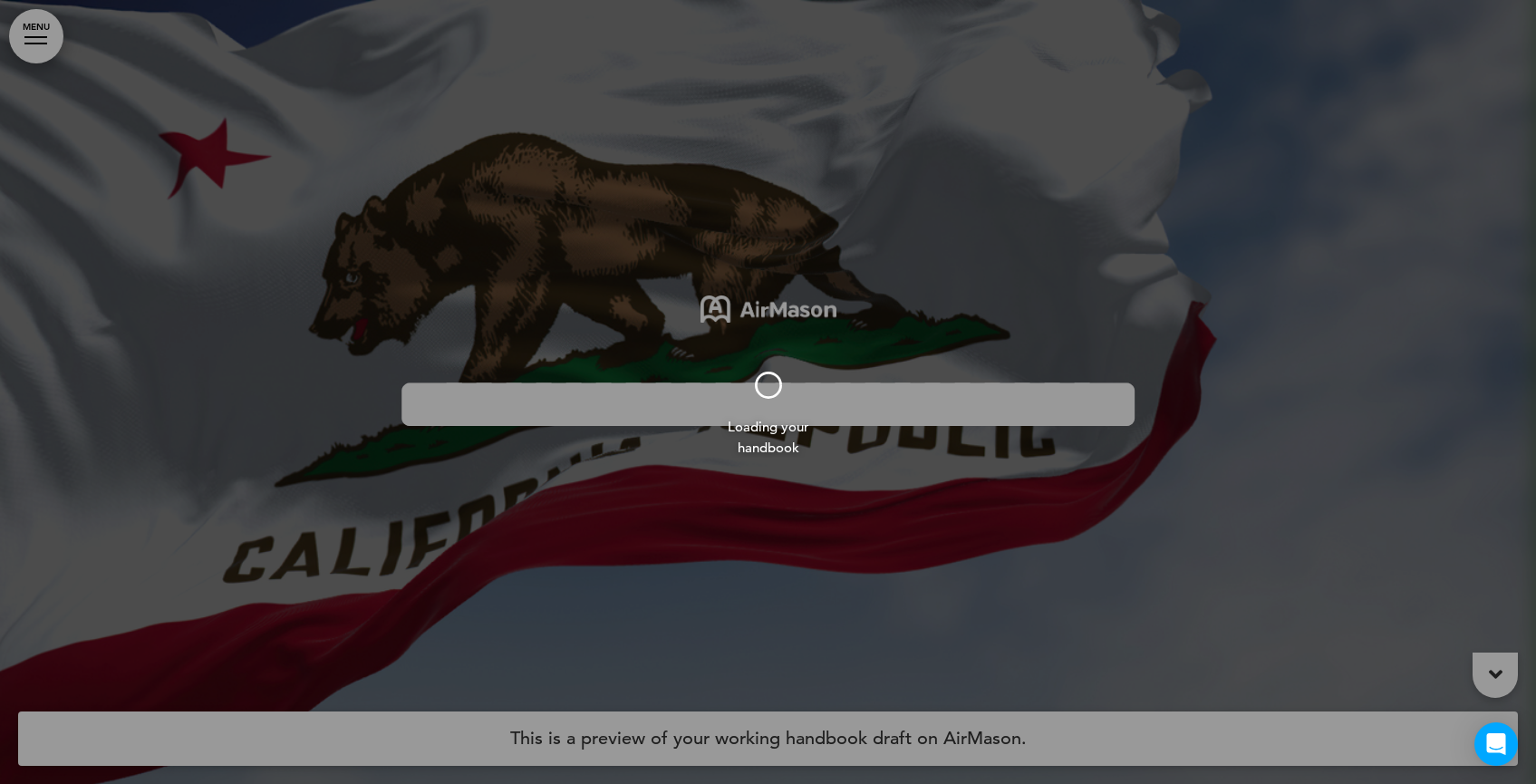
click at [52, 38] on div at bounding box center [768, 392] width 1536 height 784
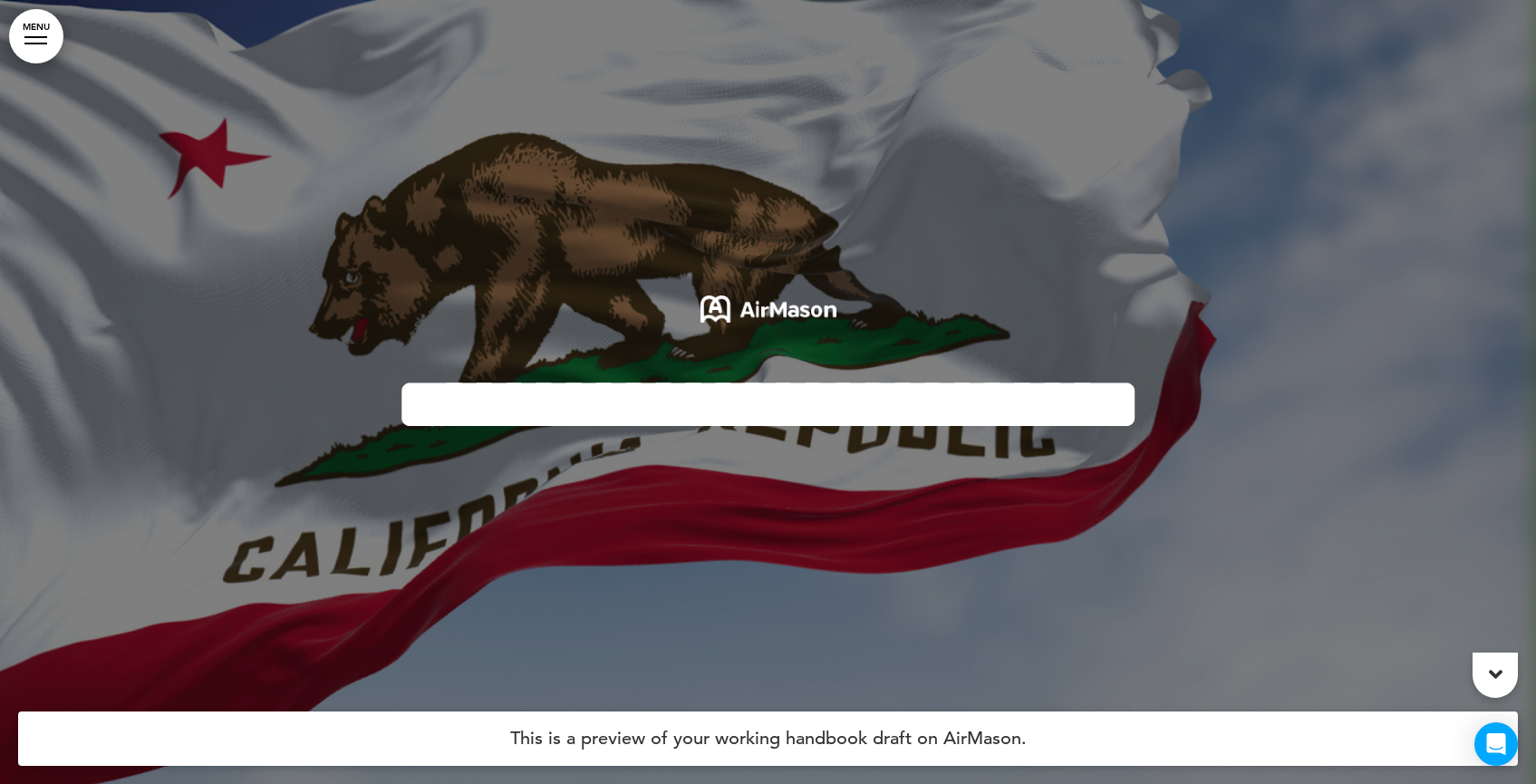
click at [52, 38] on link "MENU" at bounding box center [36, 36] width 55 height 55
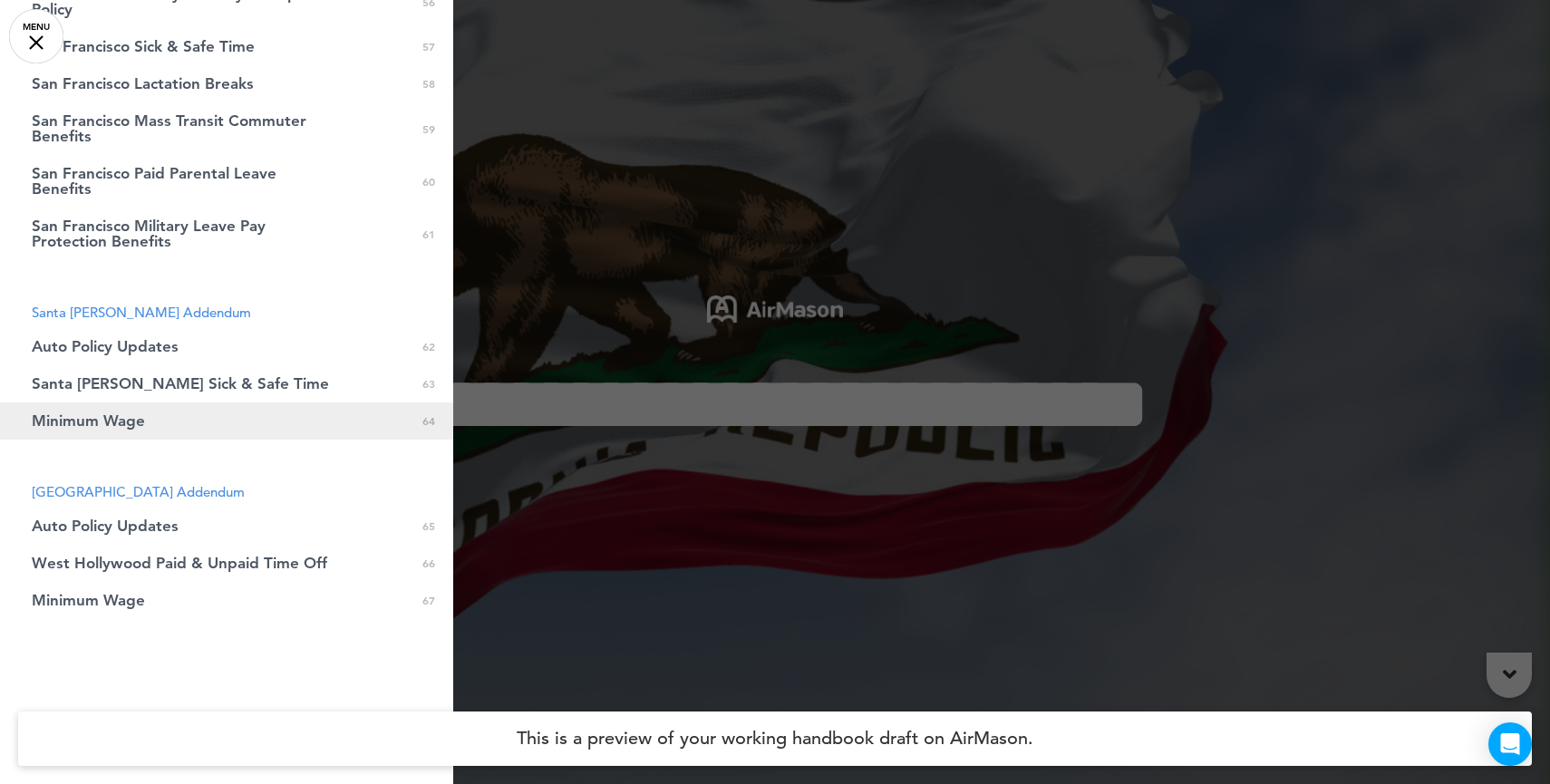
scroll to position [2740, 0]
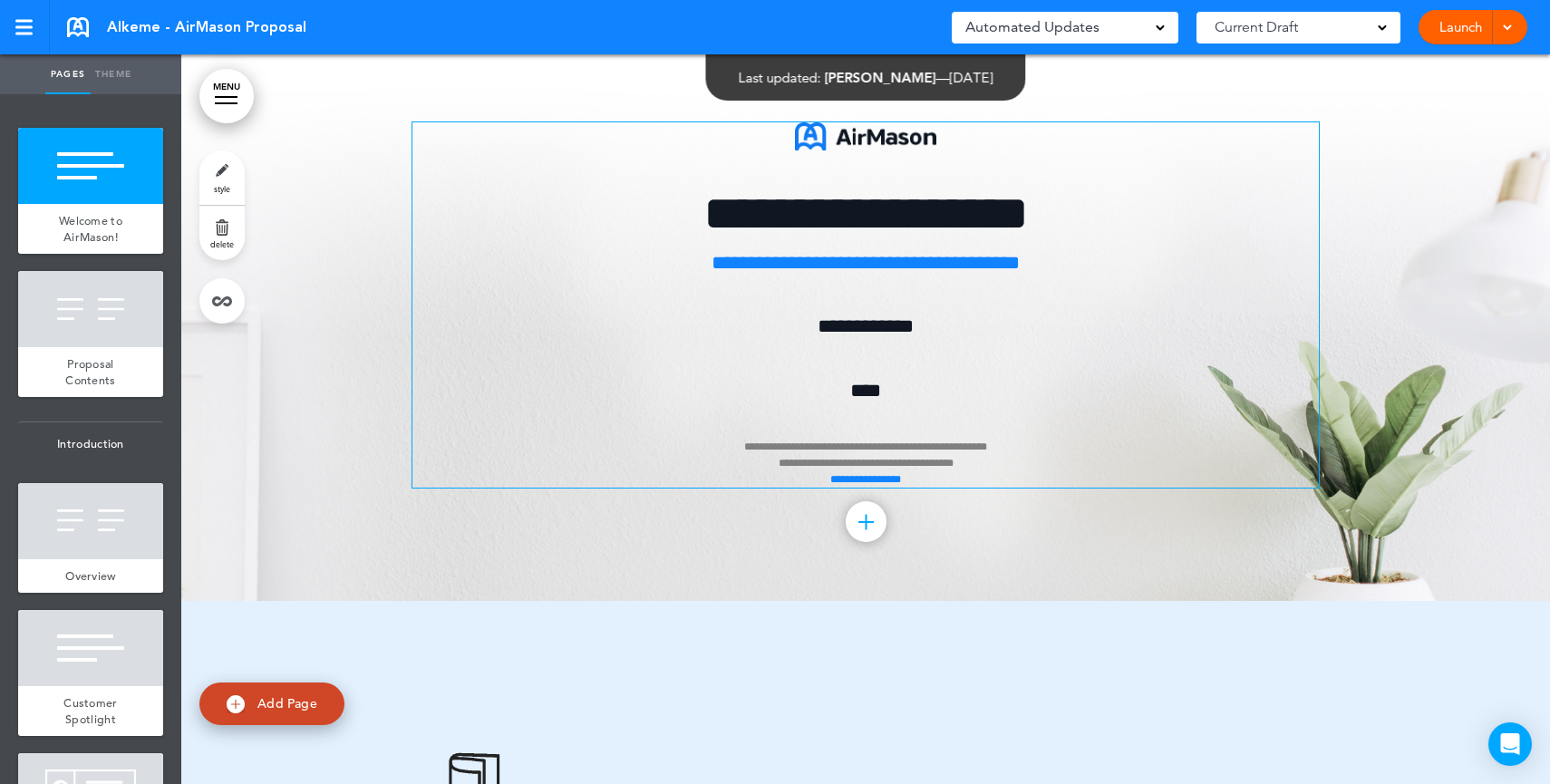
click at [870, 353] on p "**********" at bounding box center [865, 399] width 907 height 176
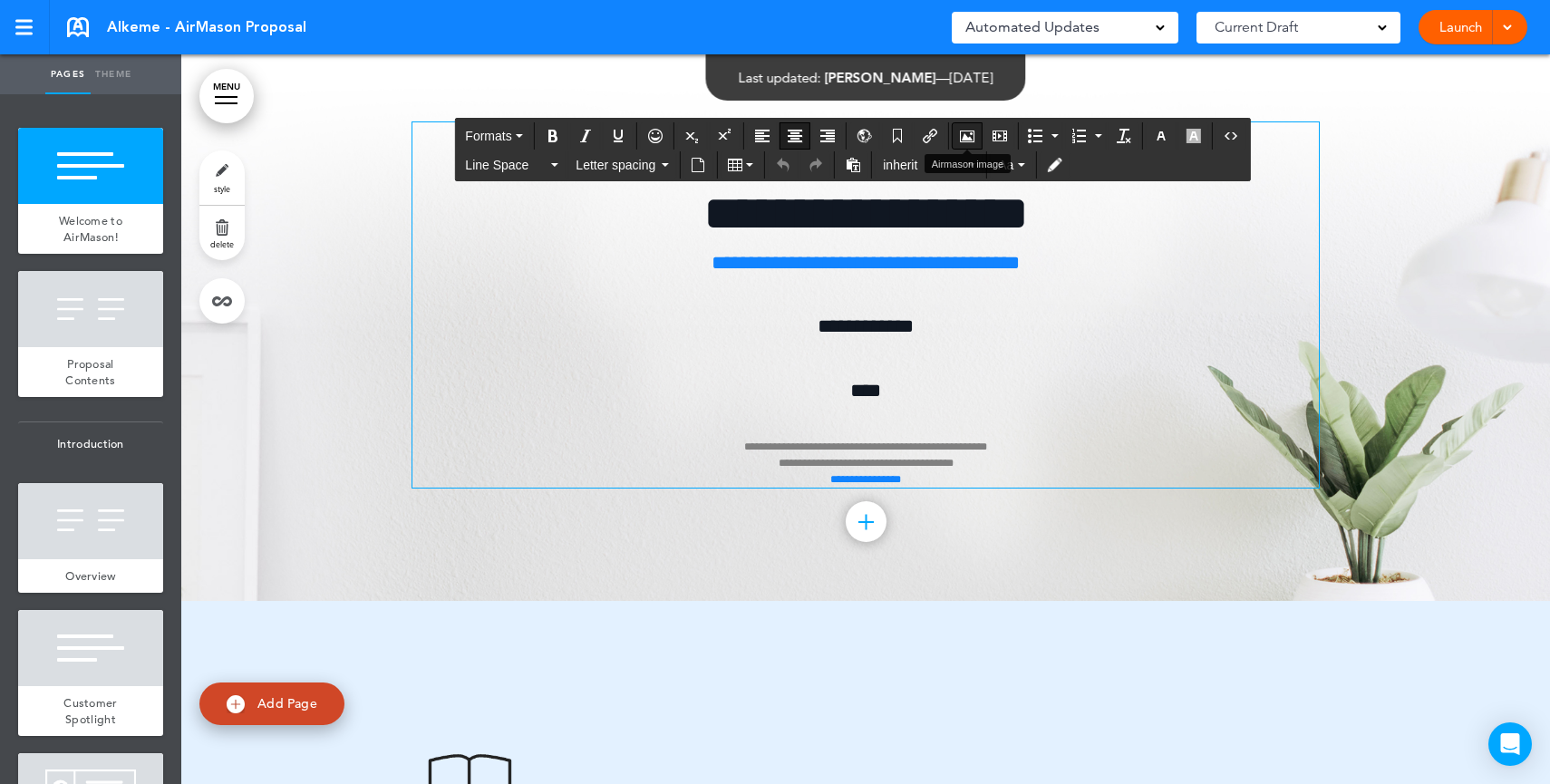
click at [968, 129] on icon "Airmason image" at bounding box center [967, 136] width 15 height 15
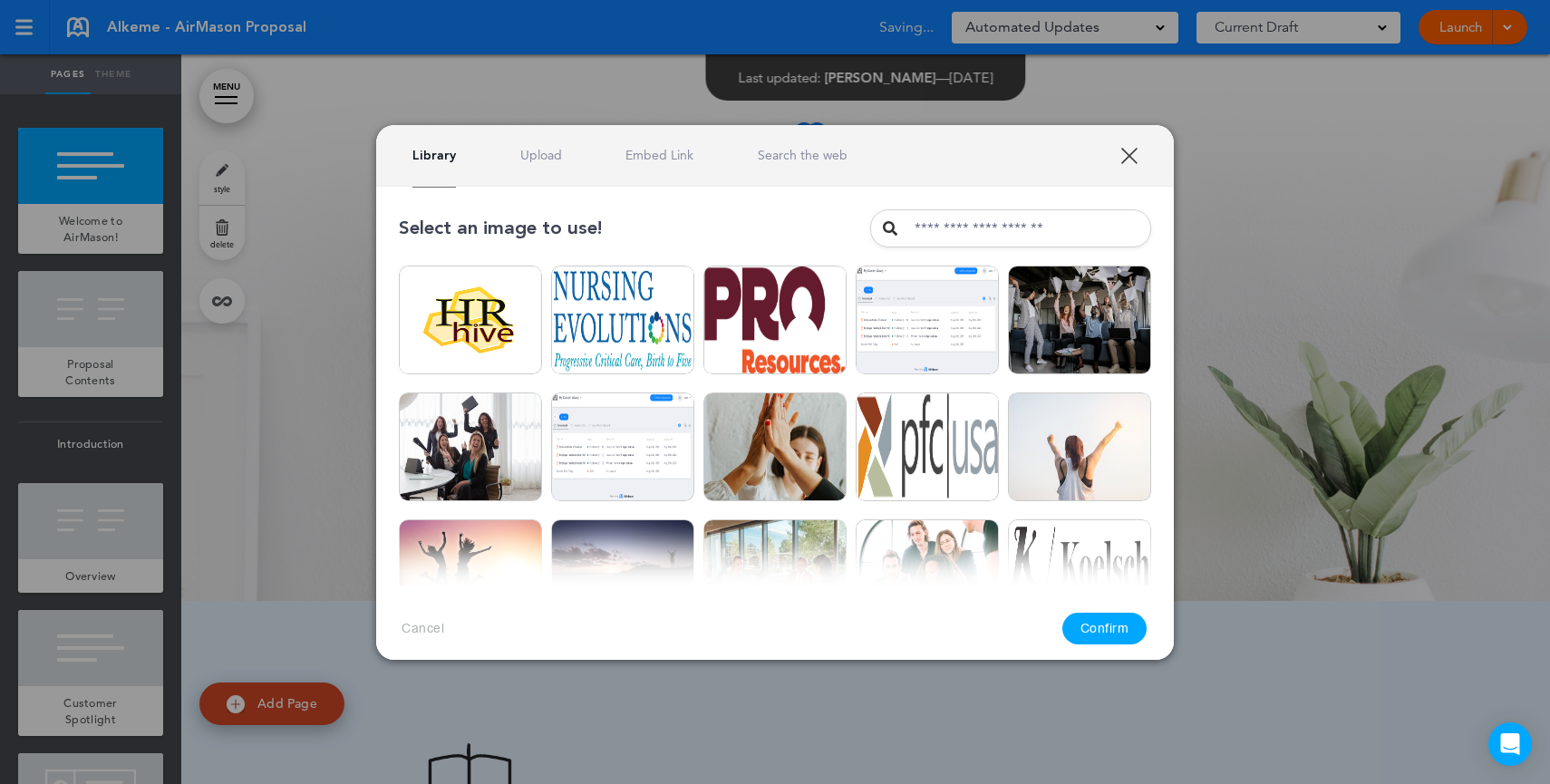
click at [543, 163] on link "Upload" at bounding box center [541, 155] width 42 height 18
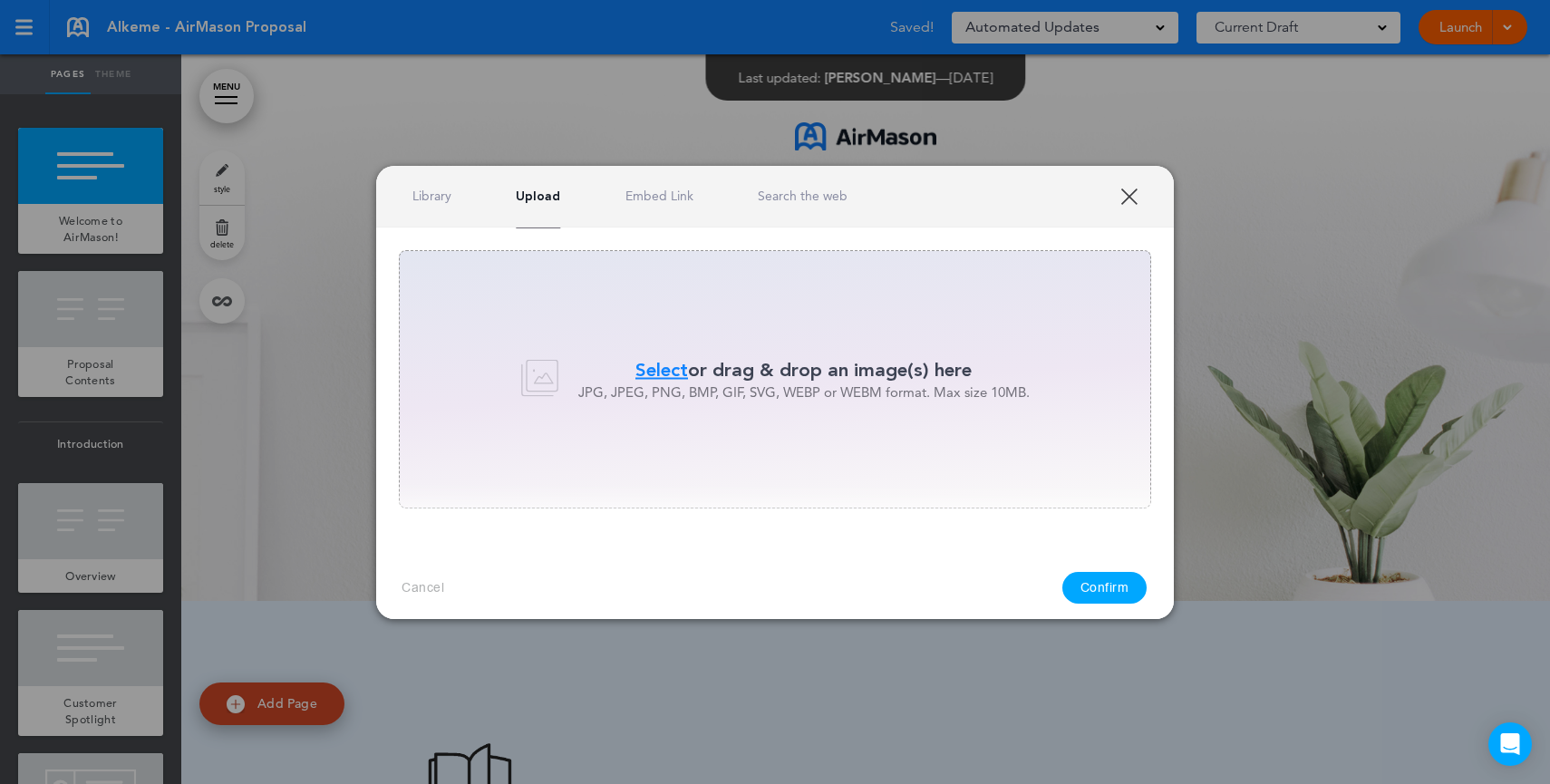
click at [711, 365] on p "Select or drag & drop an image(s) here" at bounding box center [804, 370] width 451 height 26
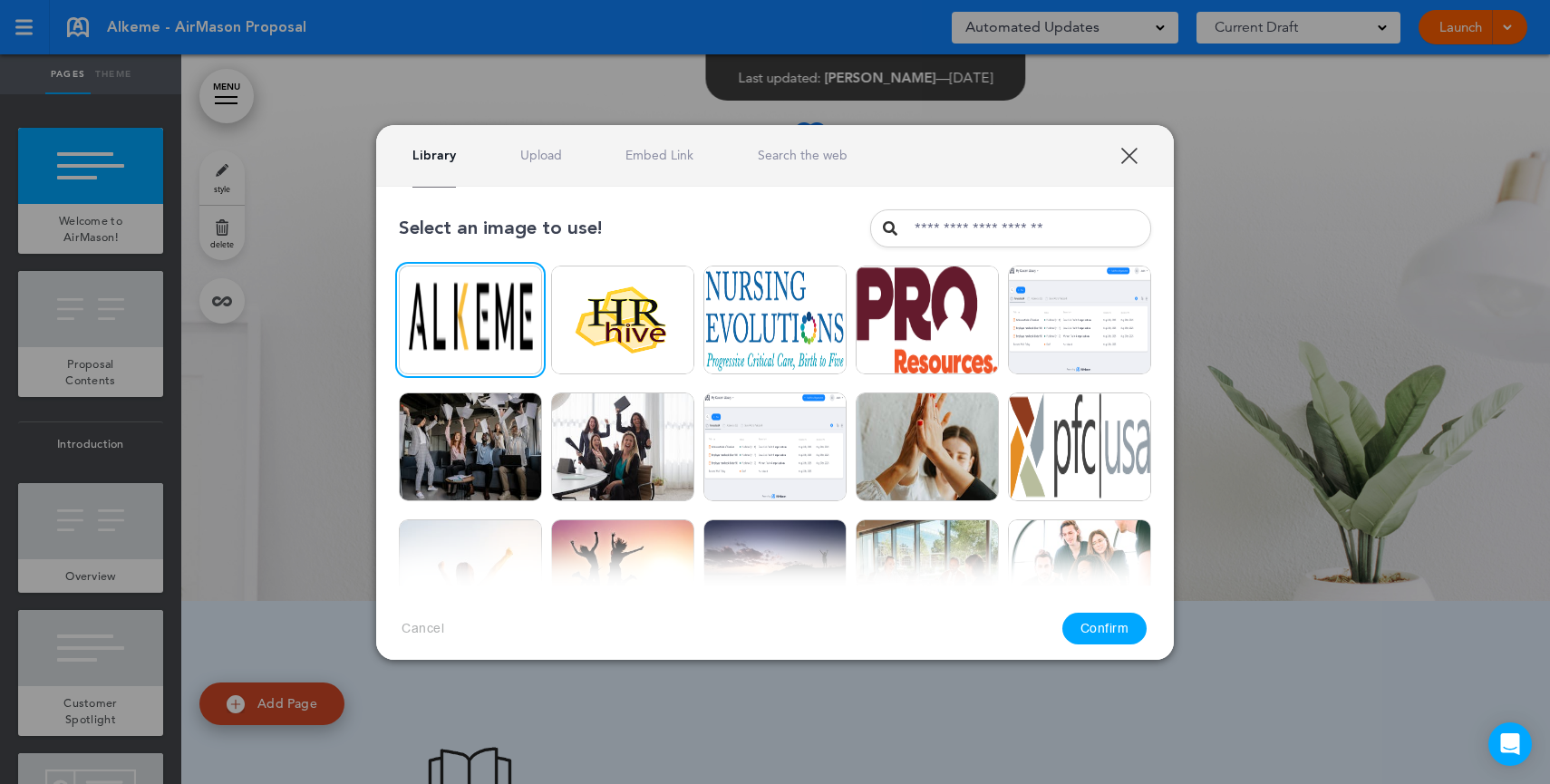
click at [1112, 628] on button "Confirm" at bounding box center [1105, 628] width 85 height 32
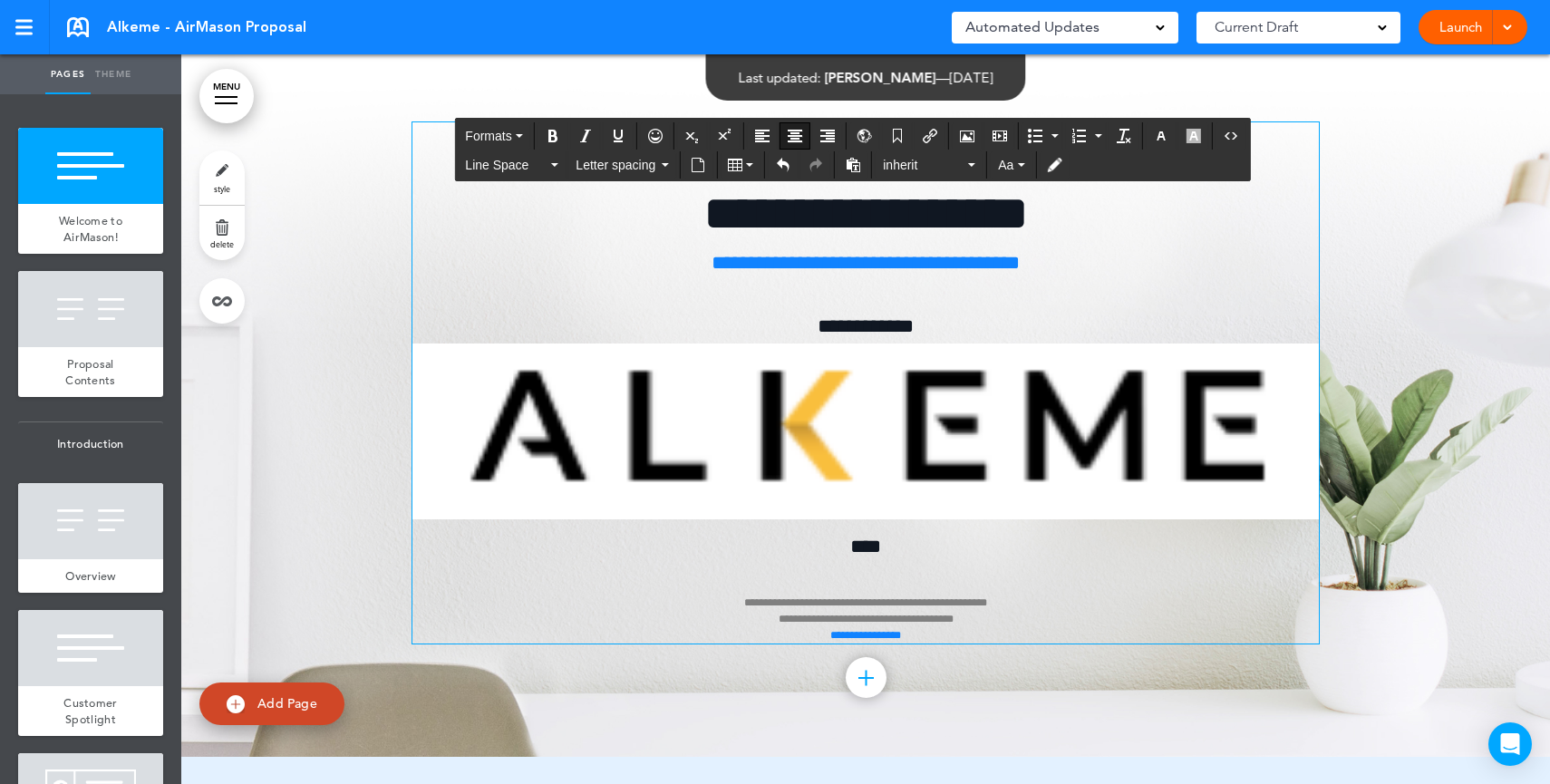
click at [1007, 450] on img at bounding box center [865, 431] width 907 height 176
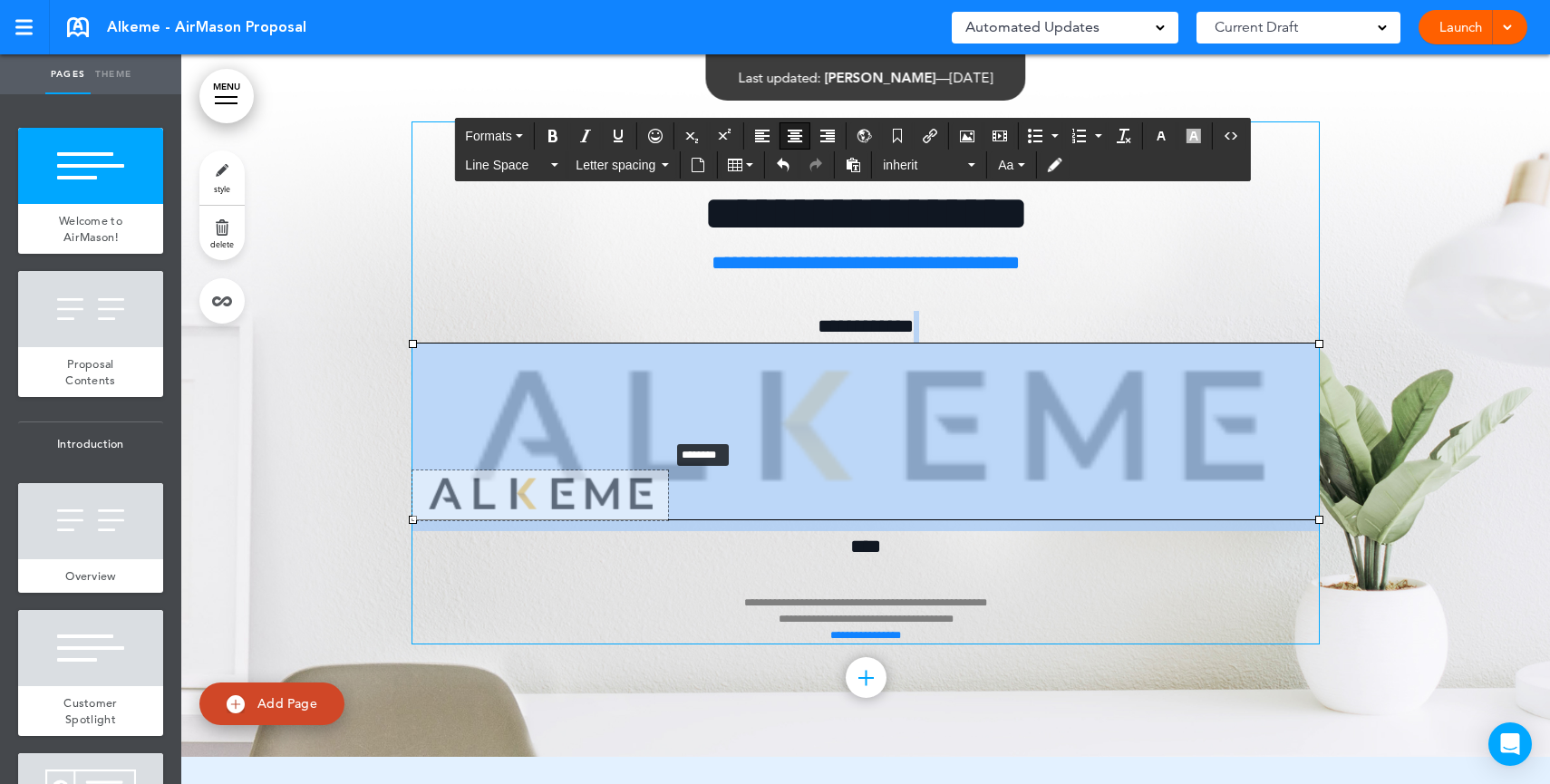
drag, startPoint x: 1308, startPoint y: 342, endPoint x: 657, endPoint y: 439, distance: 658.2
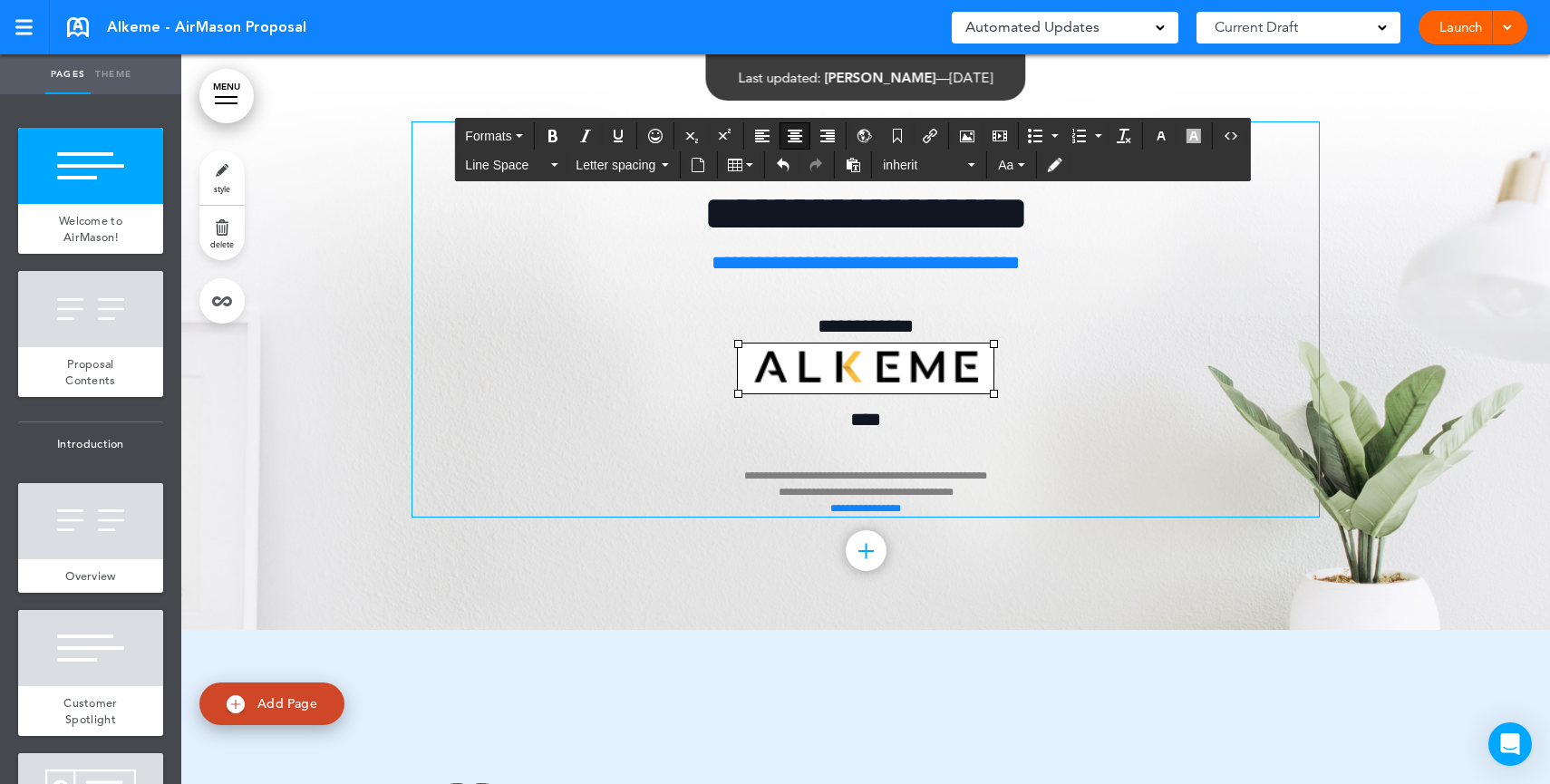
click at [873, 417] on span "****" at bounding box center [865, 418] width 31 height 19
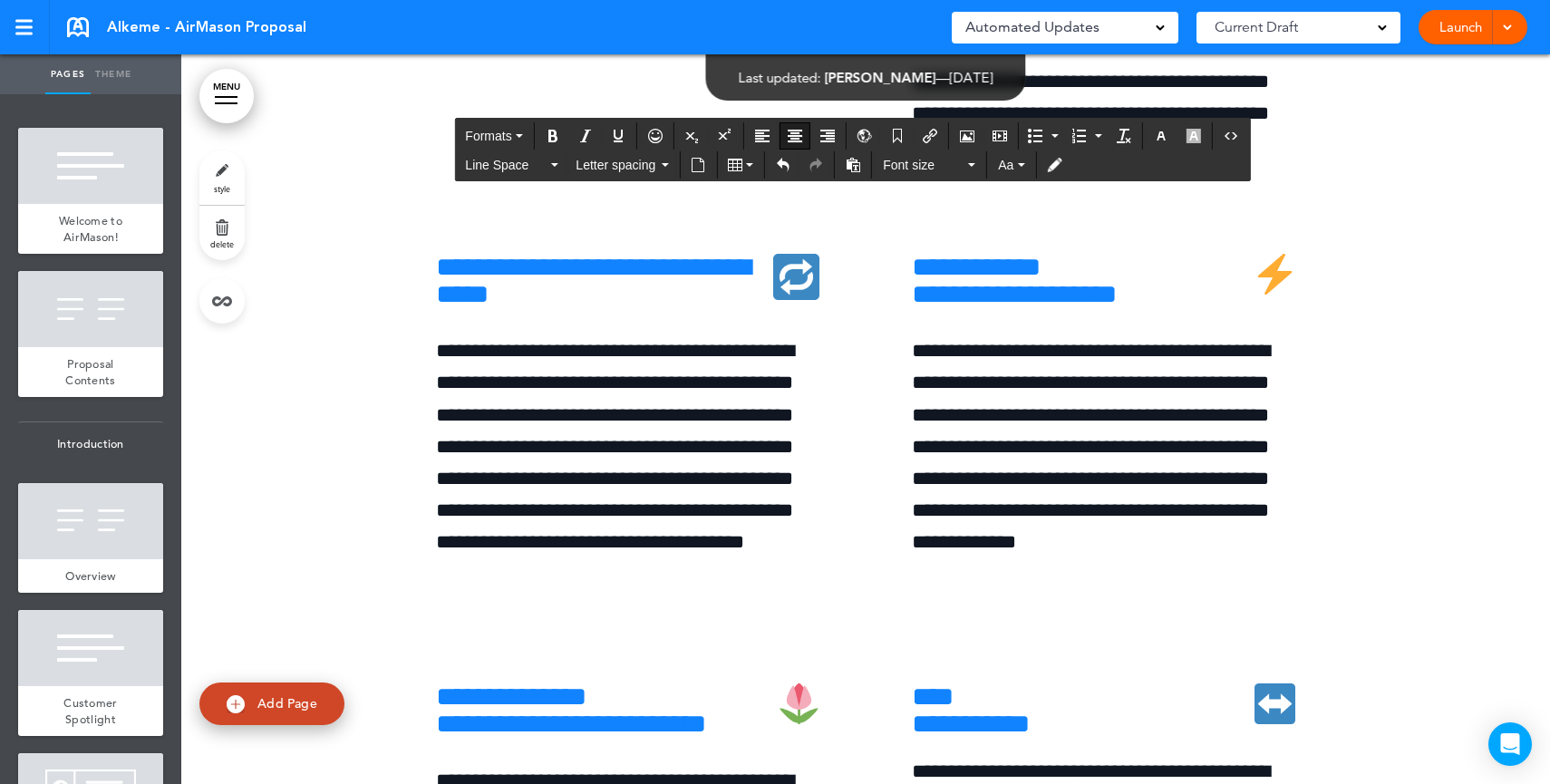
scroll to position [5979, 0]
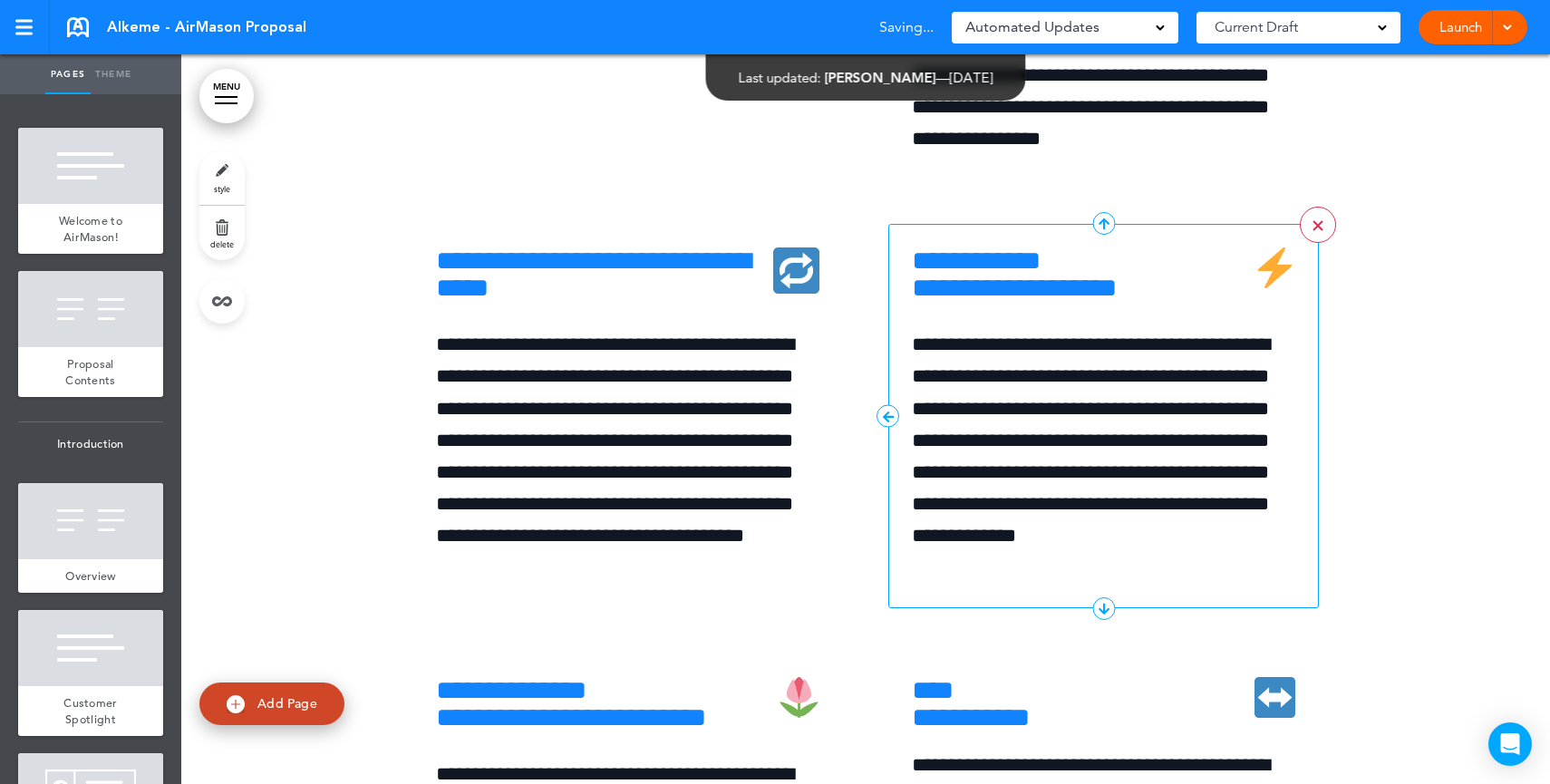
click at [1312, 230] on div at bounding box center [1317, 225] width 10 height 10
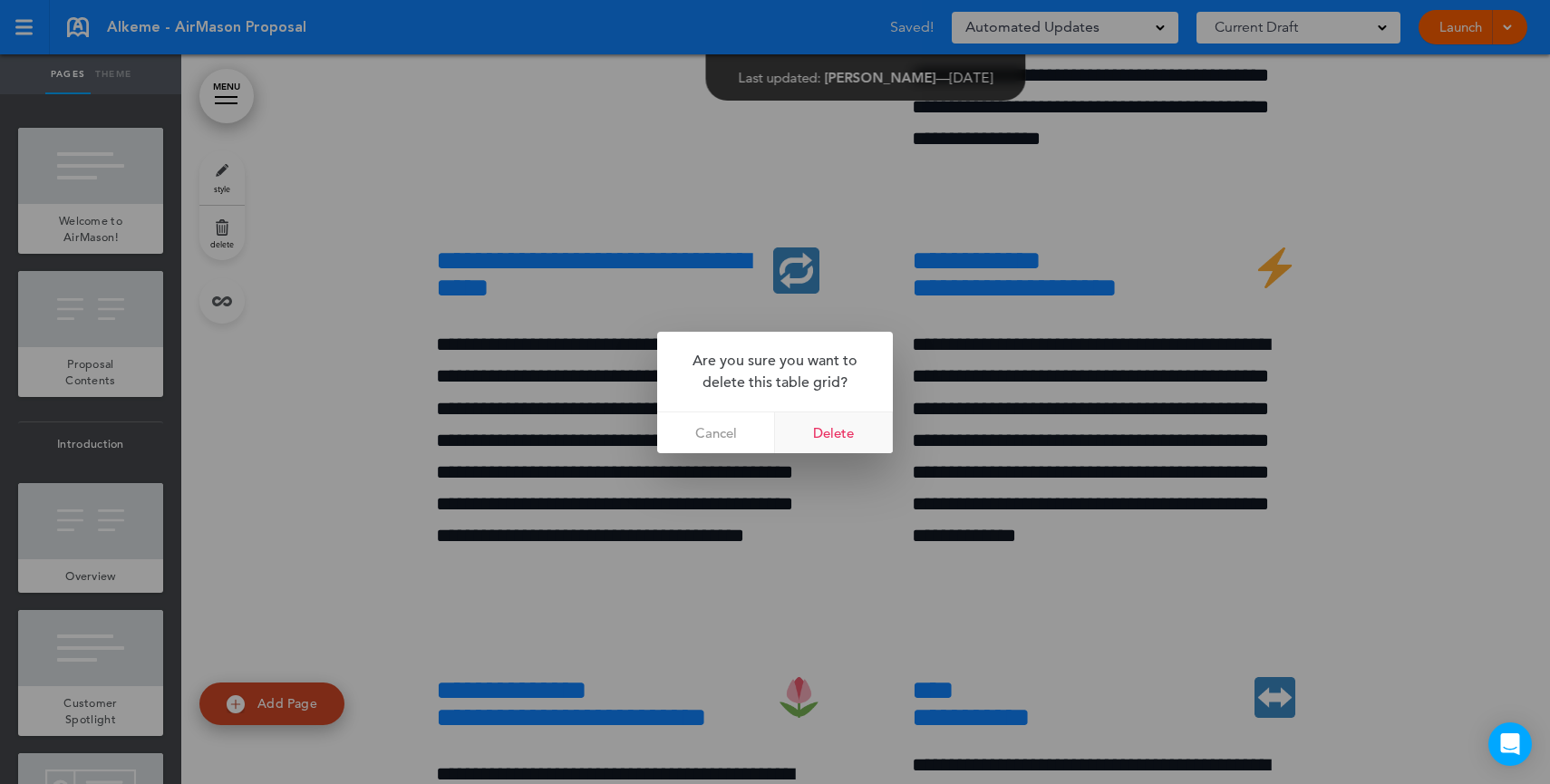
click at [829, 446] on link "Delete" at bounding box center [833, 432] width 118 height 41
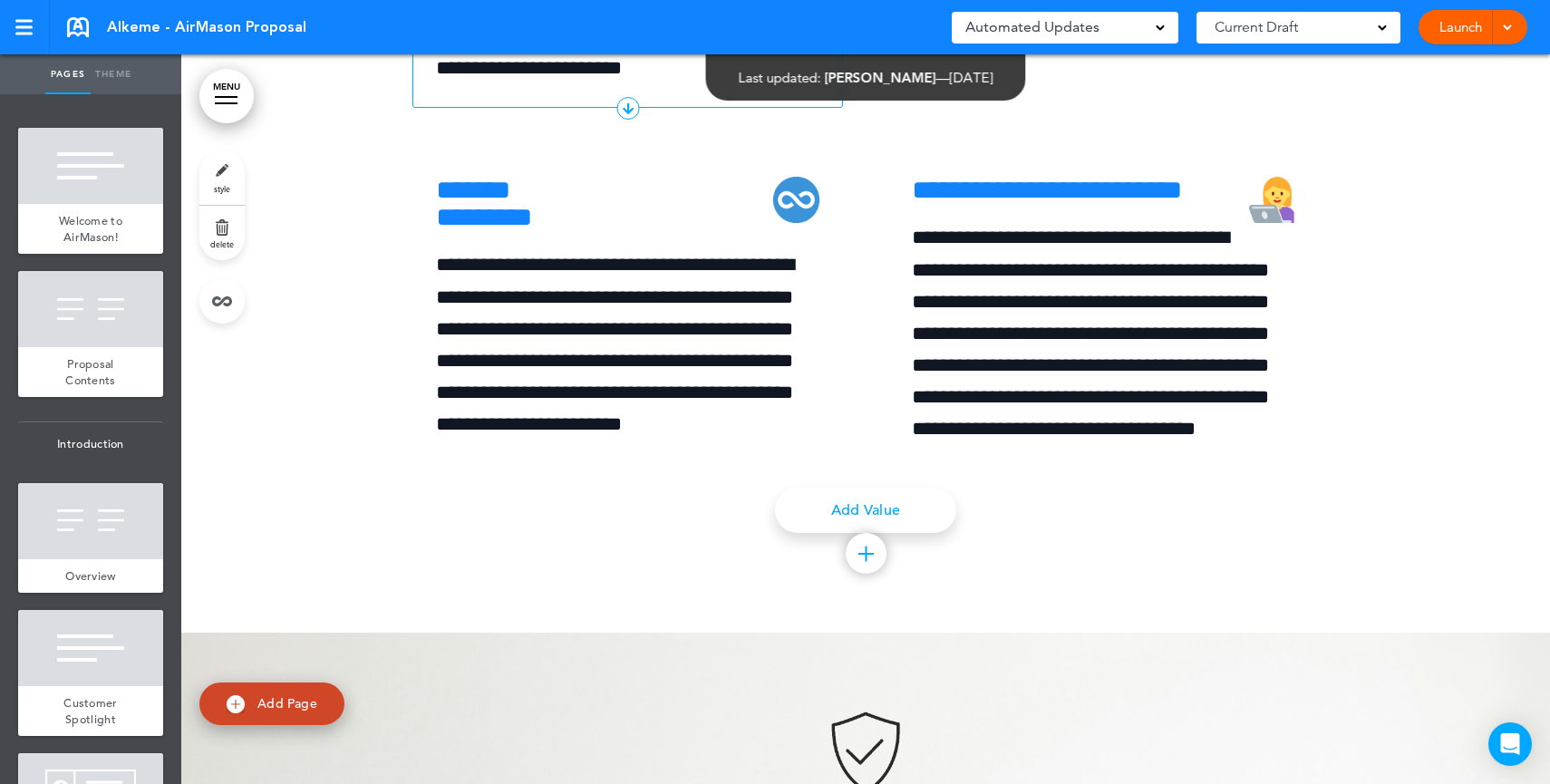
scroll to position [7949, 0]
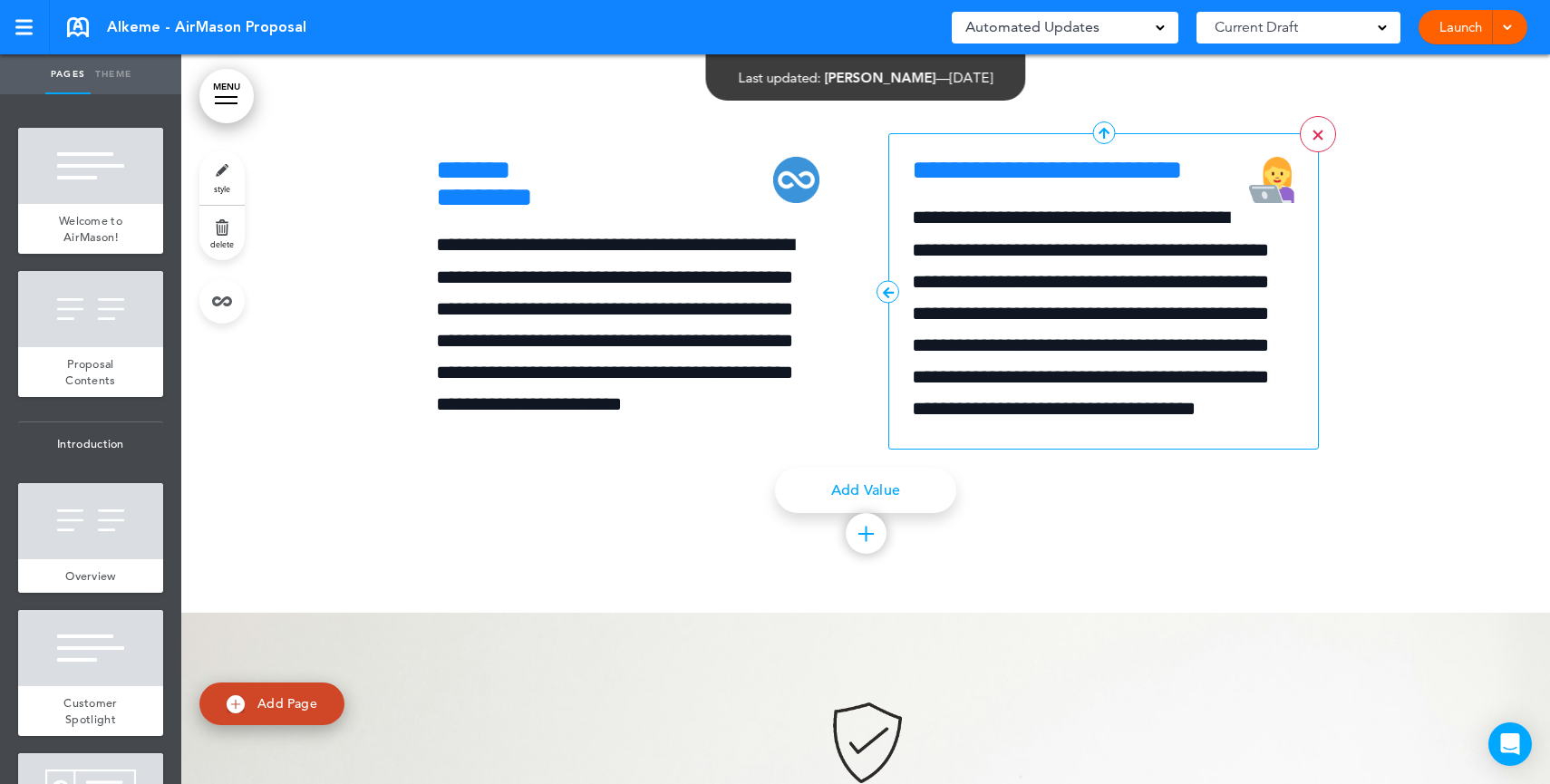
click at [1314, 140] on div at bounding box center [1317, 135] width 10 height 10
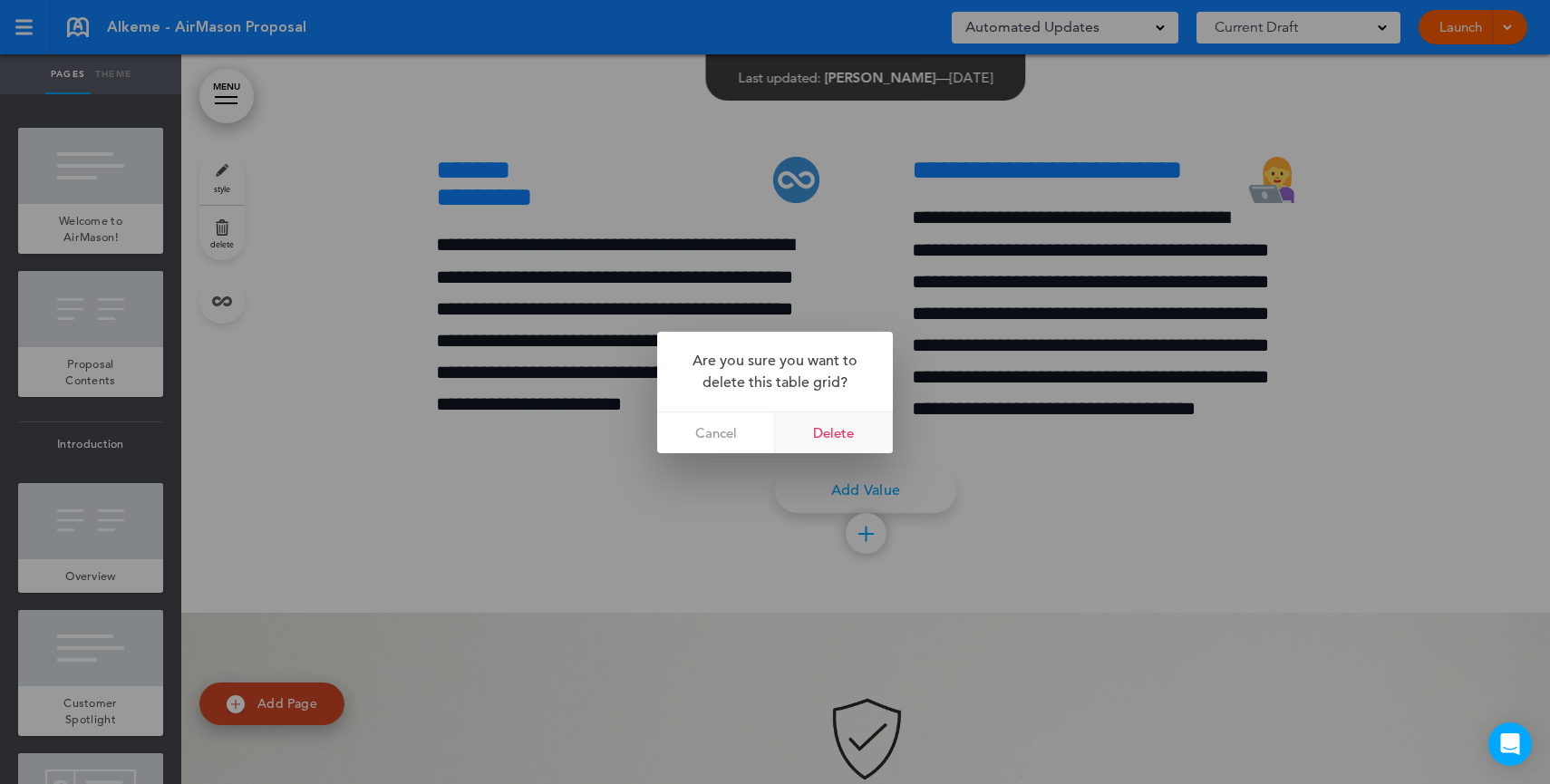
click at [864, 434] on link "Delete" at bounding box center [833, 432] width 118 height 41
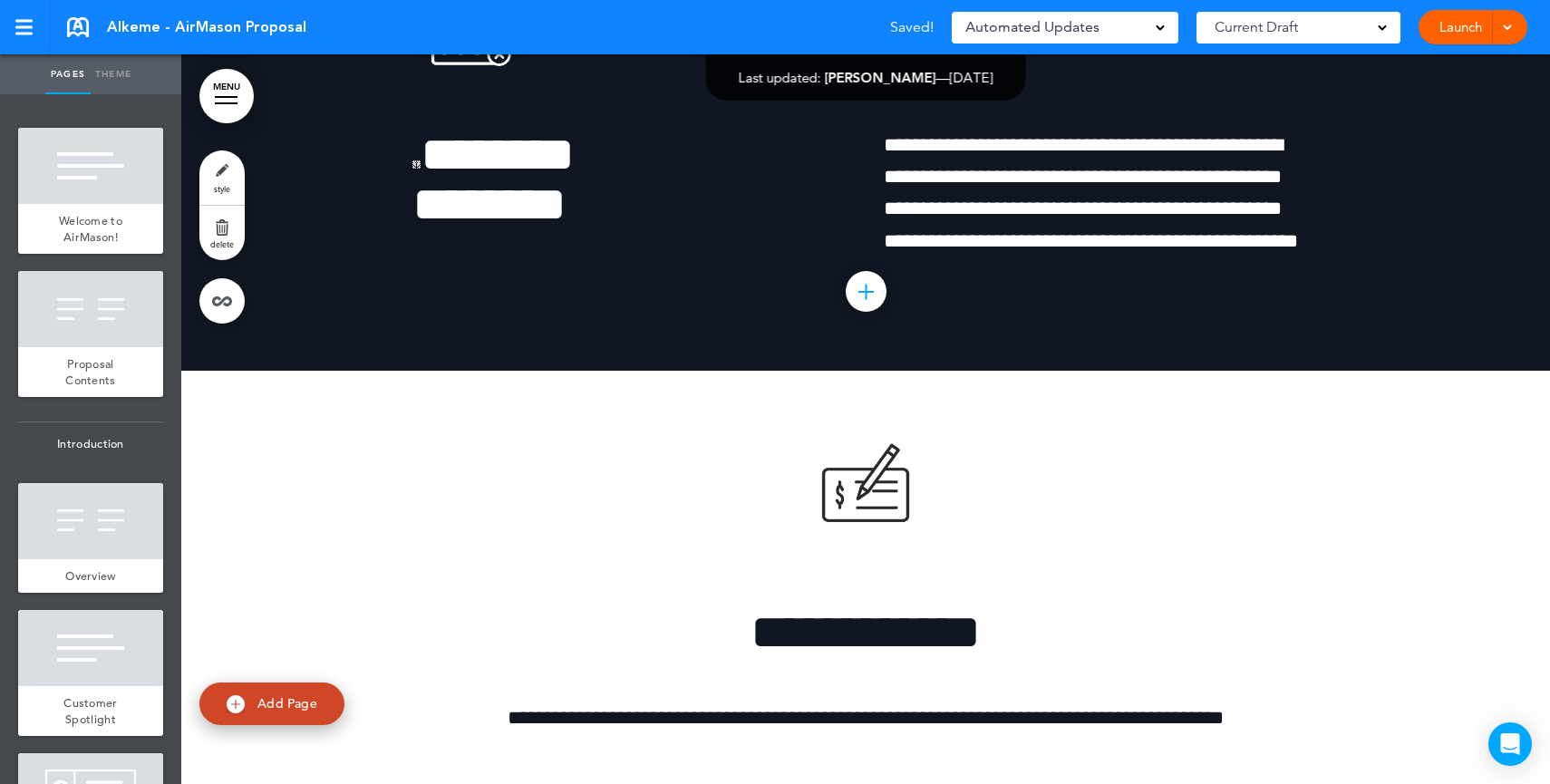
scroll to position [9911, 0]
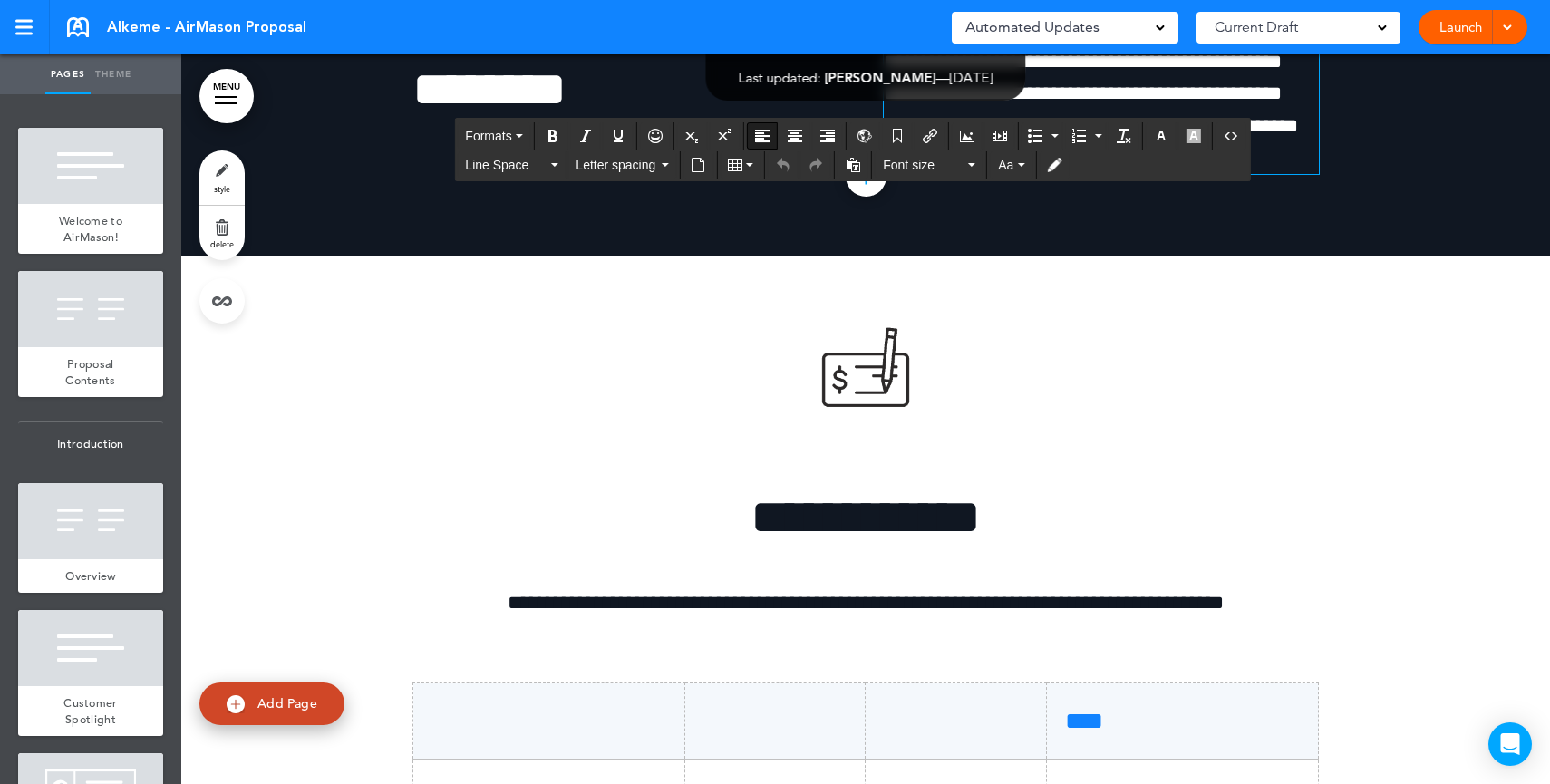
drag, startPoint x: 1290, startPoint y: 287, endPoint x: 1242, endPoint y: 285, distance: 48.0
click at [1242, 142] on p "**********" at bounding box center [1101, 79] width 435 height 128
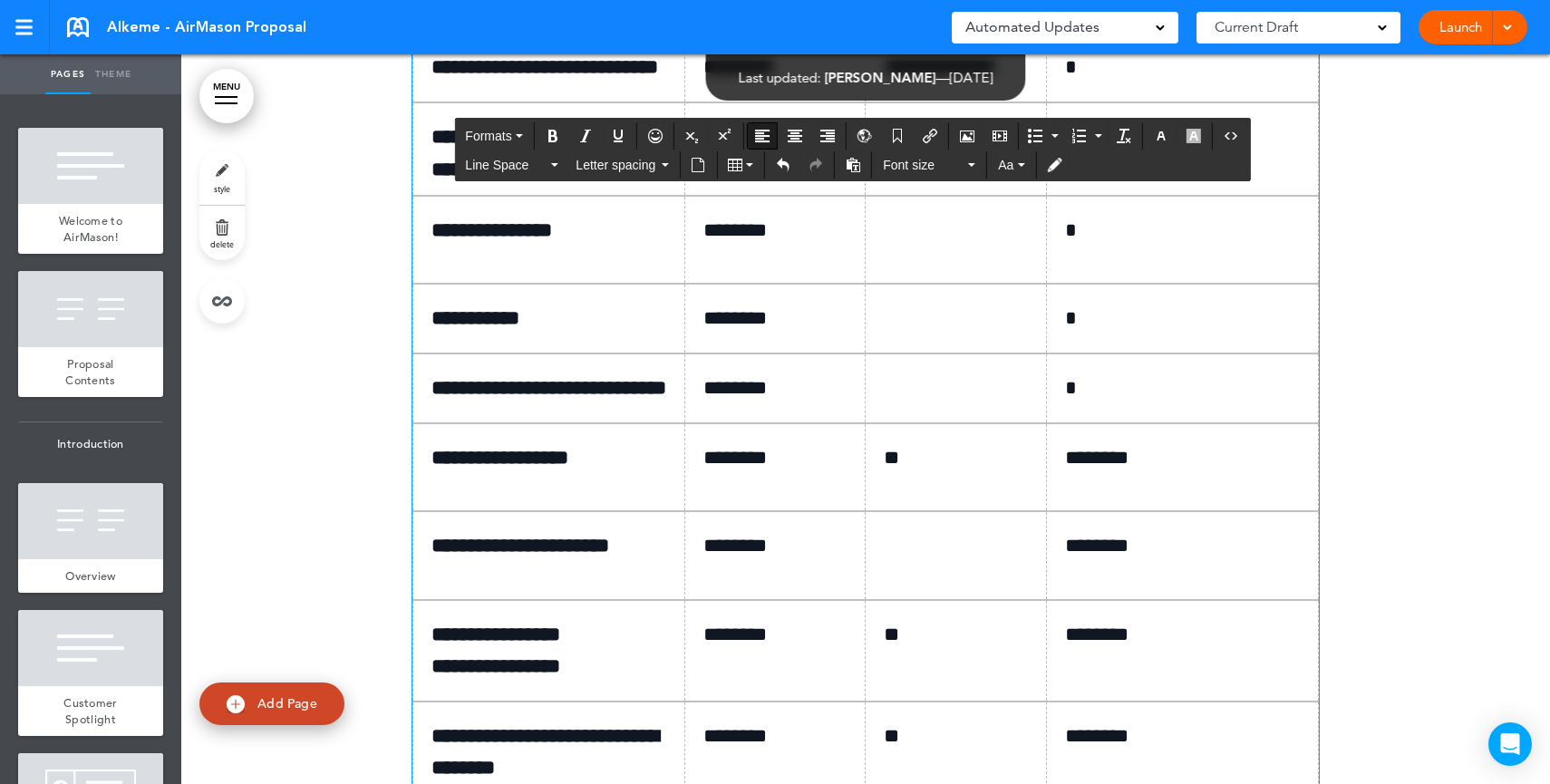
scroll to position [10645, 0]
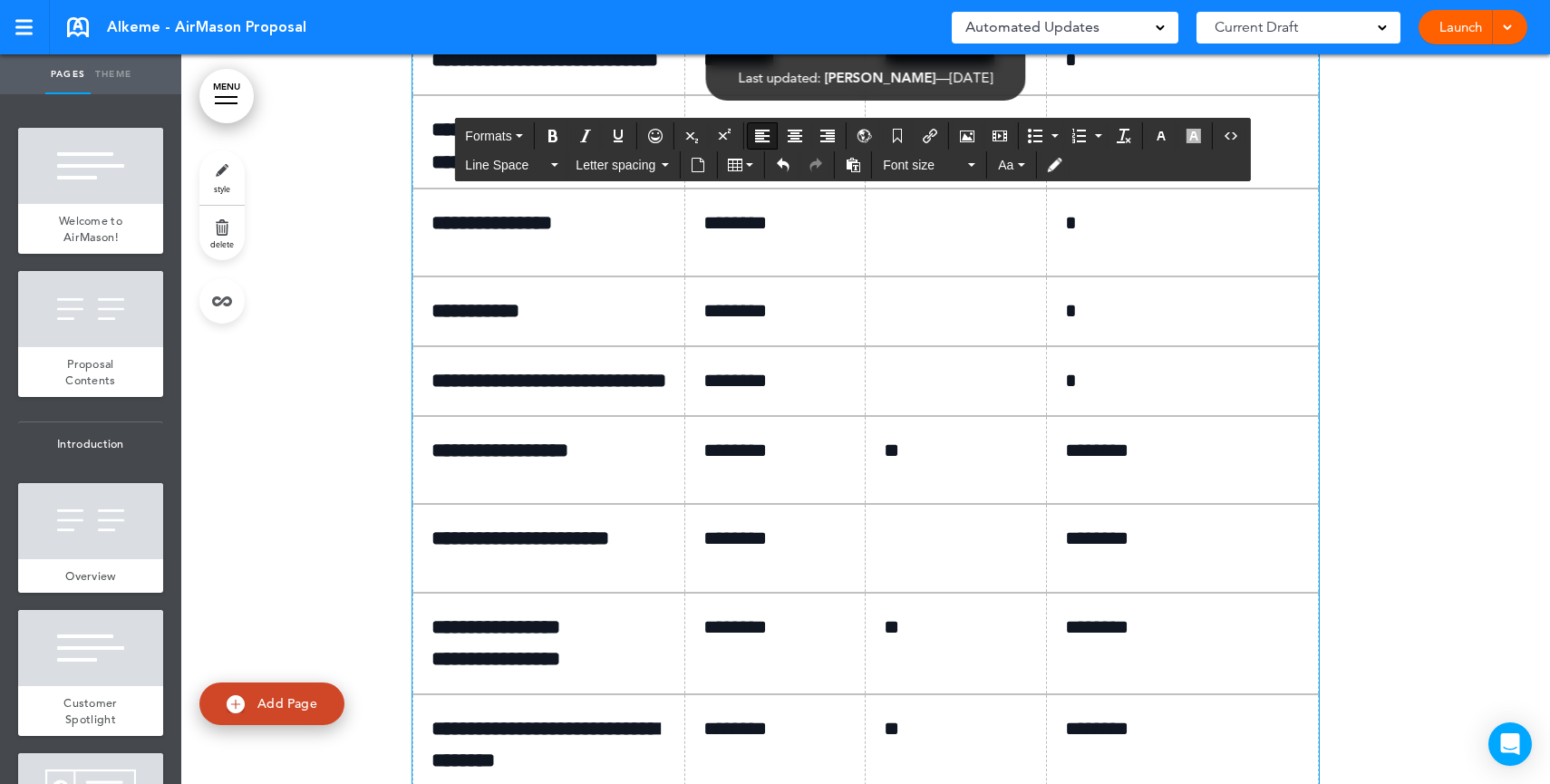
click at [704, 76] on p "*********" at bounding box center [782, 60] width 158 height 32
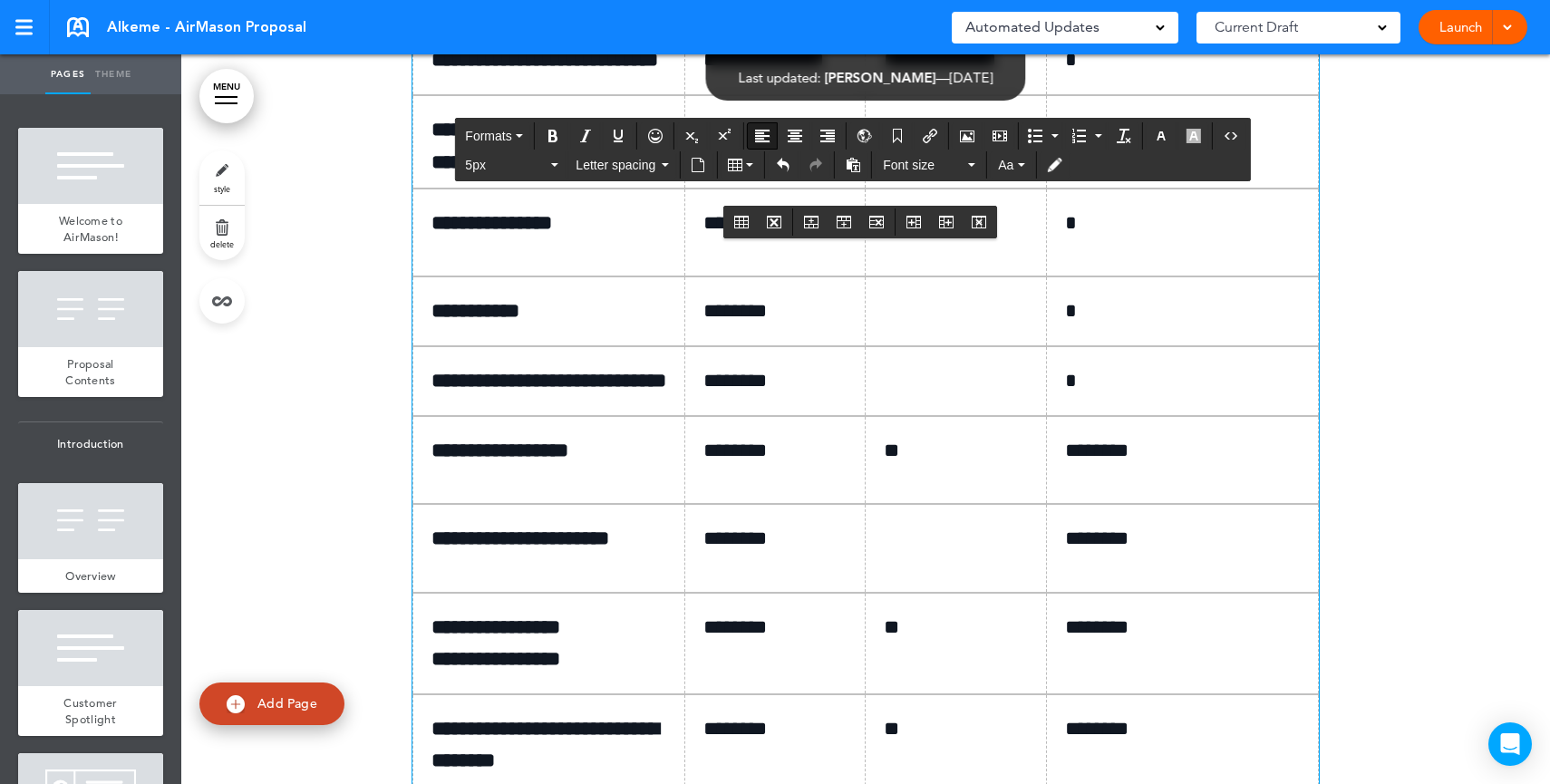
click at [885, 76] on p "**********" at bounding box center [962, 60] width 158 height 32
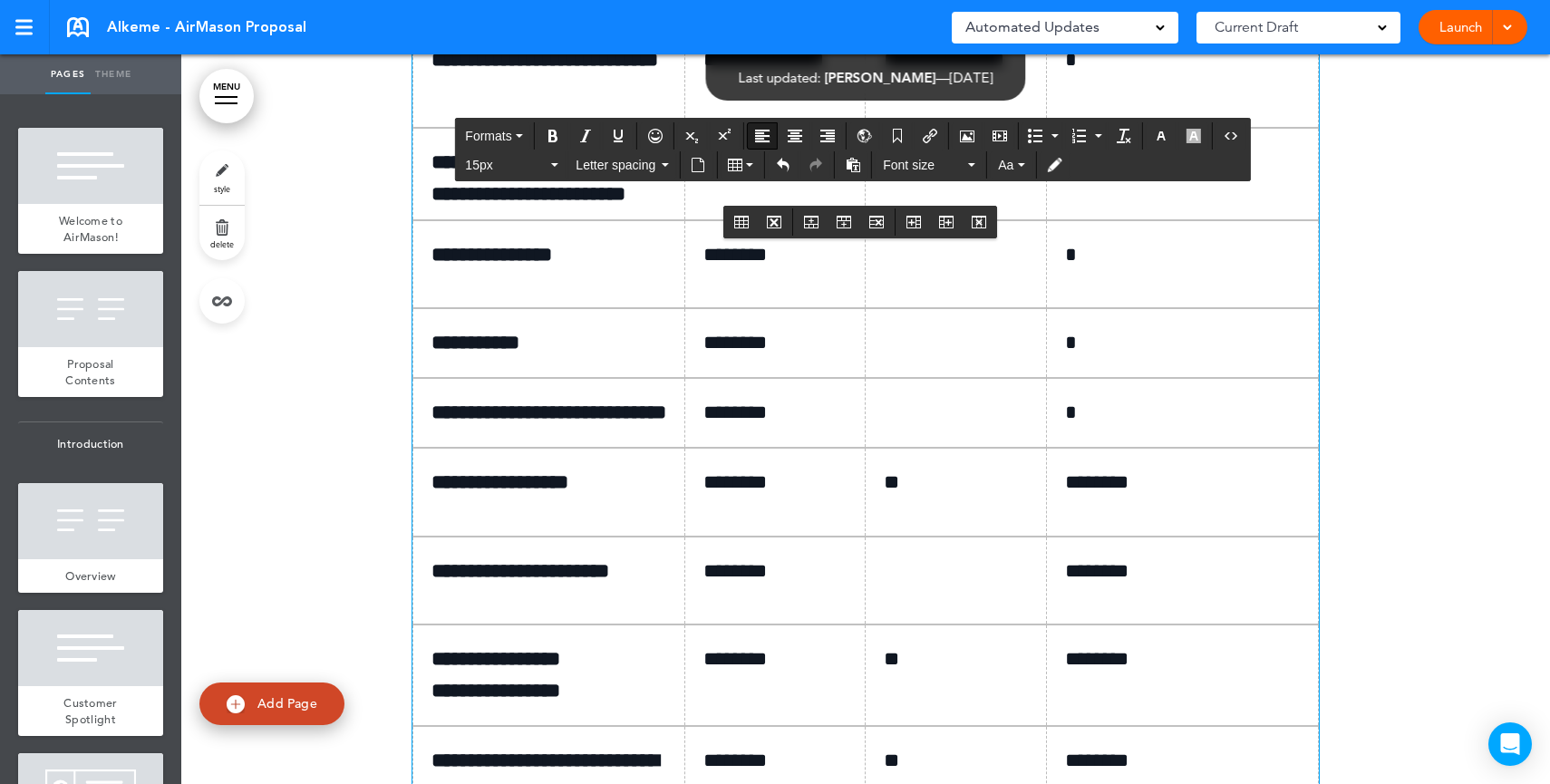
click at [1190, 76] on p "*" at bounding box center [1190, 60] width 249 height 32
click at [963, 220] on td at bounding box center [956, 174] width 181 height 93
click at [936, 268] on p at bounding box center [962, 255] width 158 height 25
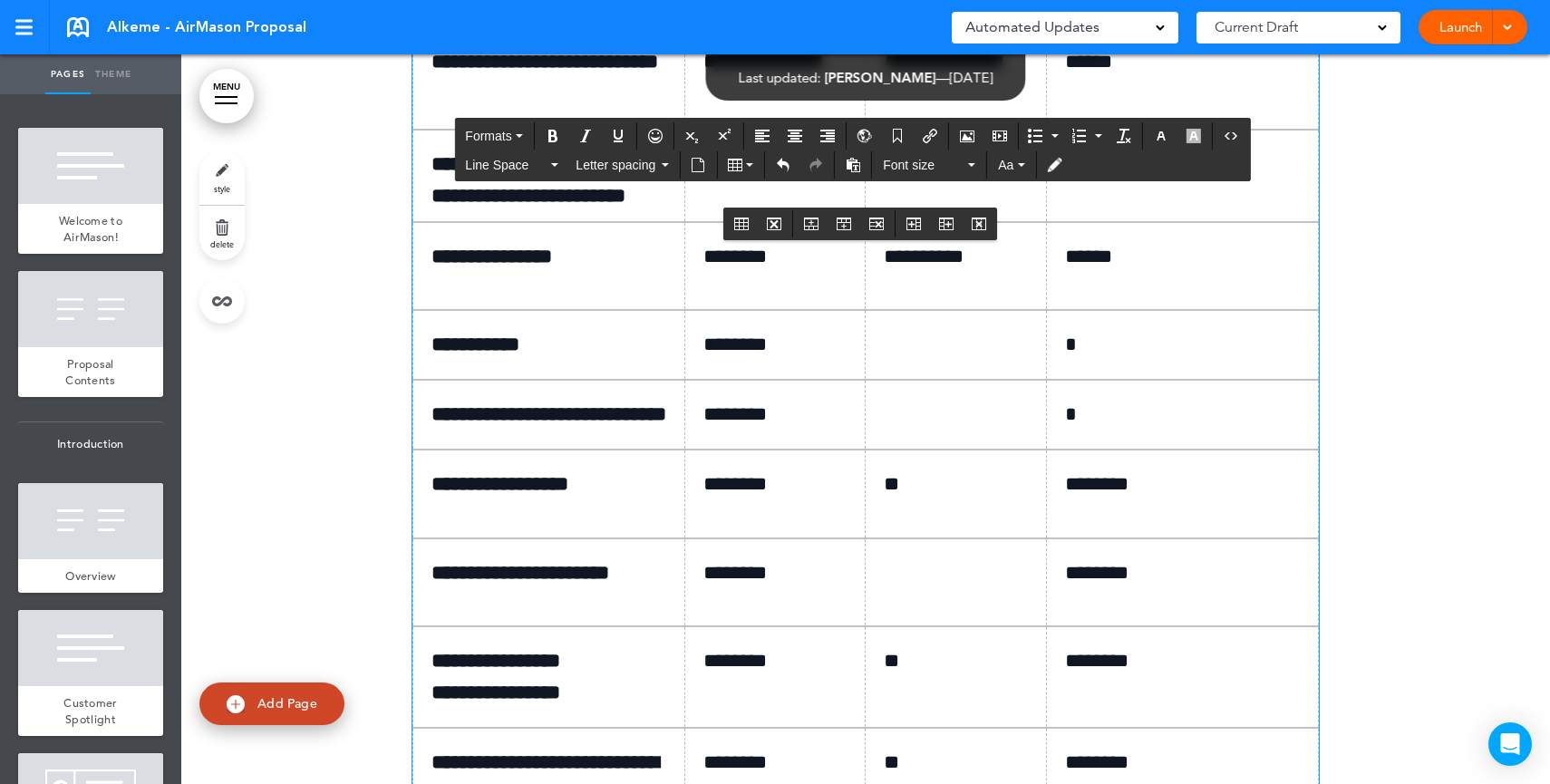
click at [975, 379] on td at bounding box center [956, 344] width 181 height 70
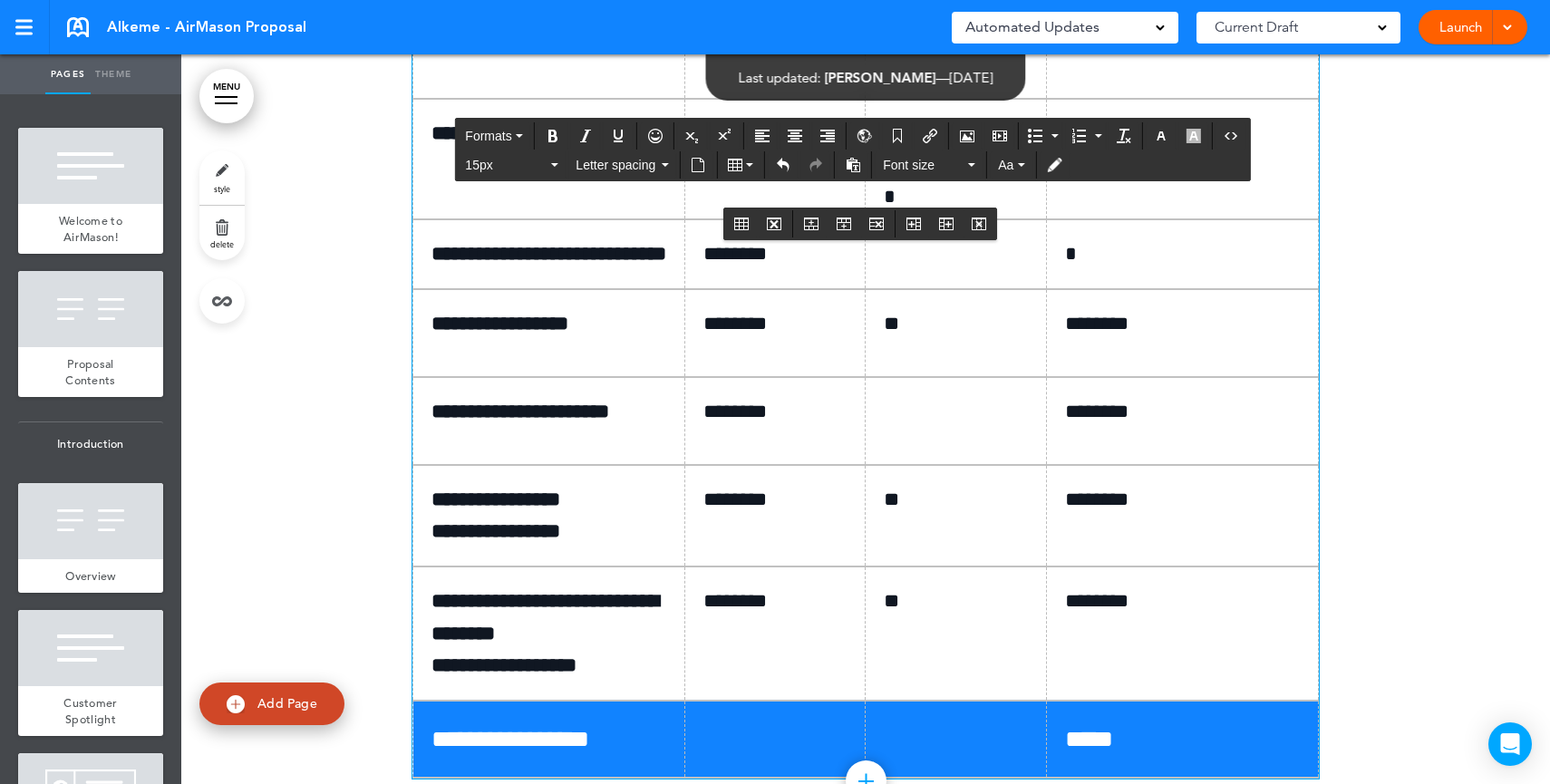
scroll to position [10931, 0]
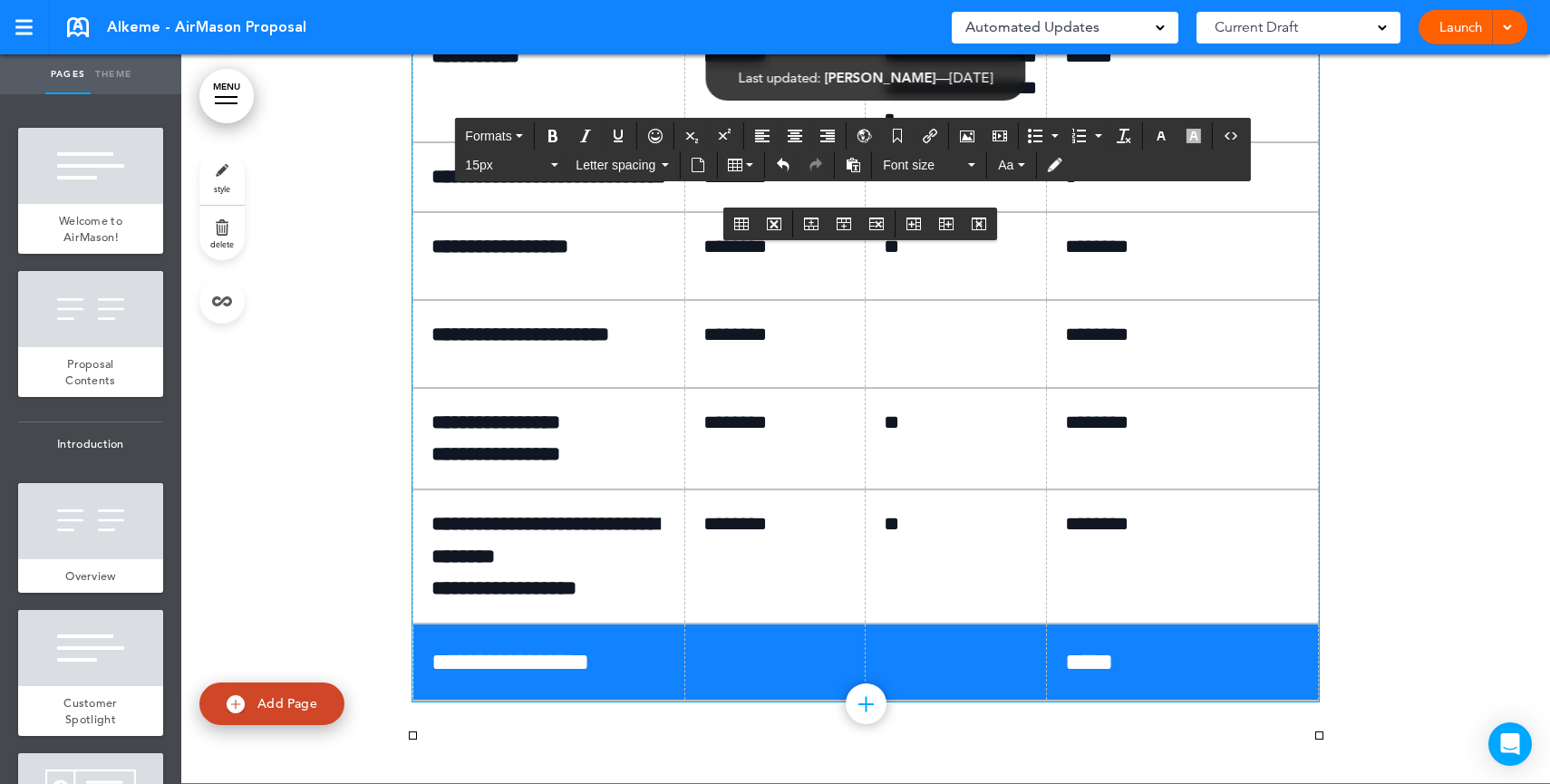
click at [991, 212] on td at bounding box center [956, 176] width 181 height 70
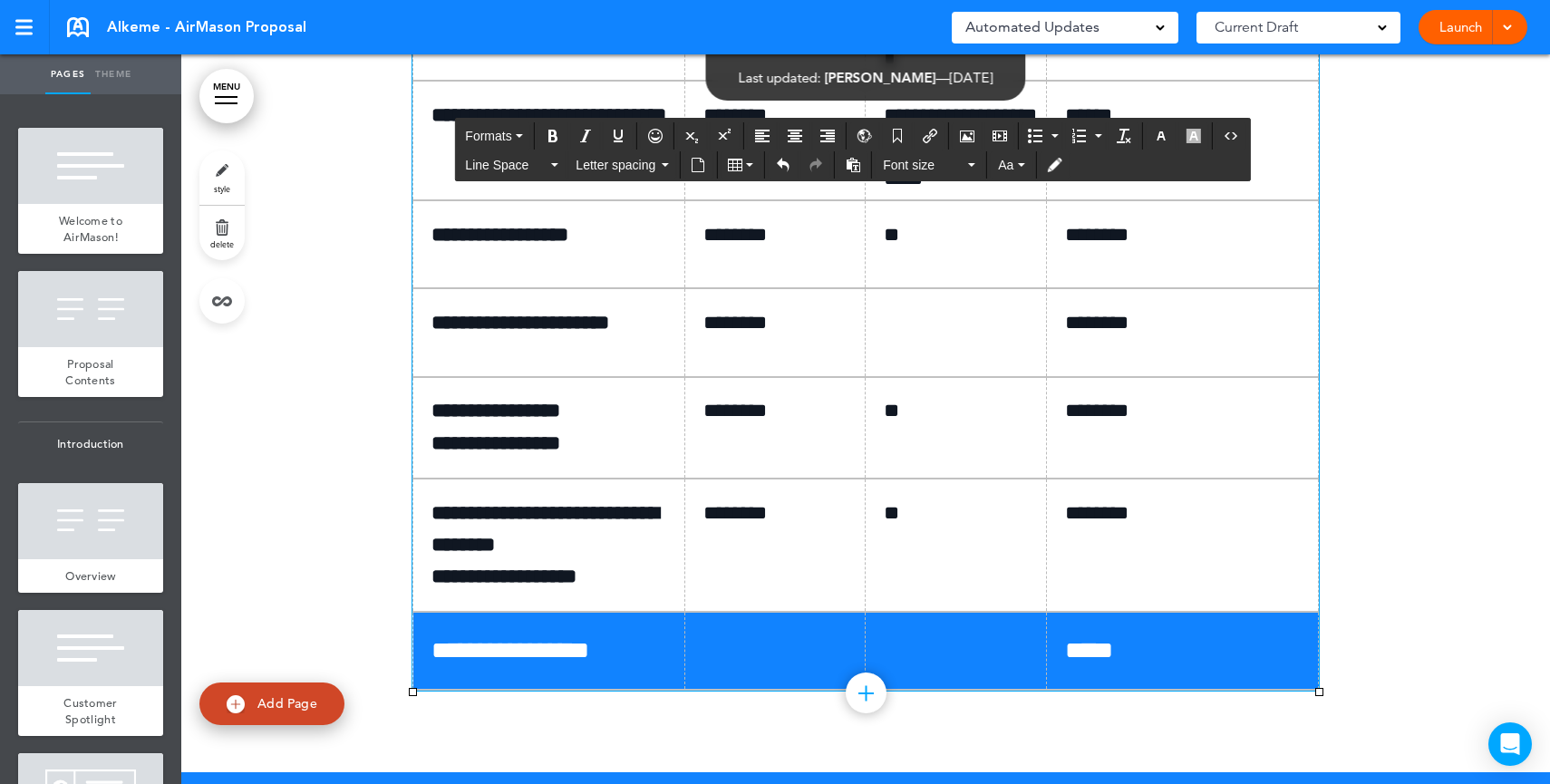
scroll to position [11014, 0]
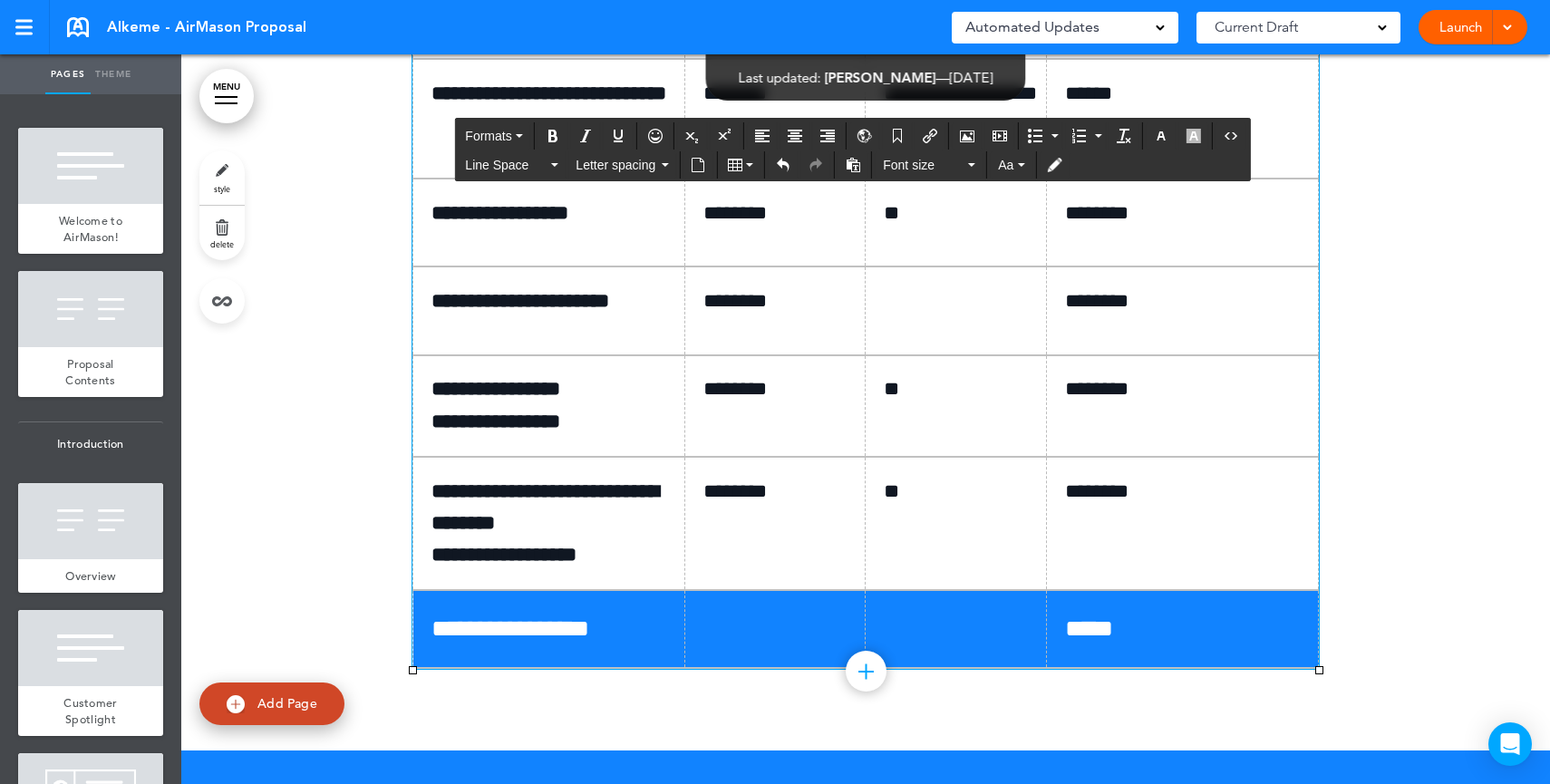
click at [1001, 317] on p at bounding box center [962, 302] width 158 height 32
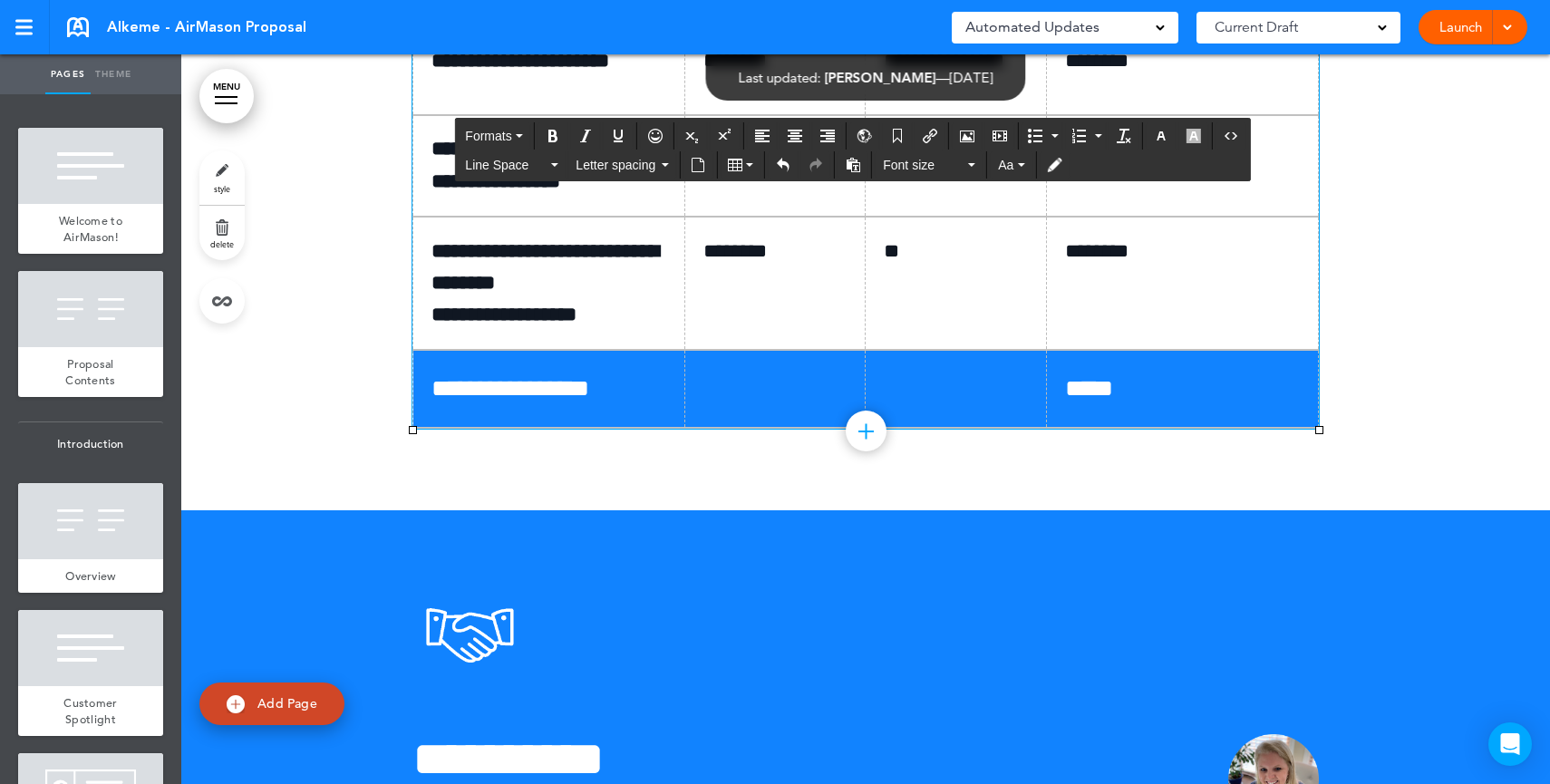
scroll to position [11256, 0]
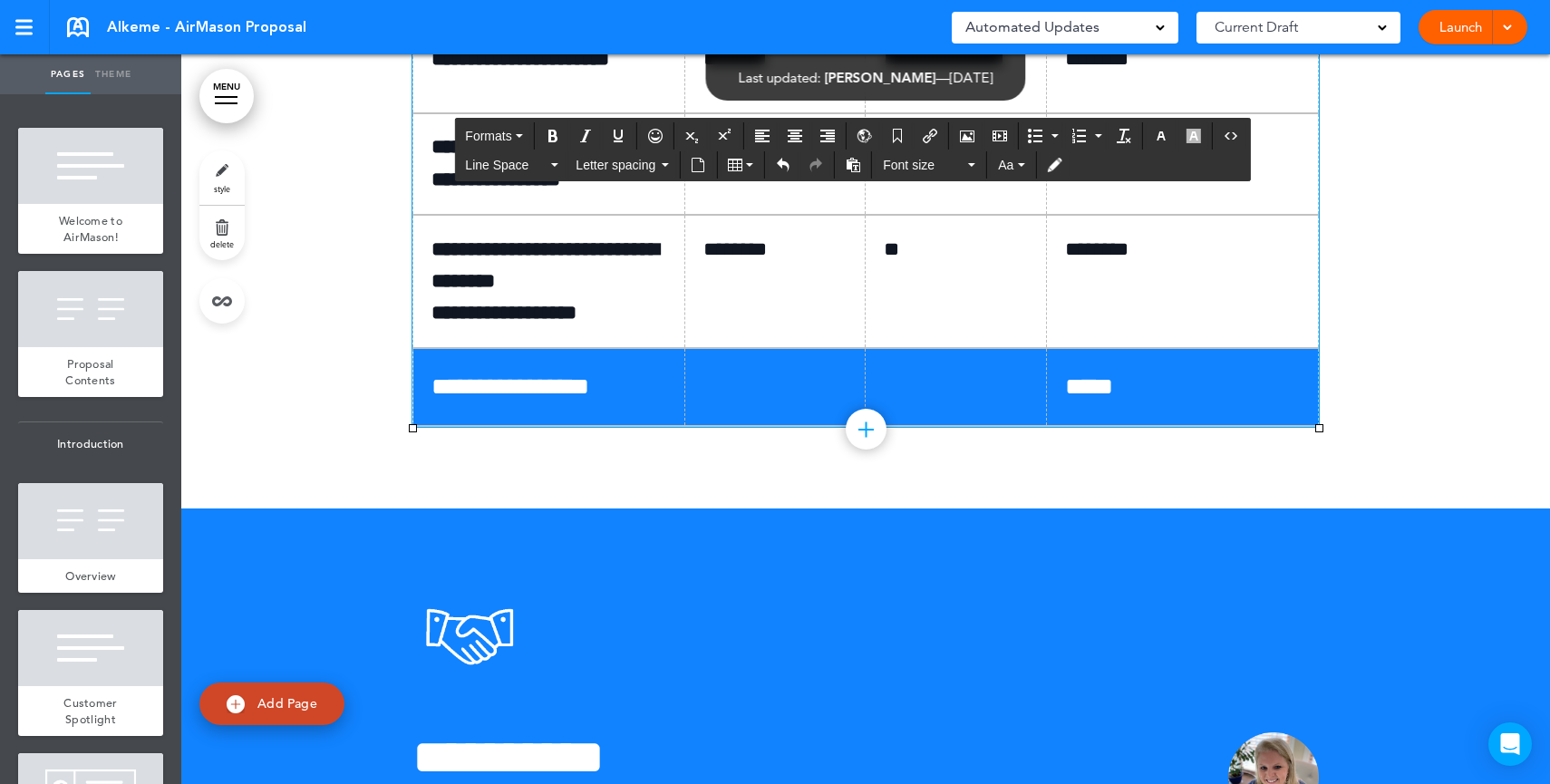
click at [1078, 399] on span "*****" at bounding box center [1090, 386] width 48 height 24
click at [935, 265] on p "**" at bounding box center [962, 250] width 158 height 32
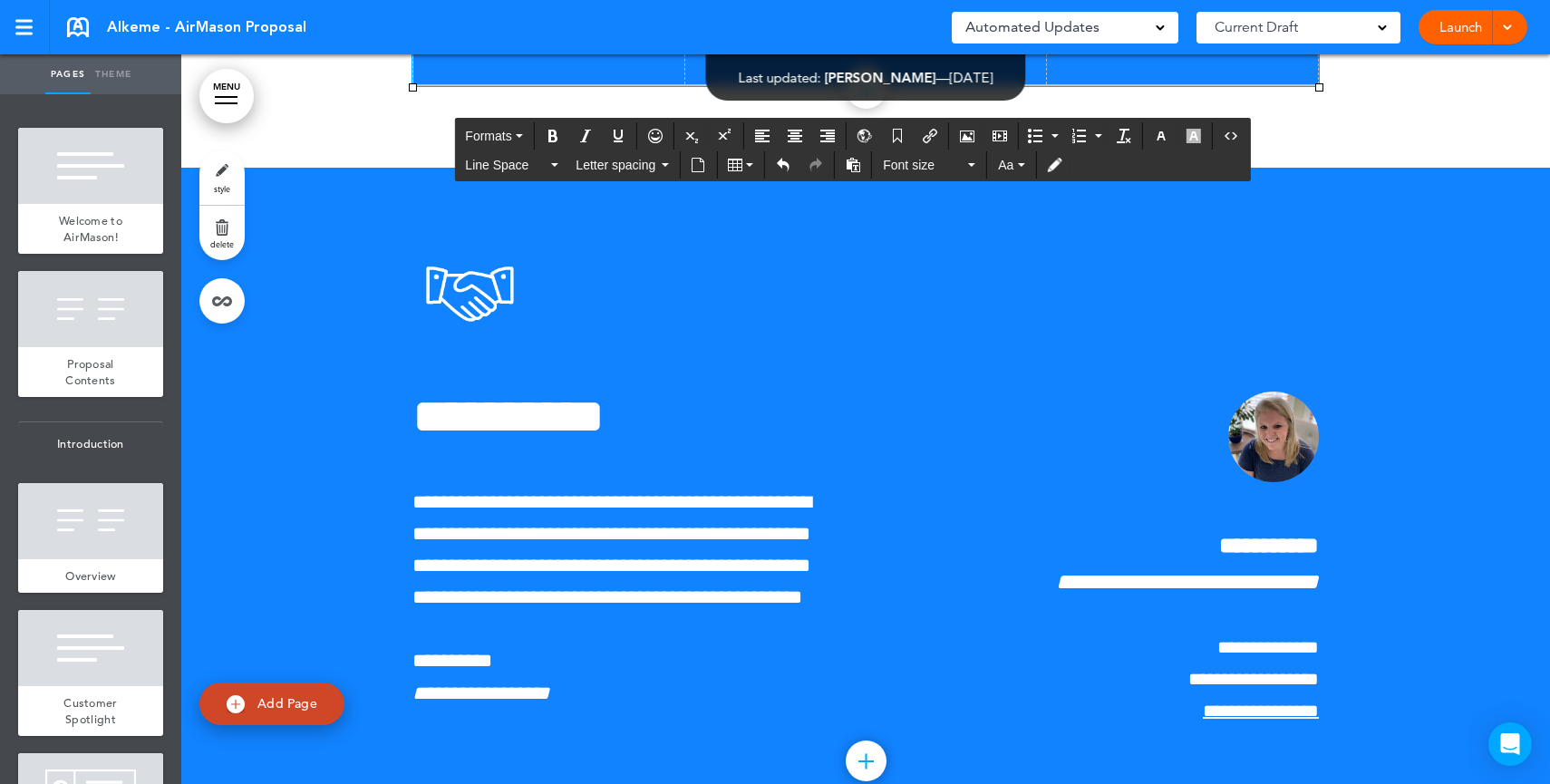
scroll to position [11527, 0]
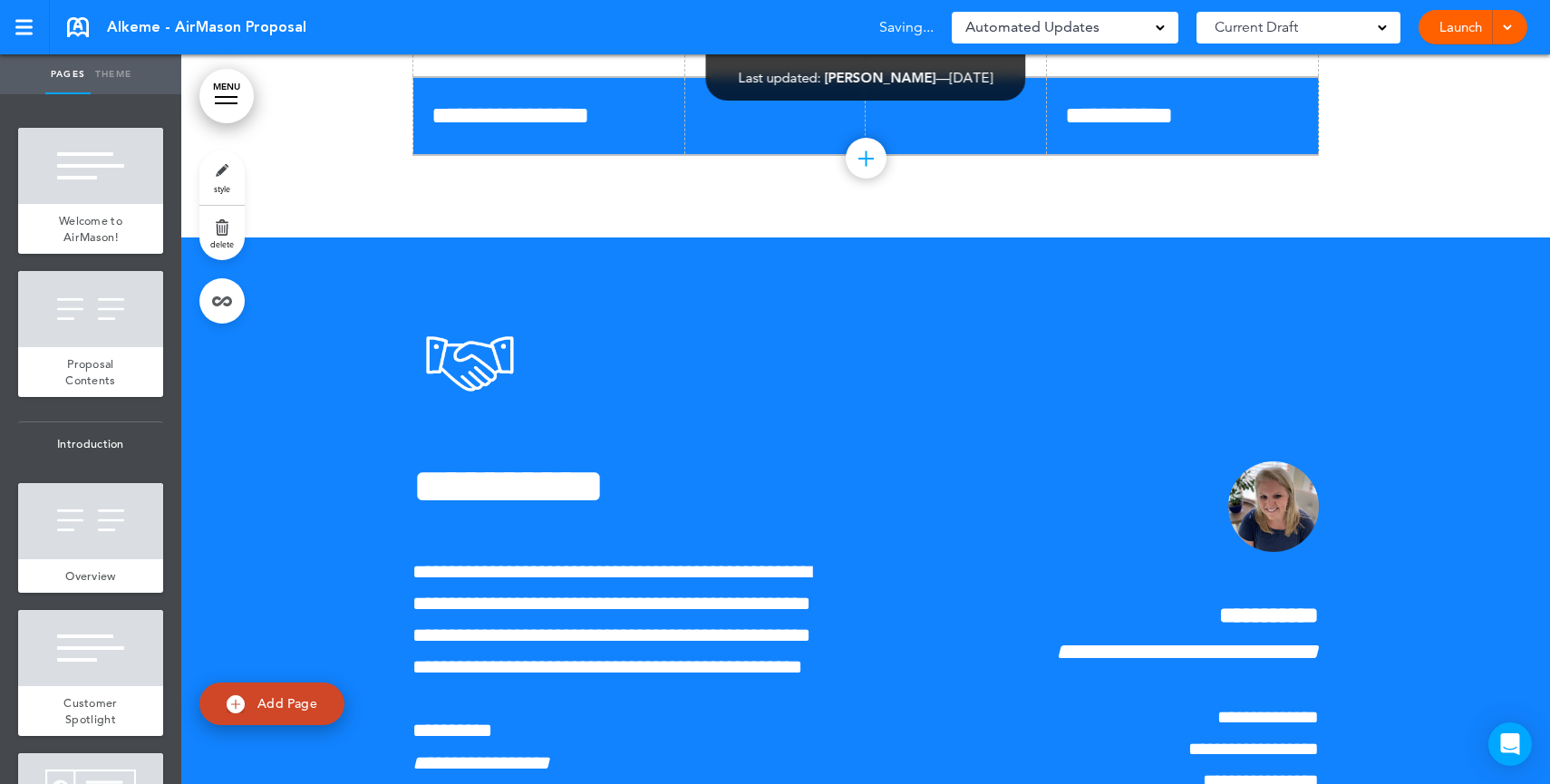
click at [1463, 30] on link "Launch" at bounding box center [1461, 27] width 58 height 34
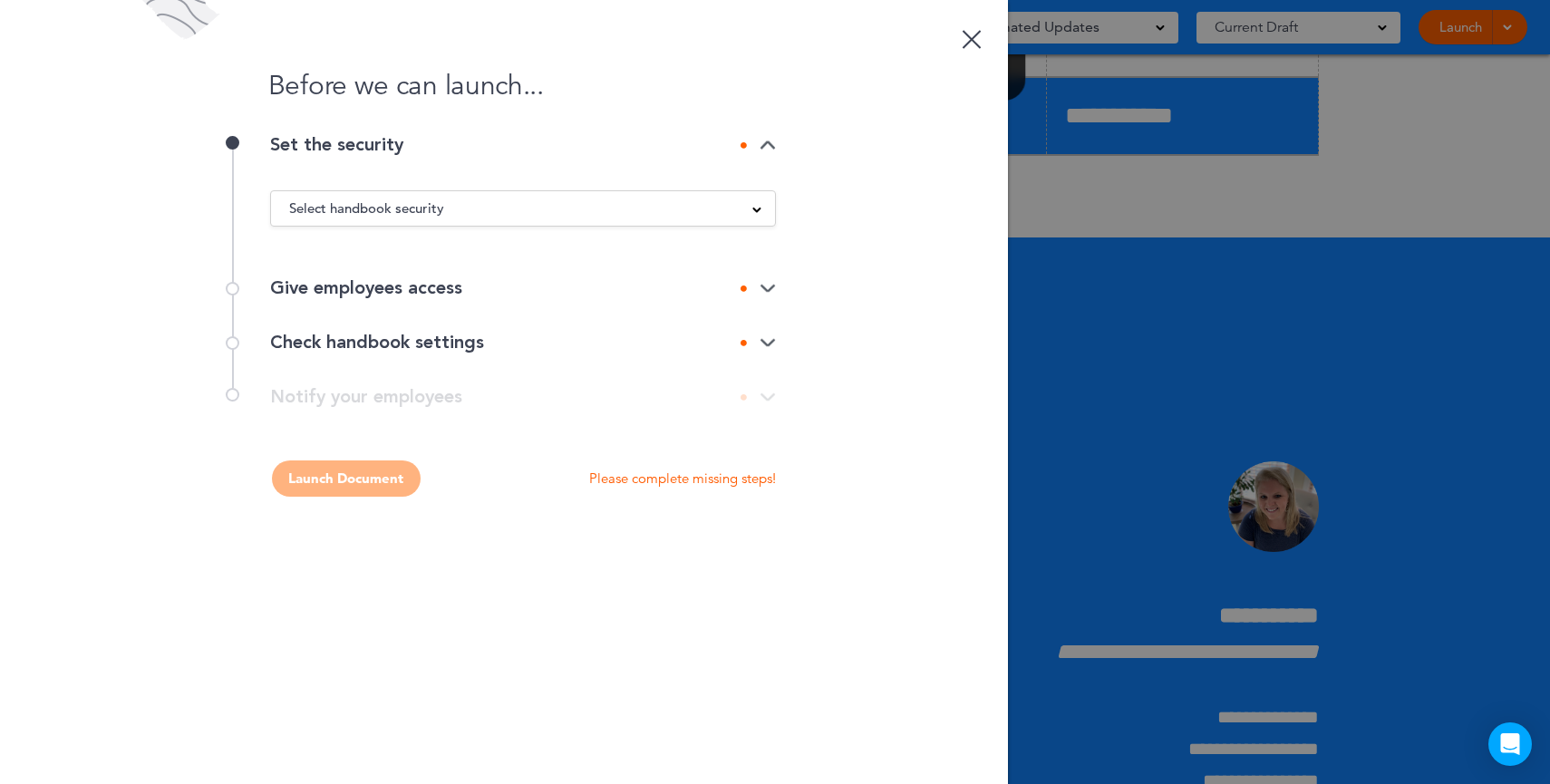
scroll to position [0, 0]
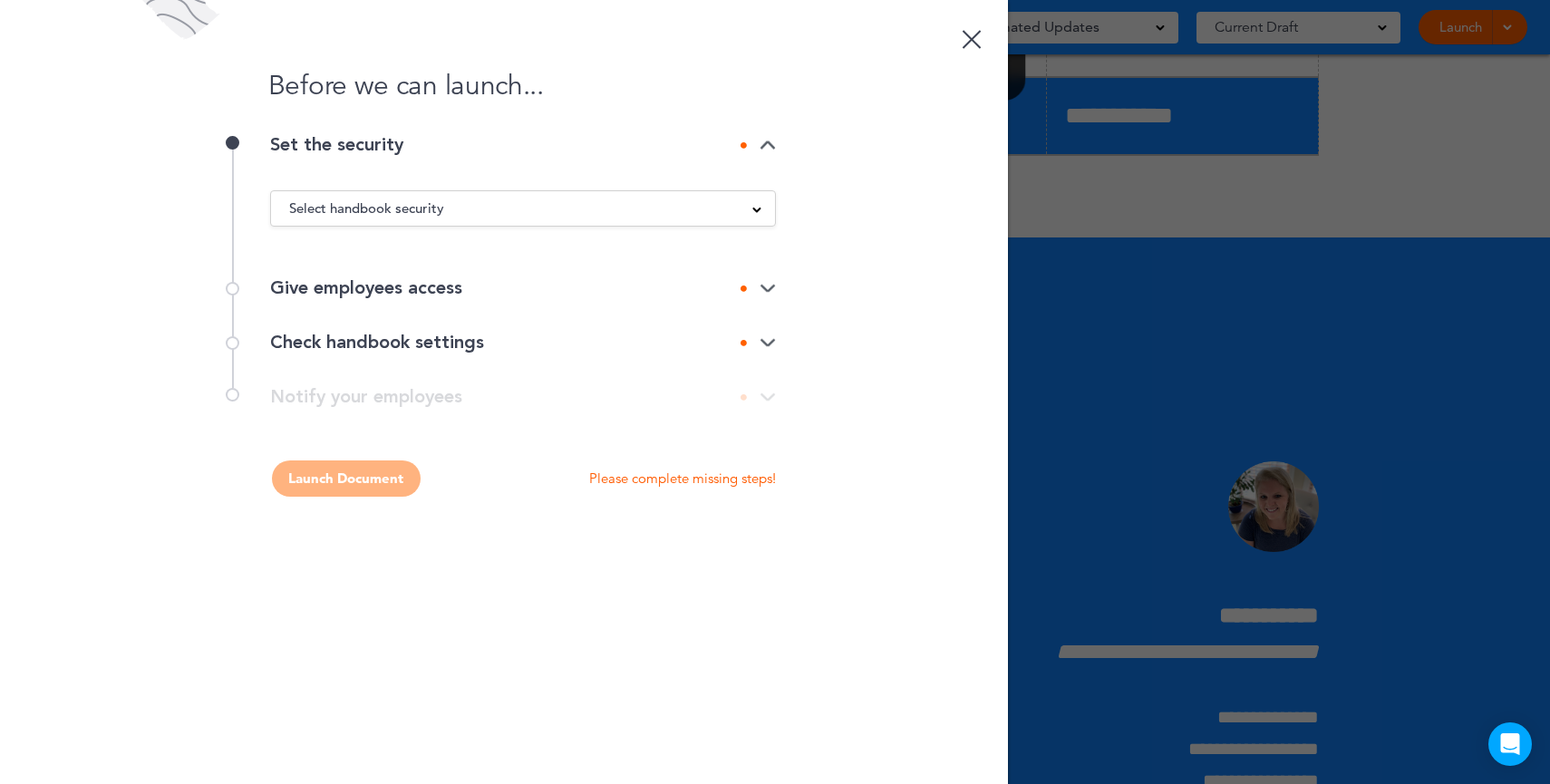
click at [390, 211] on span "Select handbook security" at bounding box center [367, 208] width 155 height 25
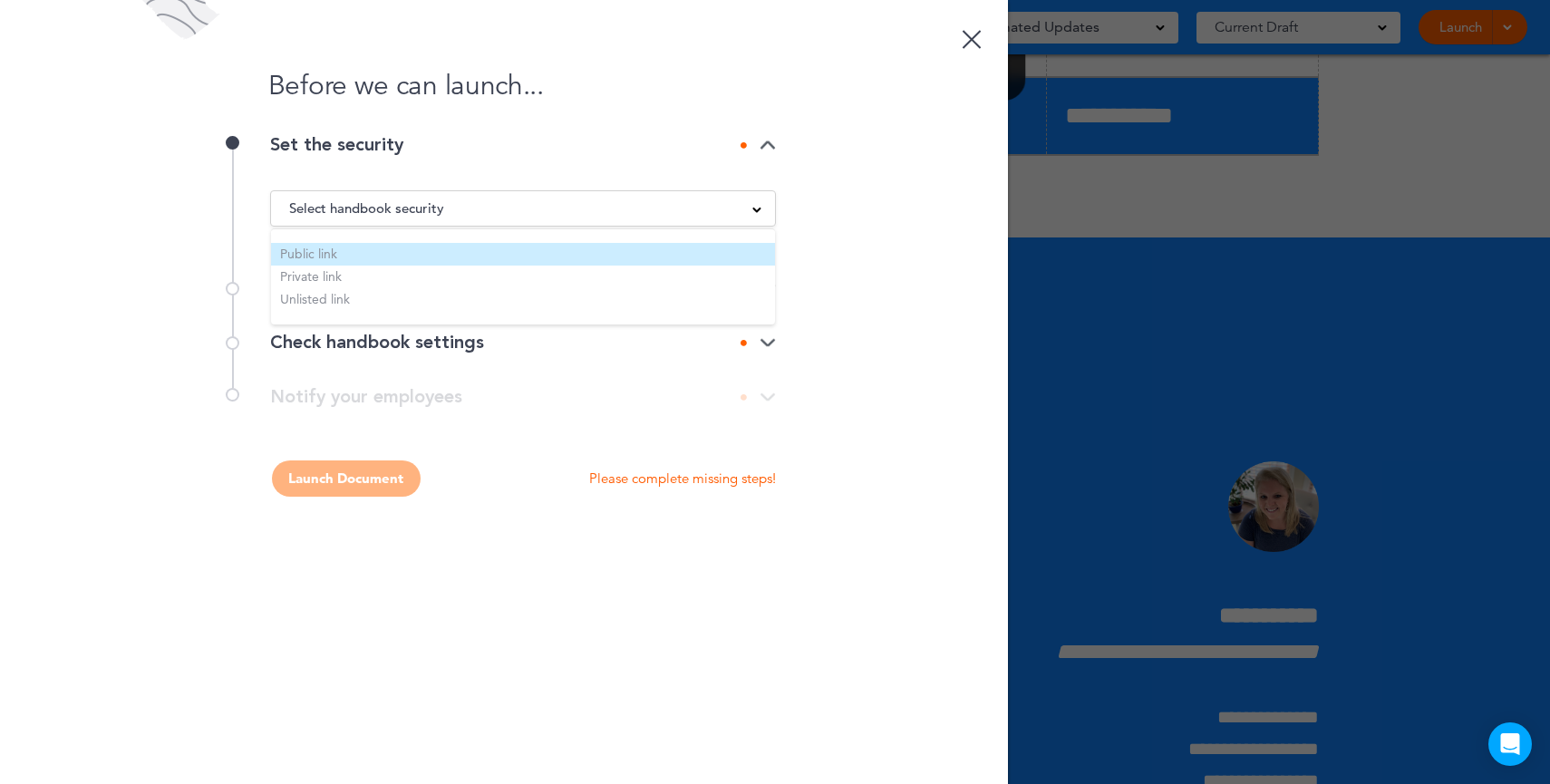
drag, startPoint x: 331, startPoint y: 233, endPoint x: 322, endPoint y: 246, distance: 15.8
click at [329, 238] on ul "Public link Private link Unlisted link" at bounding box center [523, 276] width 504 height 96
click at [321, 248] on li "Public link" at bounding box center [523, 254] width 504 height 22
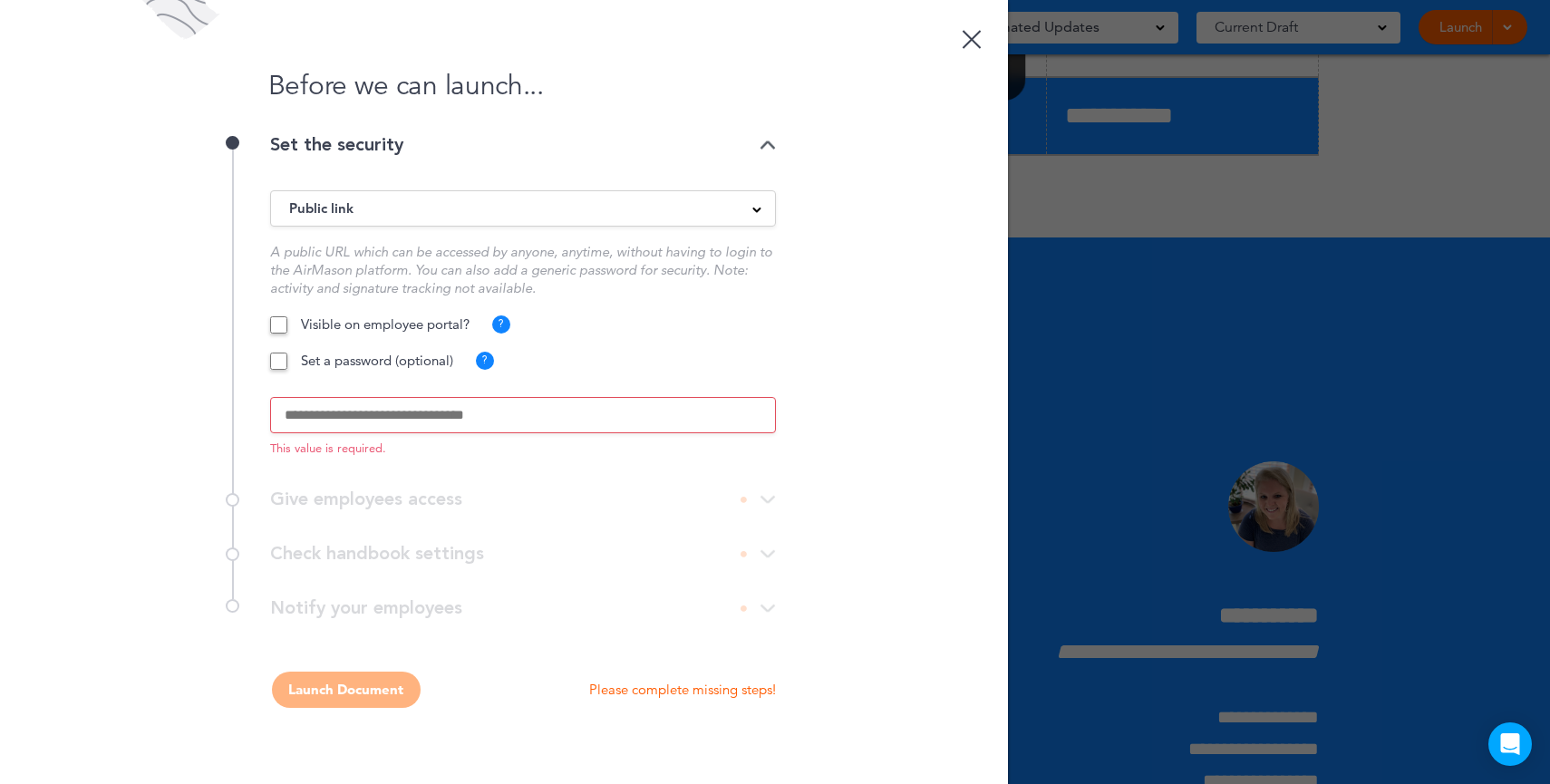
click at [331, 418] on input "text" at bounding box center [523, 415] width 506 height 36
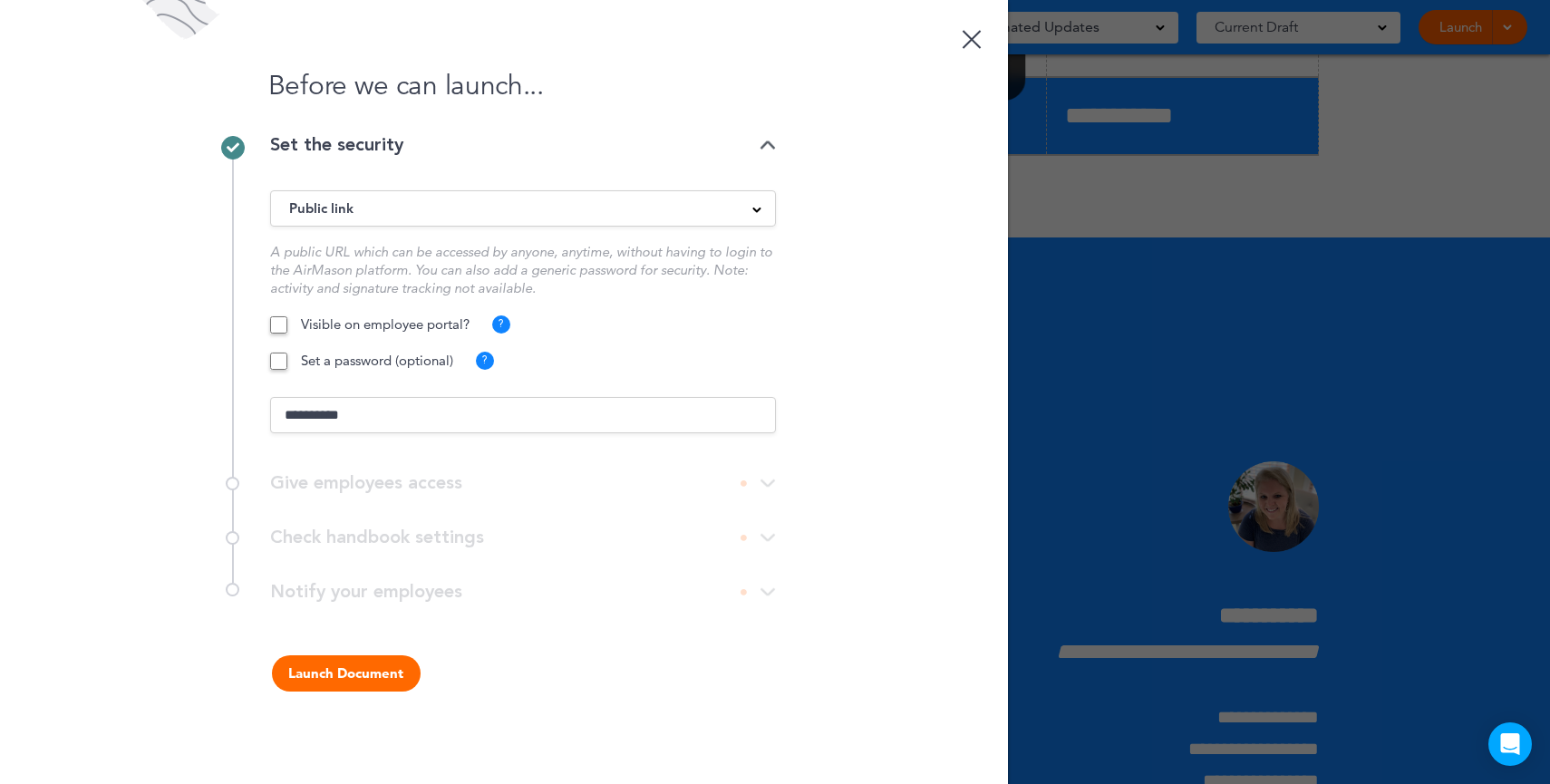
type input "**********"
click at [377, 669] on button "Launch Document" at bounding box center [346, 673] width 149 height 36
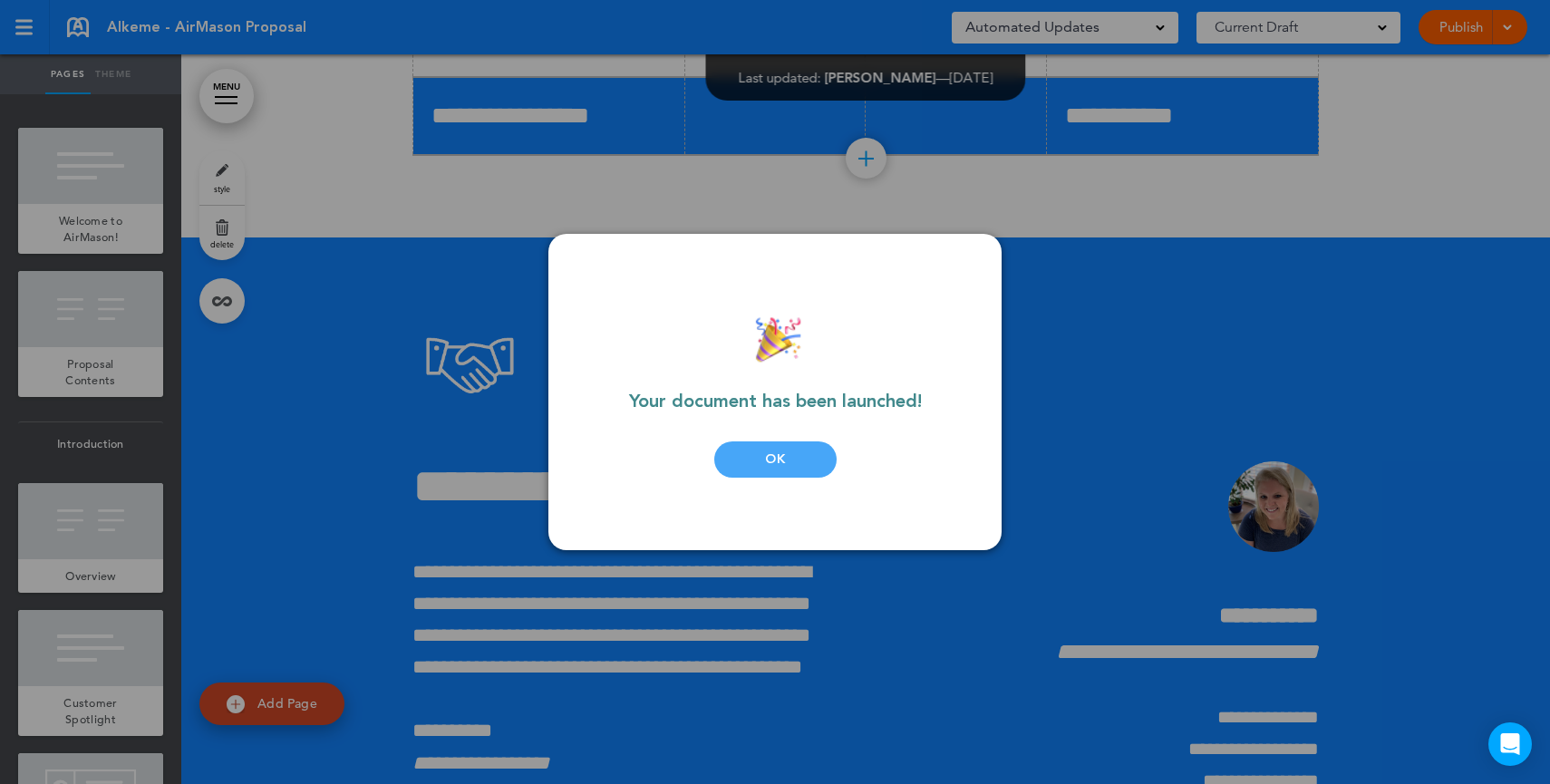
drag, startPoint x: 756, startPoint y: 424, endPoint x: 755, endPoint y: 454, distance: 30.0
click at [756, 424] on div "Your document has been launched! OK" at bounding box center [774, 392] width 344 height 244
click at [755, 454] on div "OK" at bounding box center [776, 459] width 123 height 36
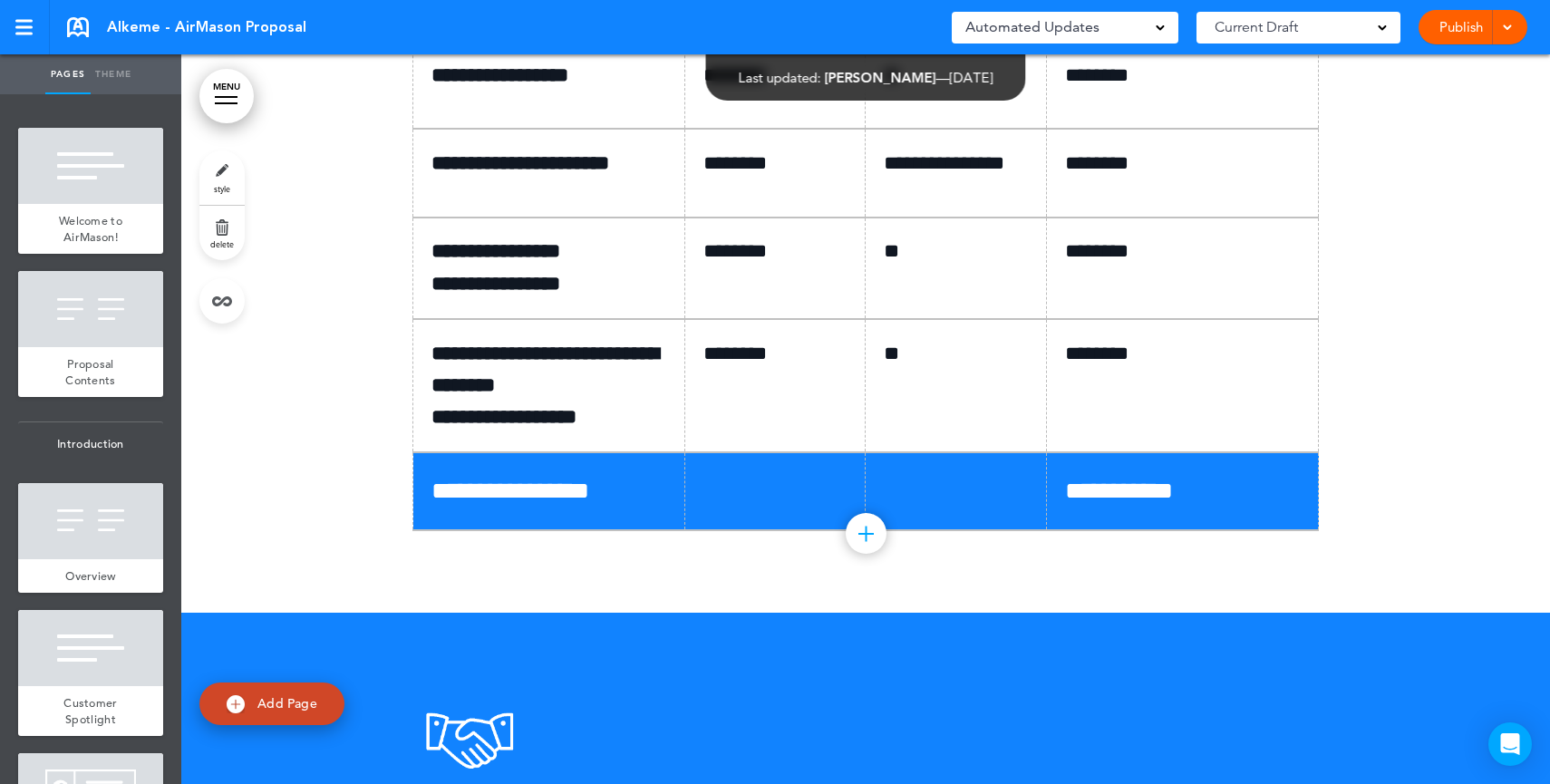
scroll to position [11161, 0]
